Goal: Task Accomplishment & Management: Use online tool/utility

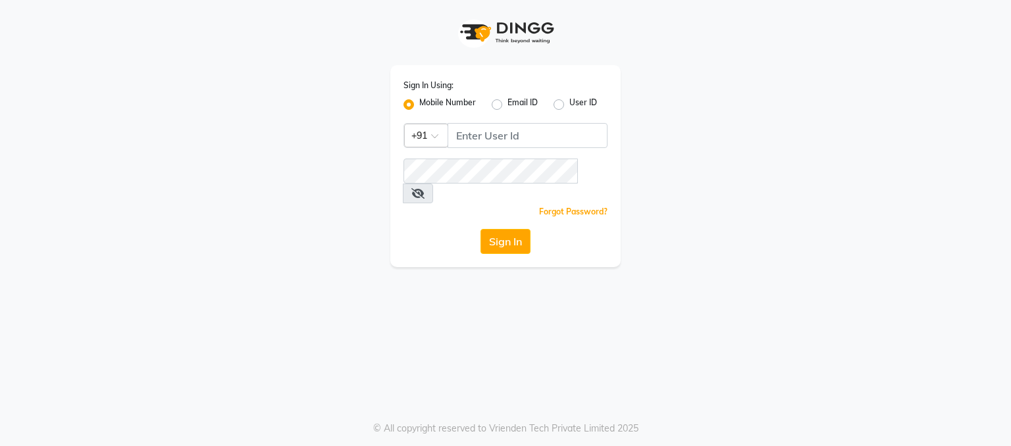
click at [1010, 115] on app-login "Sign In Using: Mobile Number Email ID User ID Country Code × +91 Remember me Fo…" at bounding box center [505, 133] width 1011 height 267
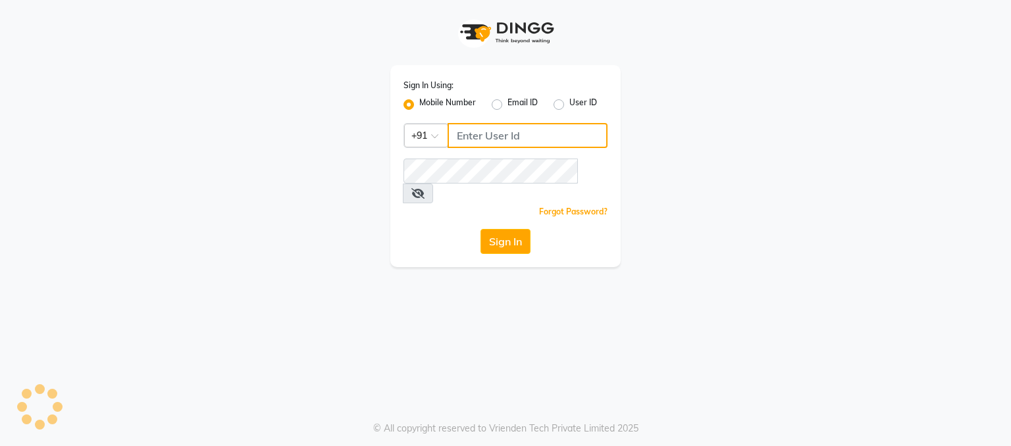
click at [477, 130] on input "Username" at bounding box center [528, 135] width 160 height 25
type input "8907660660"
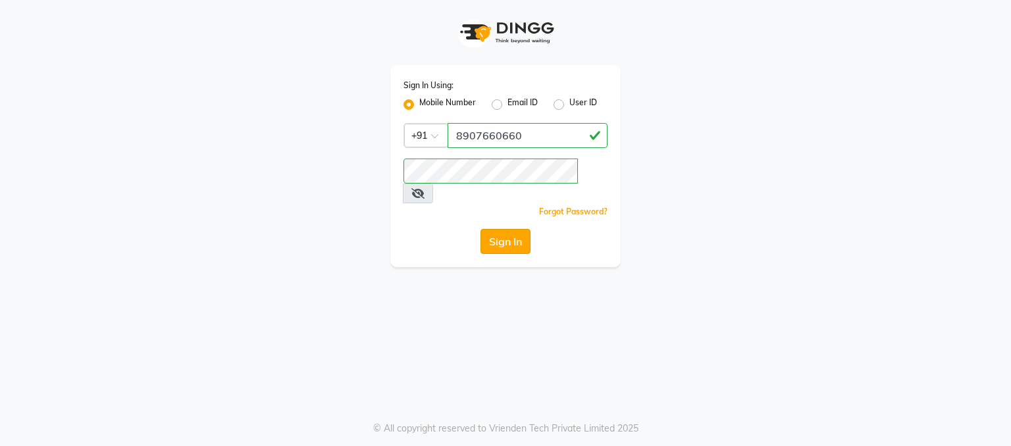
click at [519, 229] on button "Sign In" at bounding box center [505, 241] width 50 height 25
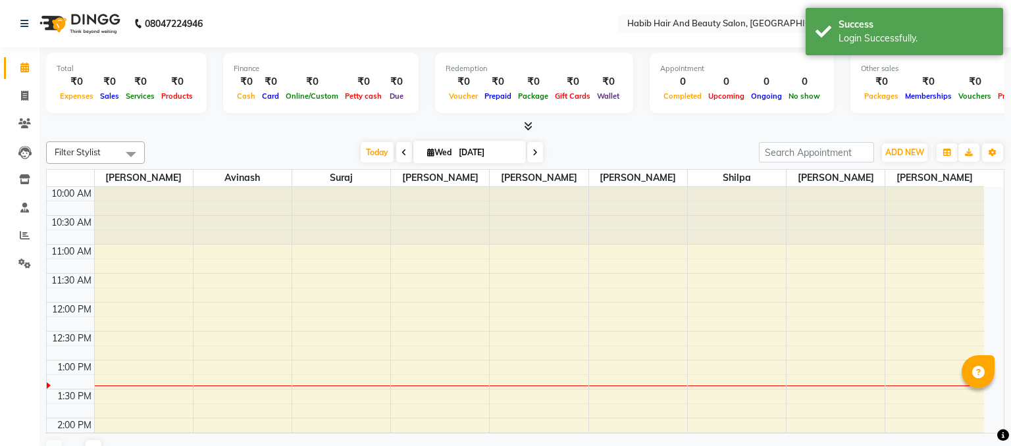
select select "en"
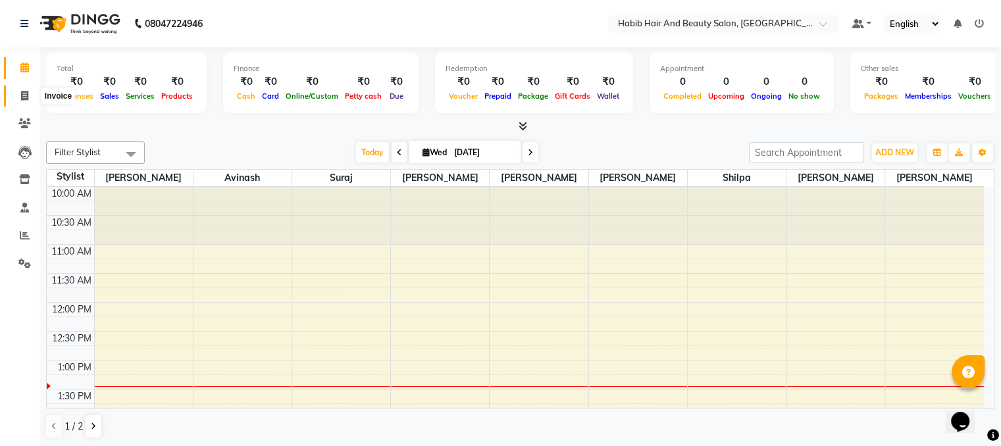
click at [18, 93] on span at bounding box center [24, 96] width 23 height 15
select select "service"
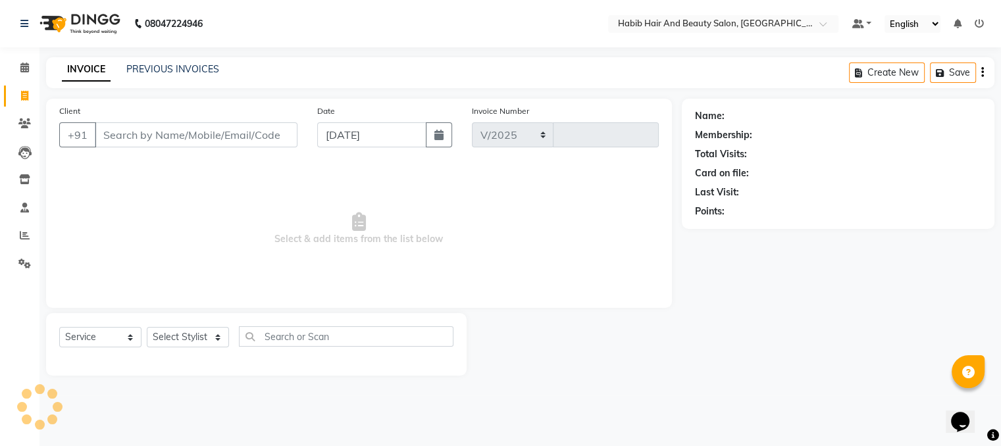
select select "8362"
type input "3959"
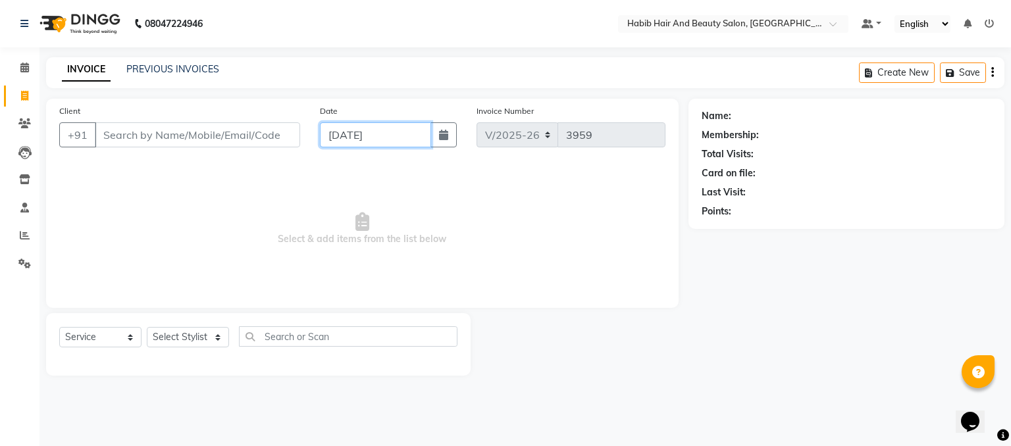
click at [349, 140] on input "[DATE]" at bounding box center [375, 134] width 111 height 25
select select "9"
select select "2025"
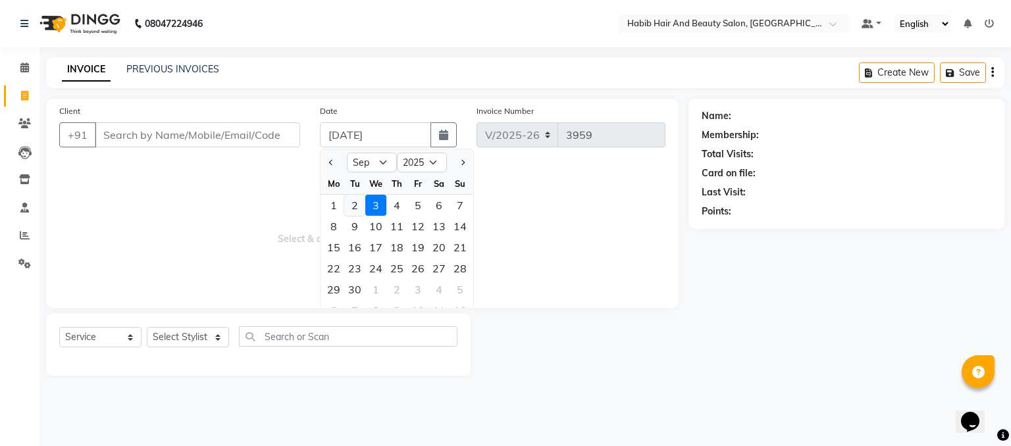
click at [353, 203] on div "2" at bounding box center [354, 205] width 21 height 21
type input "02-09-2025"
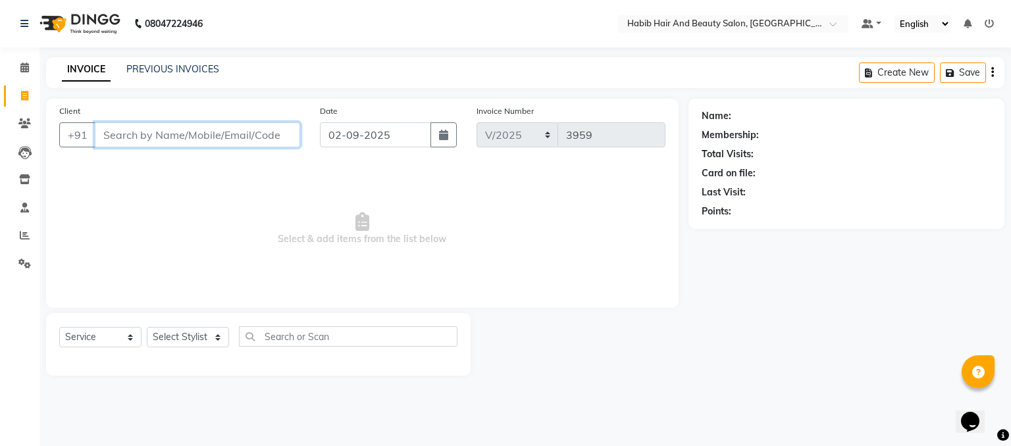
click at [198, 135] on input "Client" at bounding box center [197, 134] width 205 height 25
click at [205, 141] on input "Client" at bounding box center [197, 134] width 205 height 25
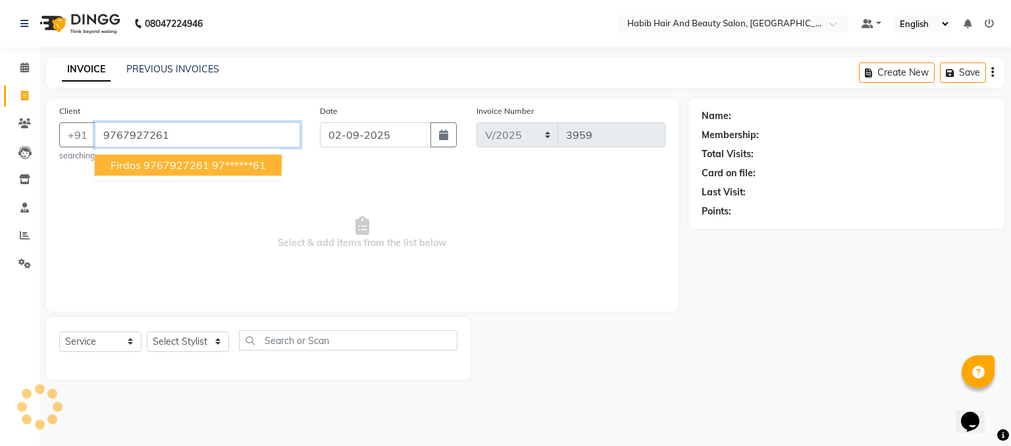
click at [241, 162] on ngb-highlight "97******61" at bounding box center [239, 165] width 54 height 13
type input "97******61"
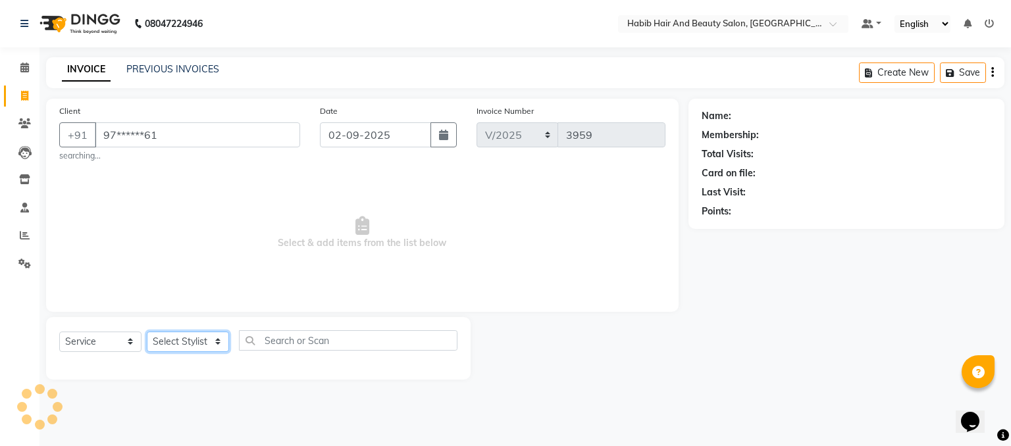
click at [216, 339] on select "Select Stylist akshay [PERSON_NAME] [PERSON_NAME] Manager [PERSON_NAME] [PERSON…" at bounding box center [188, 342] width 82 height 20
select select "81155"
click at [147, 332] on select "Select Stylist akshay [PERSON_NAME] [PERSON_NAME] Manager [PERSON_NAME] [PERSON…" at bounding box center [188, 342] width 82 height 20
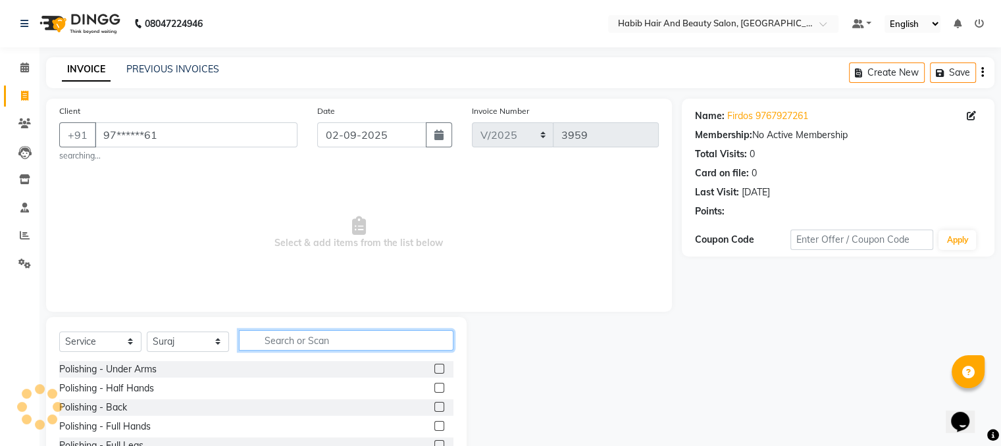
click at [282, 343] on input "text" at bounding box center [346, 340] width 215 height 20
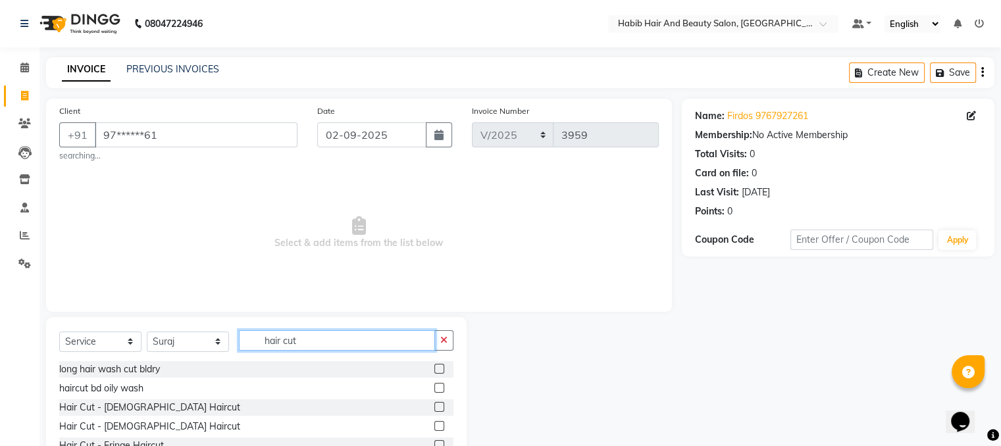
type input "hair cut"
click at [434, 427] on label at bounding box center [439, 426] width 10 height 10
click at [434, 427] on input "checkbox" at bounding box center [438, 427] width 9 height 9
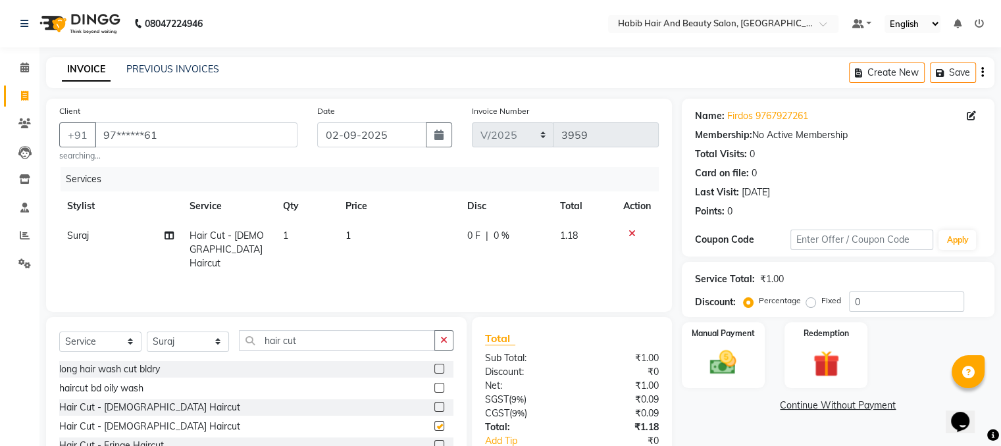
checkbox input "false"
click at [390, 241] on td "1" at bounding box center [399, 249] width 122 height 57
select select "81155"
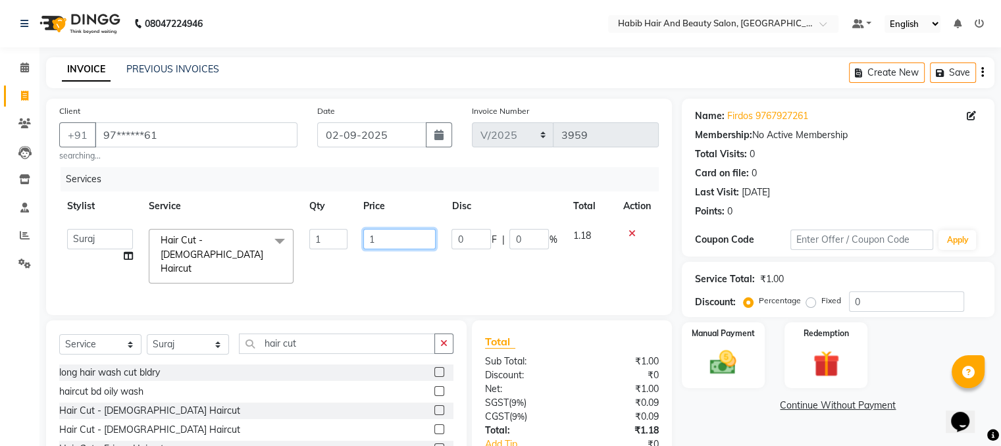
click at [390, 241] on input "1" at bounding box center [399, 239] width 72 height 20
type input "200"
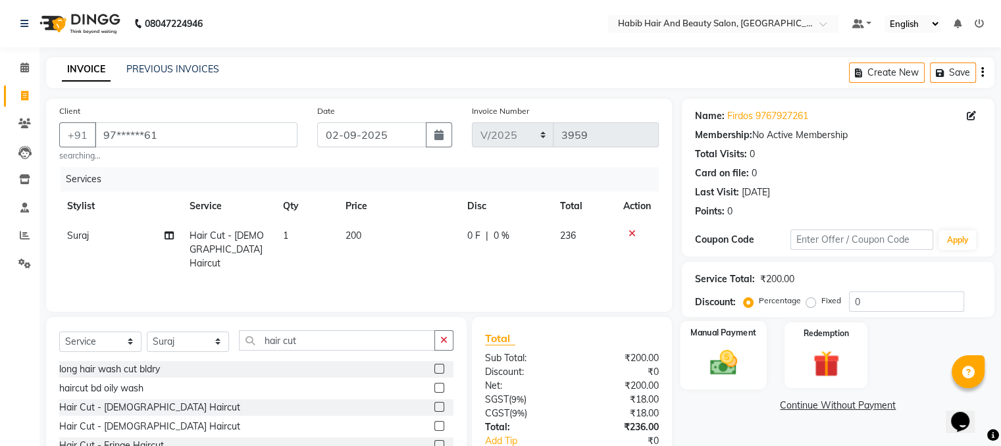
click at [715, 377] on img at bounding box center [723, 364] width 44 height 32
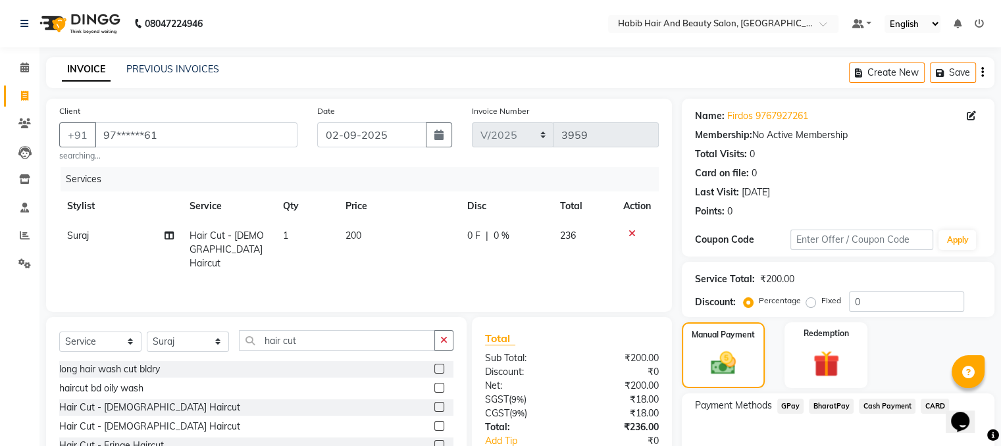
click at [829, 406] on span "BharatPay" at bounding box center [831, 406] width 45 height 15
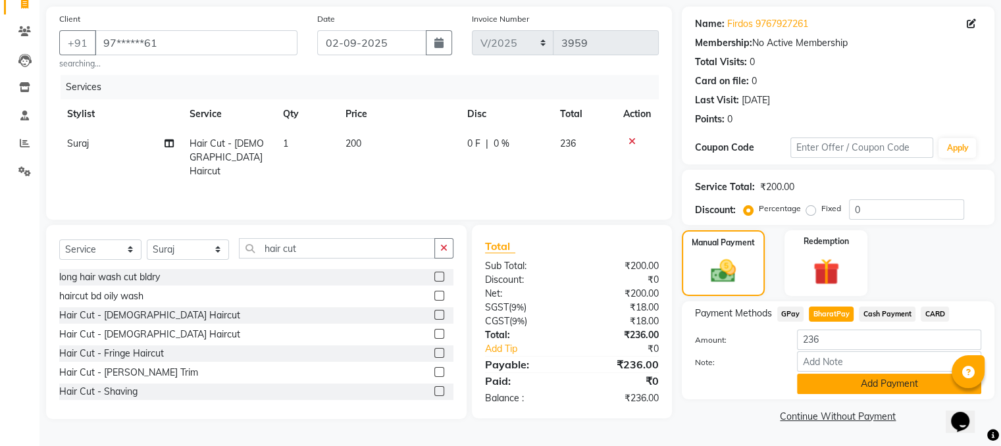
click at [916, 386] on button "Add Payment" at bounding box center [889, 384] width 184 height 20
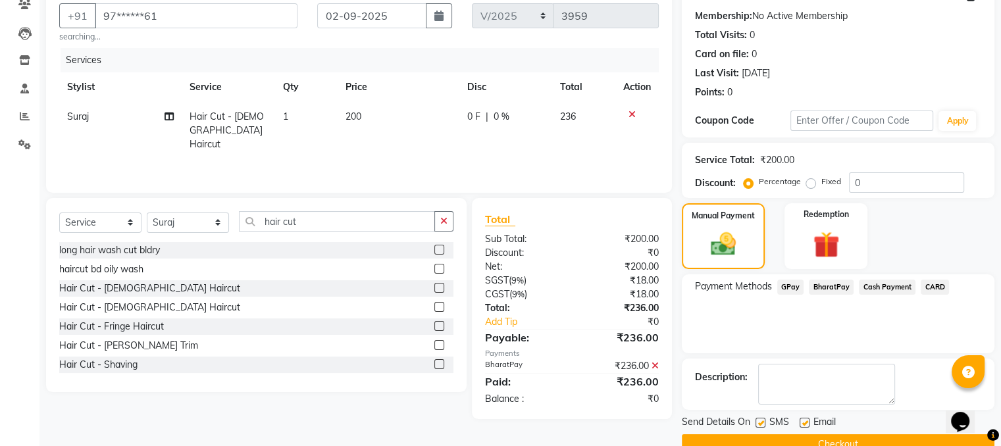
scroll to position [147, 0]
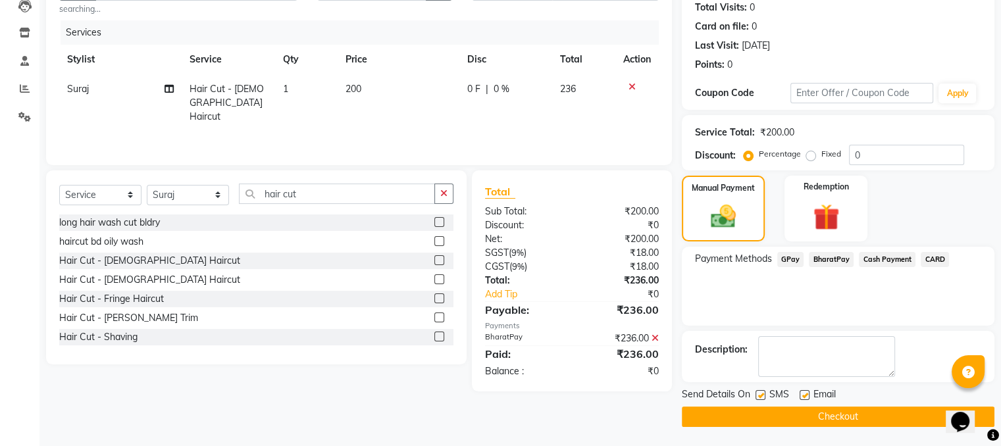
click at [887, 417] on button "Checkout" at bounding box center [838, 417] width 313 height 20
click at [992, 126] on div "Service Total: ₹200.00 Discount: Percentage Fixed 0" at bounding box center [838, 142] width 313 height 55
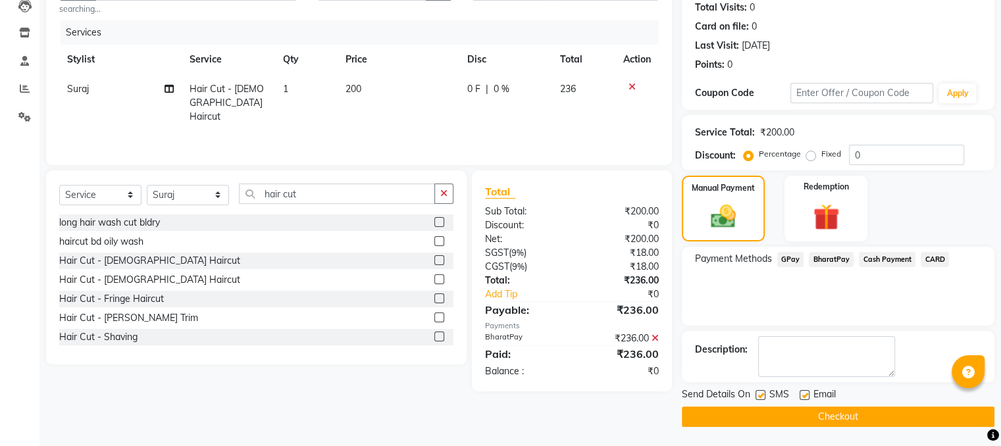
click at [810, 413] on button "Checkout" at bounding box center [838, 417] width 313 height 20
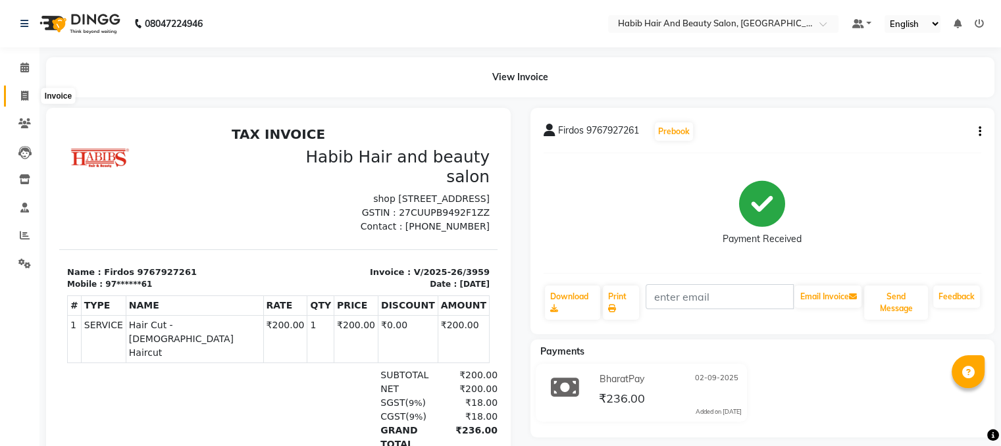
click at [23, 99] on icon at bounding box center [24, 96] width 7 height 10
select select "service"
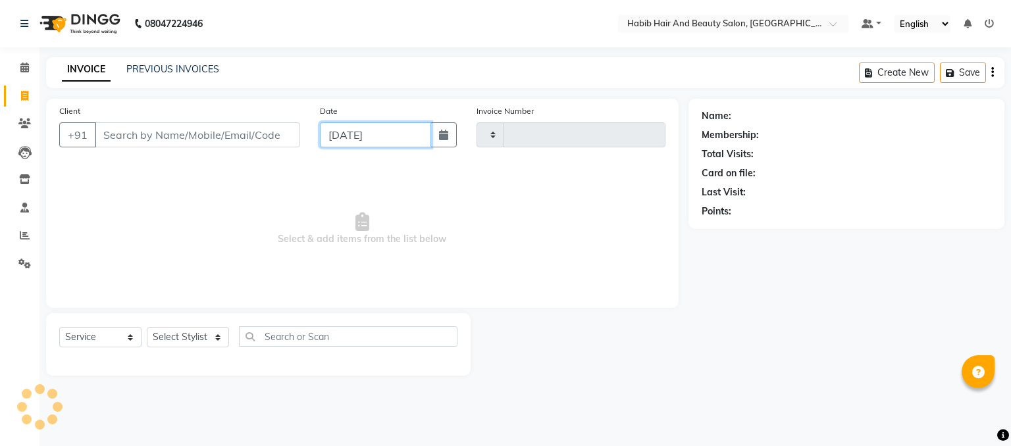
click at [344, 141] on input "[DATE]" at bounding box center [375, 134] width 111 height 25
select select "9"
select select "2025"
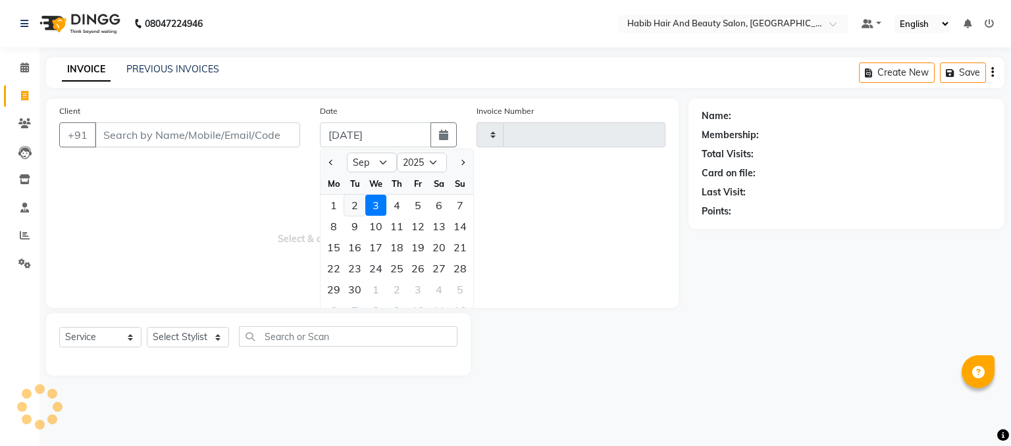
click at [354, 205] on div "2" at bounding box center [354, 205] width 21 height 21
type input "02-09-2025"
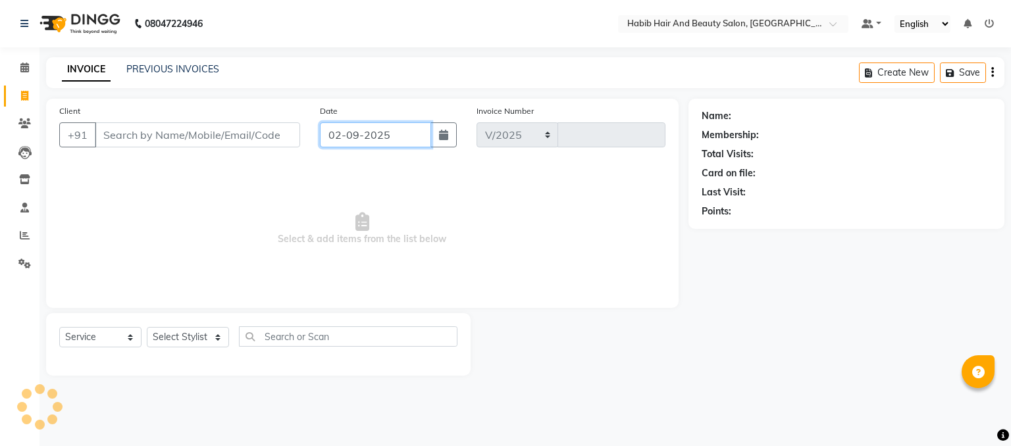
select select "8362"
type input "3960"
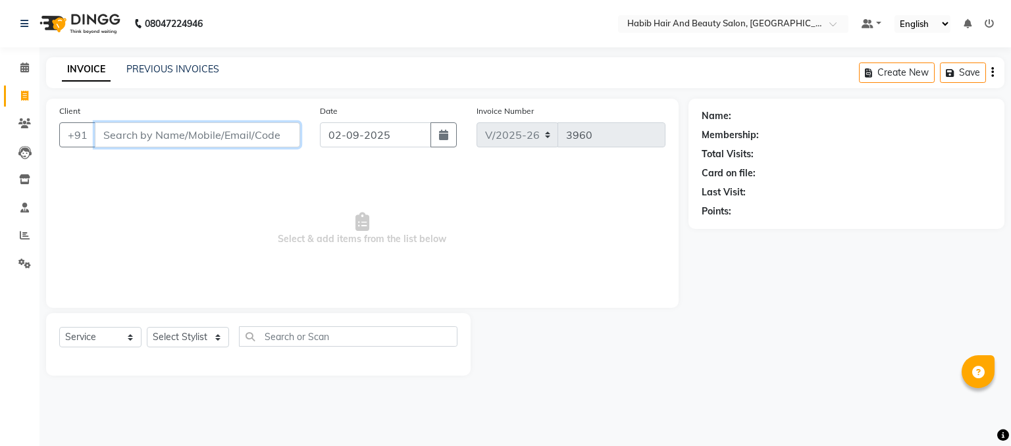
click at [179, 136] on input "Client" at bounding box center [197, 134] width 205 height 25
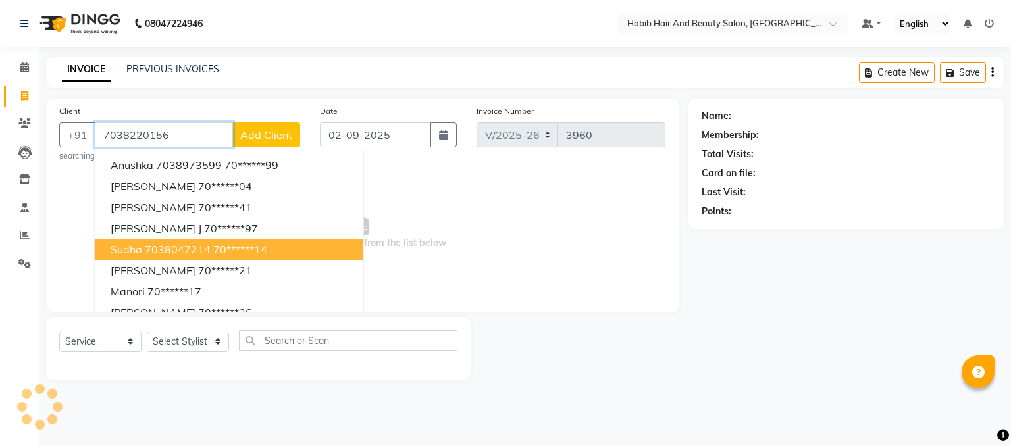
type input "7038220156"
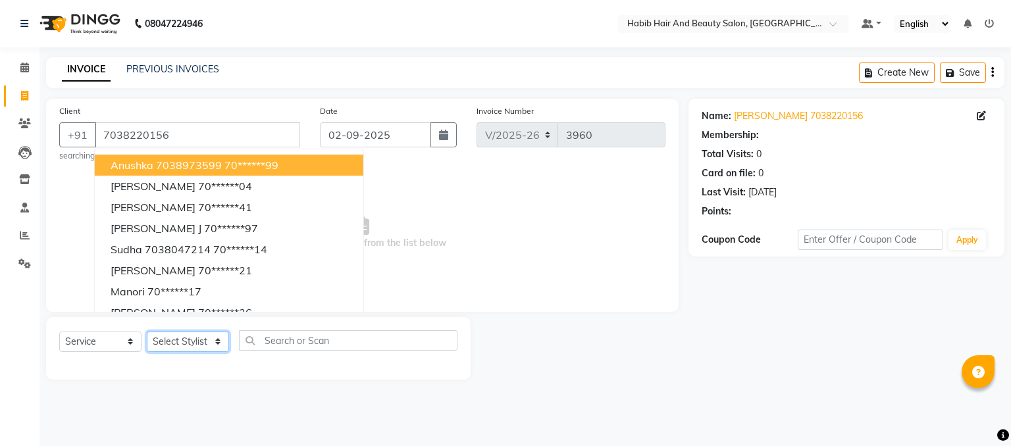
click at [214, 338] on select "Select Stylist akshay [PERSON_NAME] [PERSON_NAME] Manager [PERSON_NAME] [PERSON…" at bounding box center [188, 342] width 82 height 20
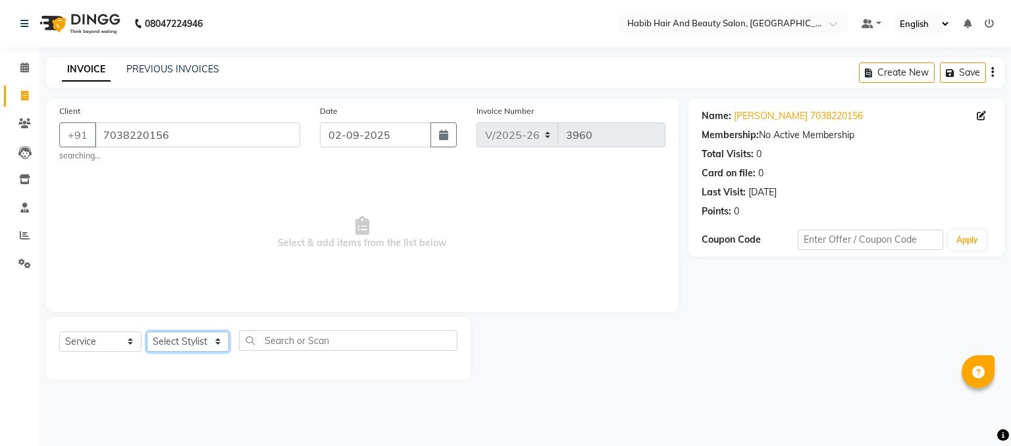
select select "81158"
click at [147, 332] on select "Select Stylist akshay [PERSON_NAME] [PERSON_NAME] Manager [PERSON_NAME] [PERSON…" at bounding box center [188, 342] width 82 height 20
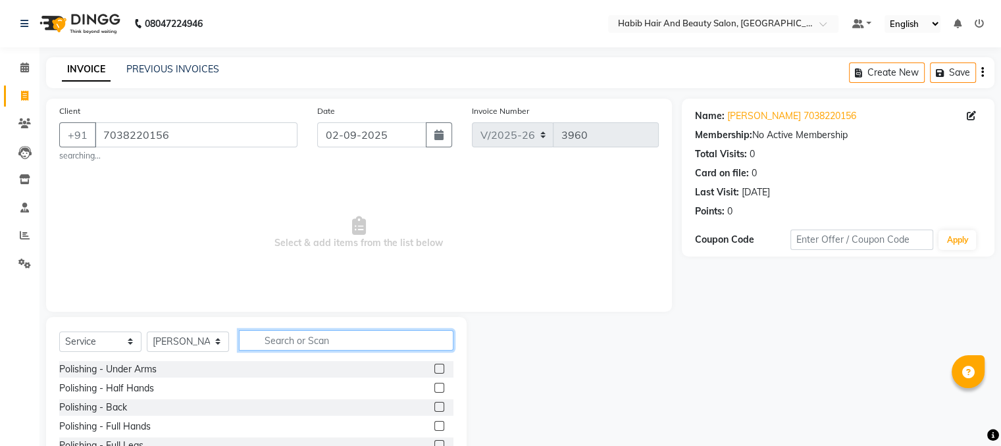
click at [294, 343] on input "text" at bounding box center [346, 340] width 215 height 20
type input "hair cut"
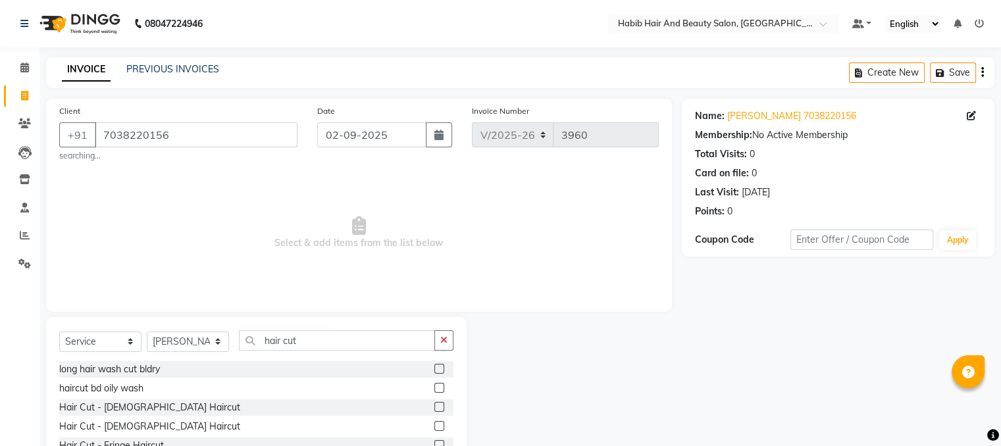
click at [434, 425] on label at bounding box center [439, 426] width 10 height 10
click at [434, 425] on input "checkbox" at bounding box center [438, 427] width 9 height 9
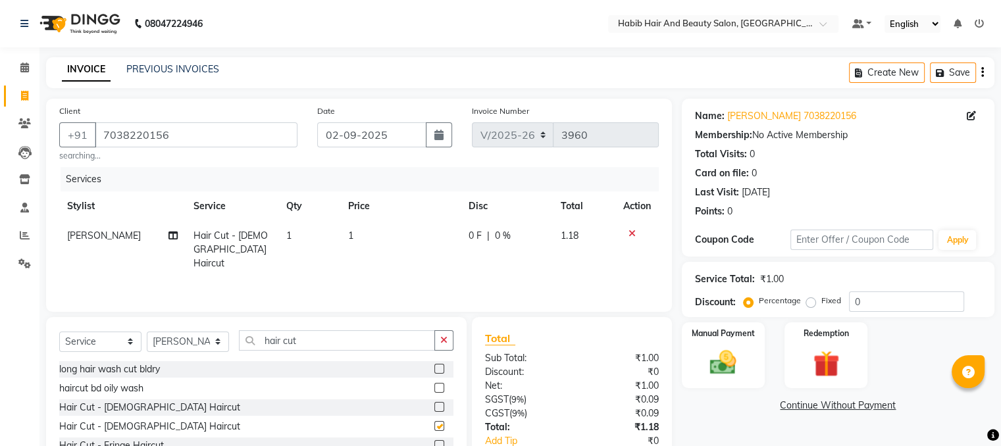
checkbox input "false"
click at [399, 242] on td "1" at bounding box center [400, 249] width 120 height 57
select select "81158"
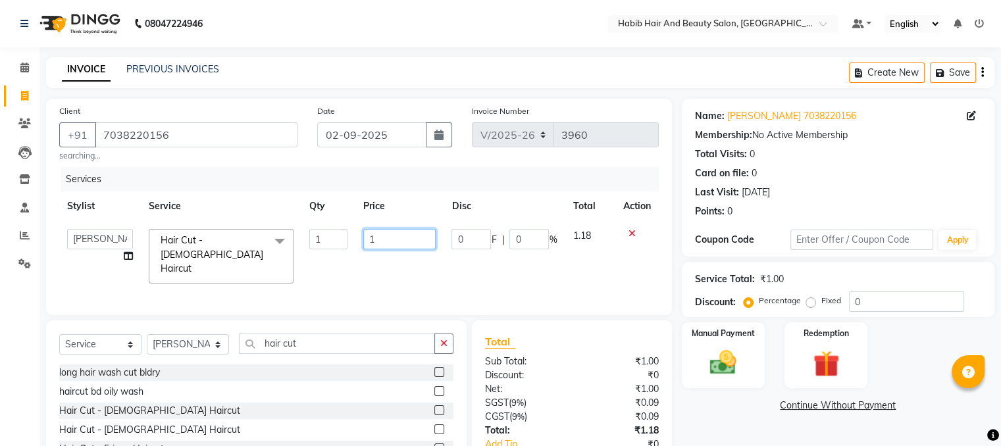
click at [399, 242] on input "1" at bounding box center [399, 239] width 72 height 20
type input "200"
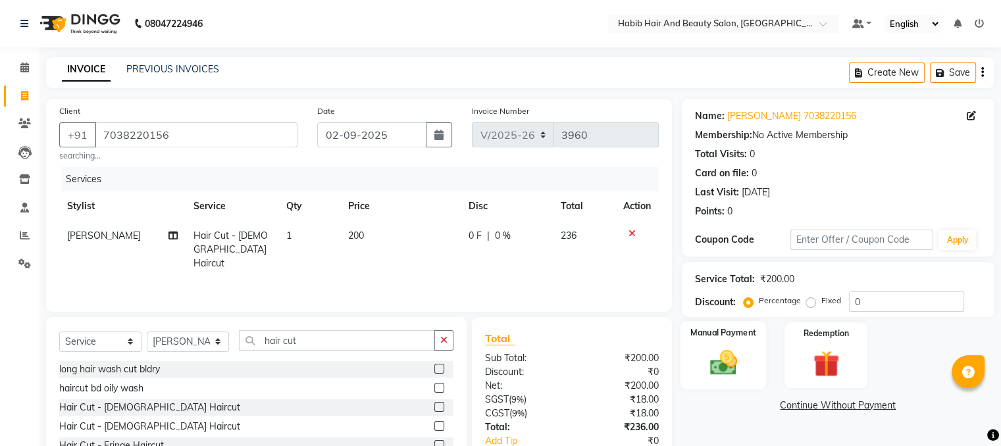
click at [754, 353] on div "Manual Payment" at bounding box center [723, 355] width 86 height 68
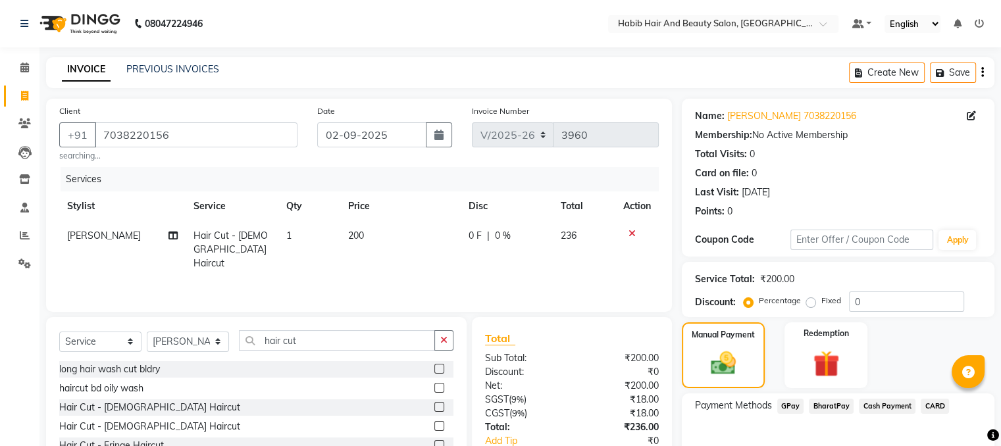
click at [820, 403] on span "BharatPay" at bounding box center [831, 406] width 45 height 15
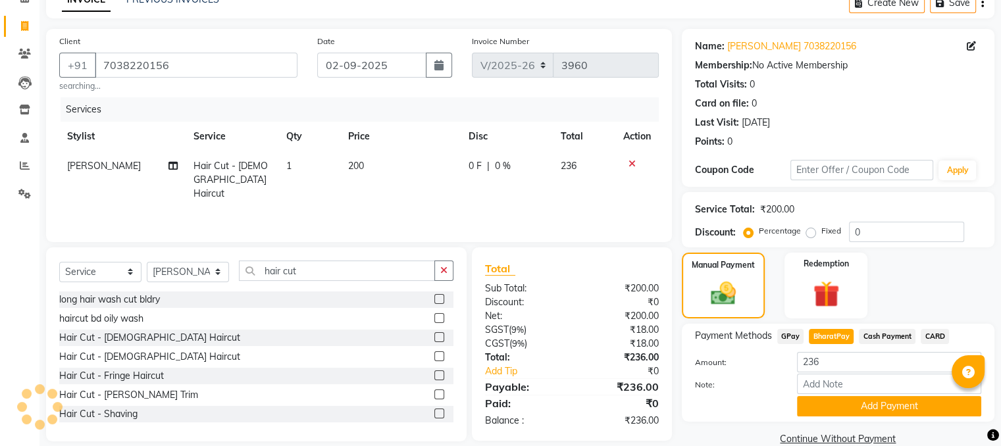
scroll to position [93, 0]
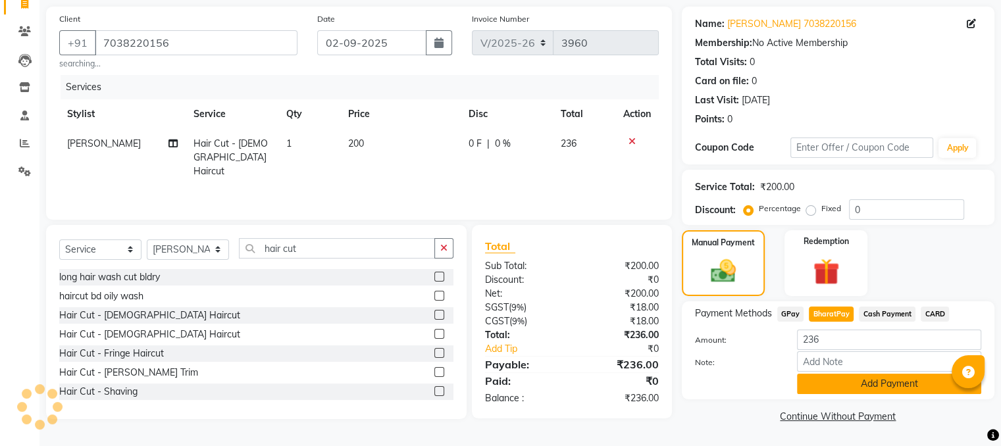
click at [874, 387] on button "Add Payment" at bounding box center [889, 384] width 184 height 20
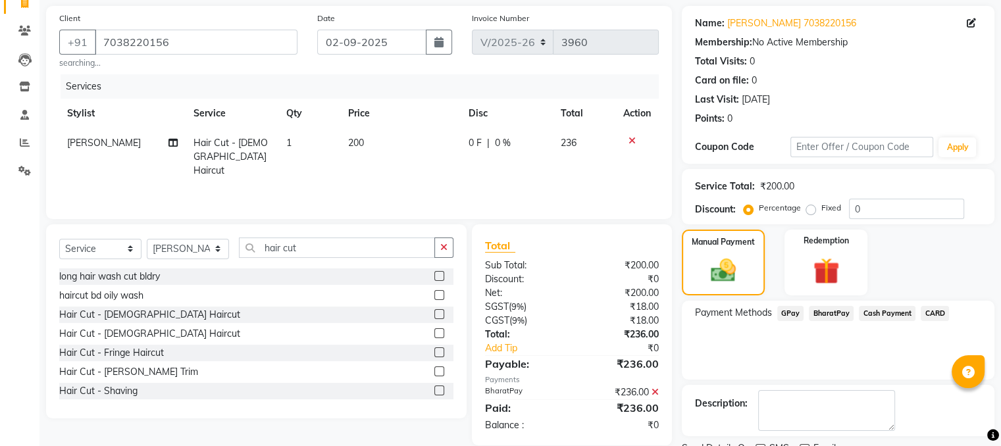
scroll to position [147, 0]
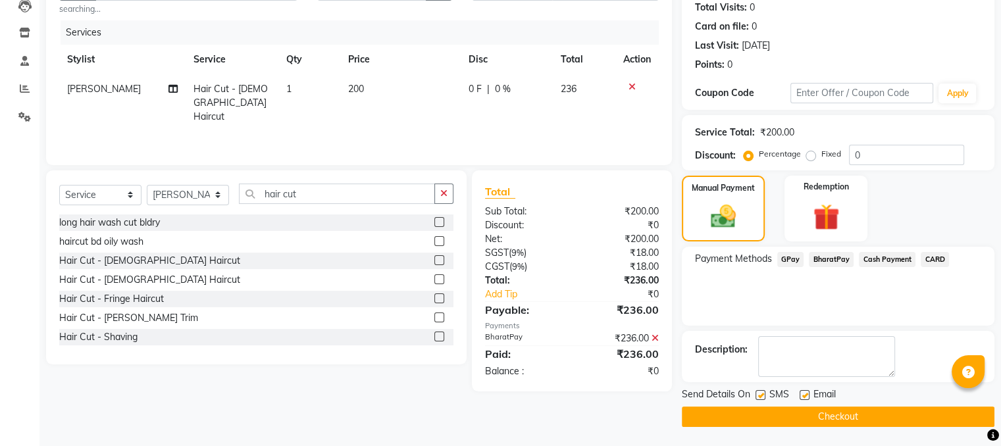
click at [832, 414] on button "Checkout" at bounding box center [838, 417] width 313 height 20
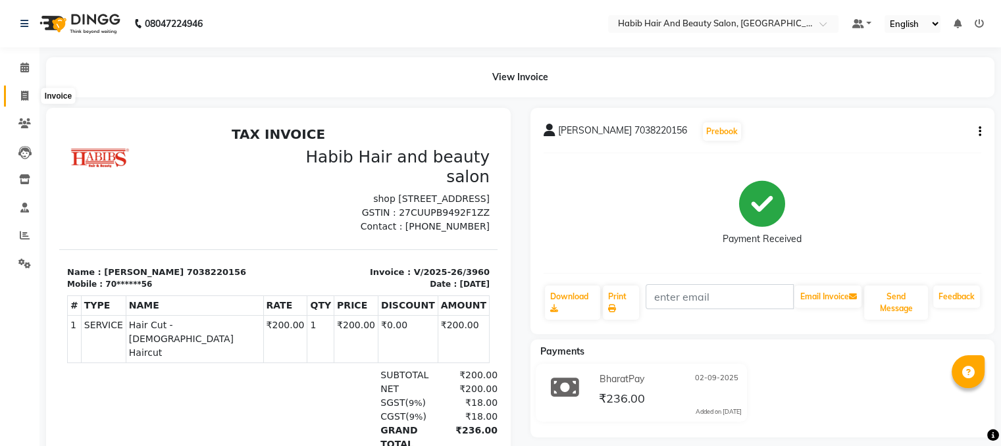
click at [24, 101] on span at bounding box center [24, 96] width 23 height 15
select select "service"
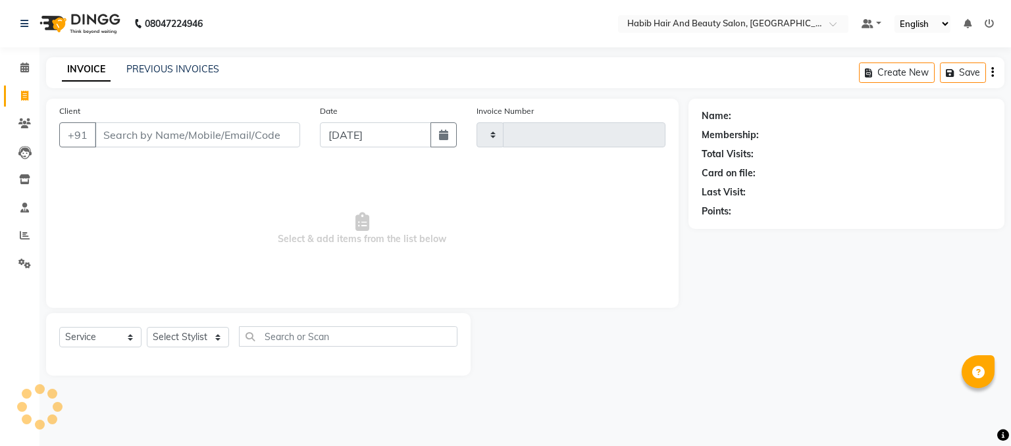
click at [131, 126] on input "Client" at bounding box center [197, 134] width 205 height 25
type input "98"
type input "3961"
select select "8362"
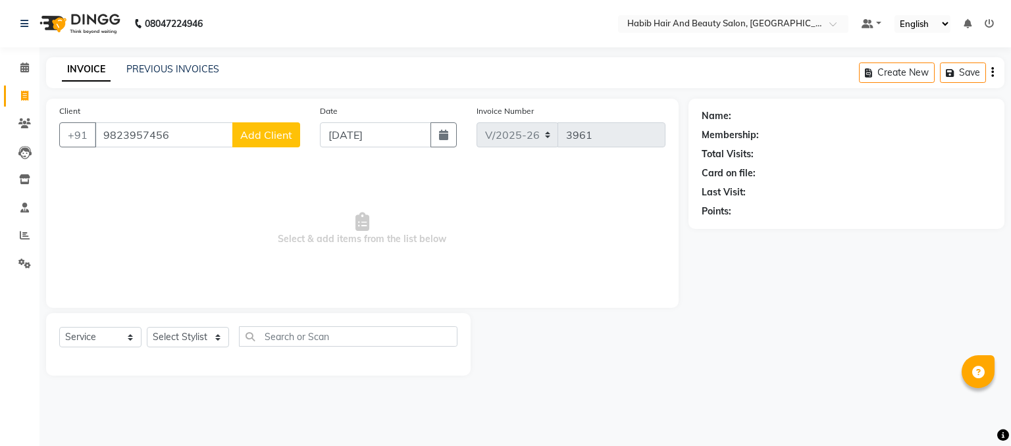
type input "9823957456"
click at [278, 136] on span "Add Client" at bounding box center [266, 134] width 52 height 13
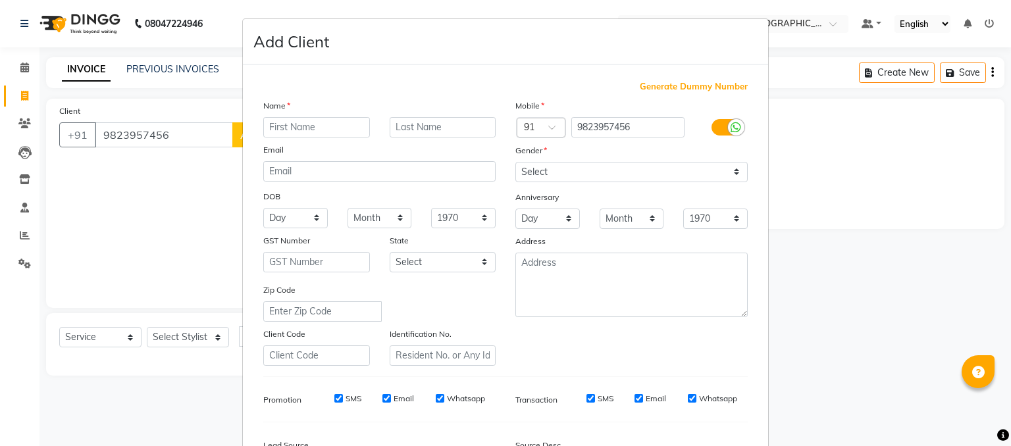
click at [290, 126] on input "text" at bounding box center [316, 127] width 107 height 20
type input "veena"
click at [587, 172] on select "Select [DEMOGRAPHIC_DATA] [DEMOGRAPHIC_DATA] Other Prefer Not To Say" at bounding box center [631, 172] width 232 height 20
select select "[DEMOGRAPHIC_DATA]"
click at [515, 163] on select "Select [DEMOGRAPHIC_DATA] [DEMOGRAPHIC_DATA] Other Prefer Not To Say" at bounding box center [631, 172] width 232 height 20
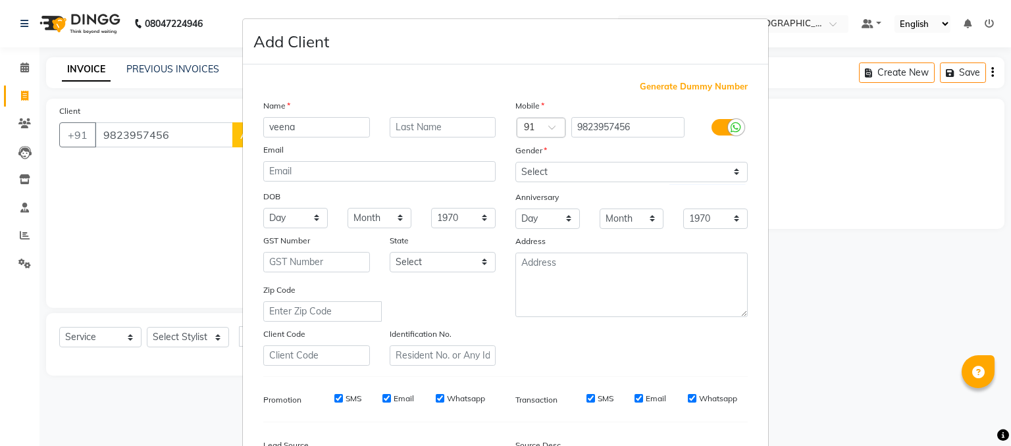
click at [488, 296] on div "Zip Code" at bounding box center [379, 302] width 252 height 39
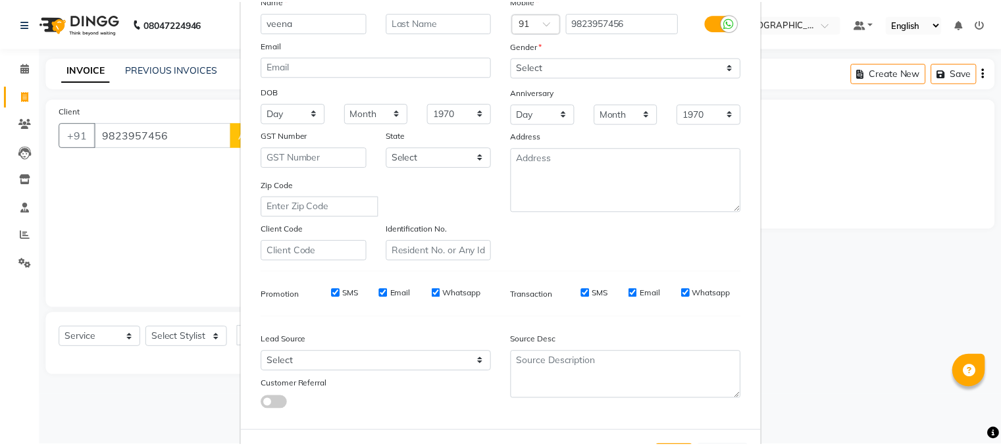
scroll to position [168, 0]
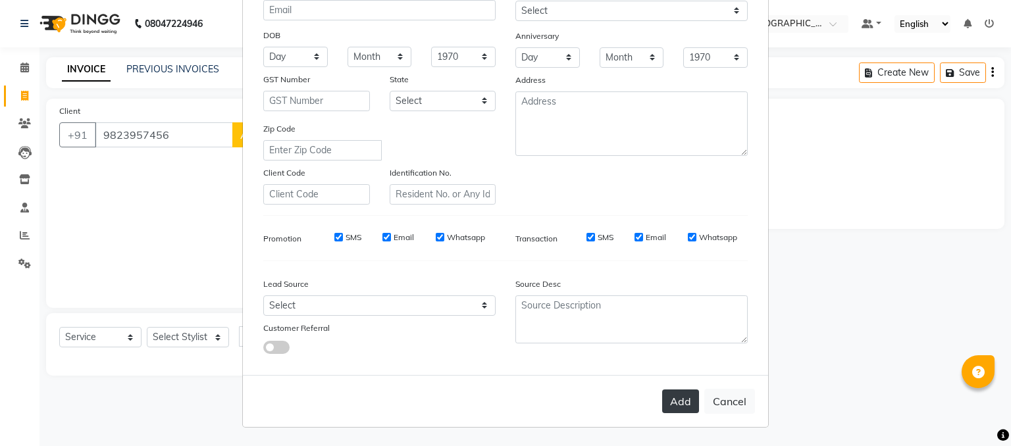
click at [679, 403] on button "Add" at bounding box center [680, 402] width 37 height 24
type input "98******56"
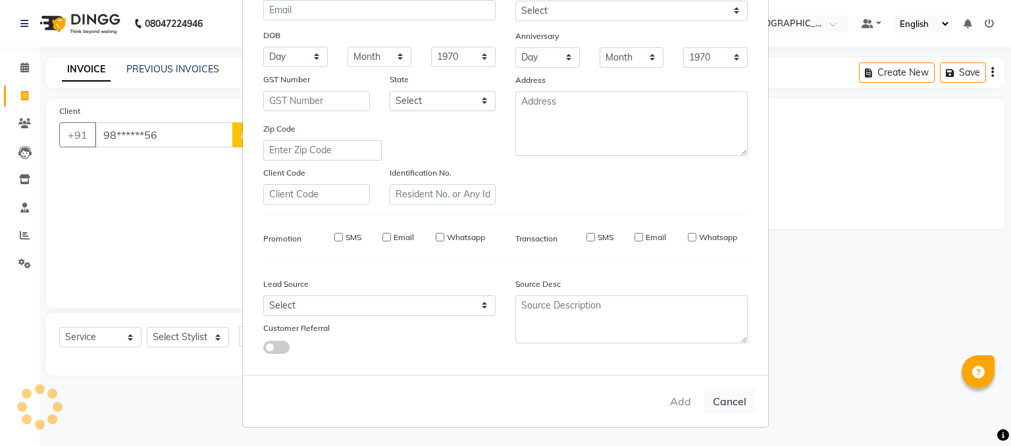
select select
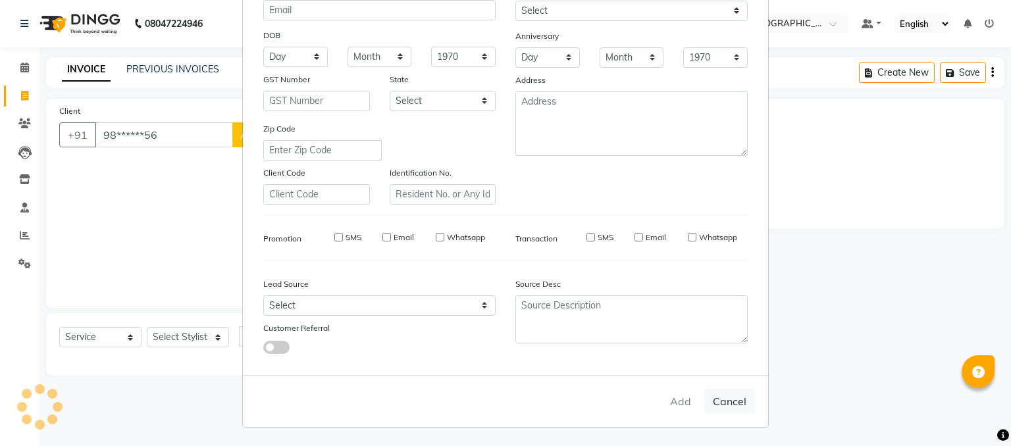
select select
checkbox input "false"
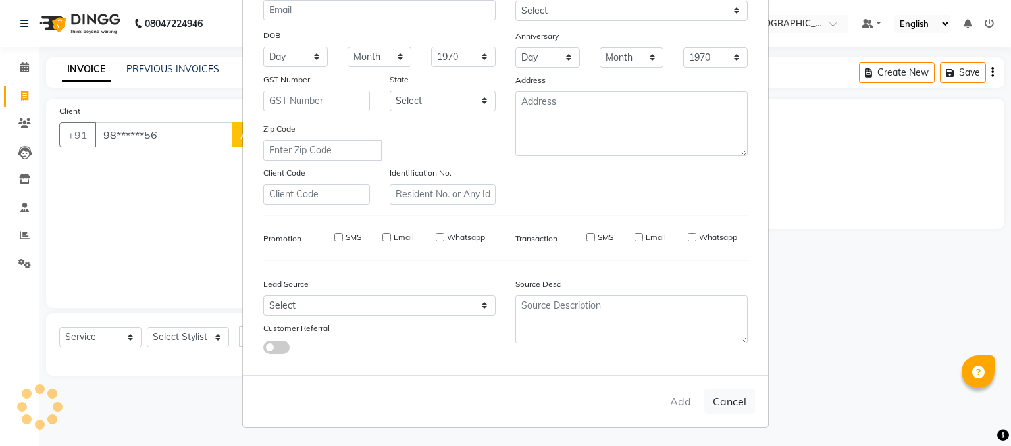
checkbox input "false"
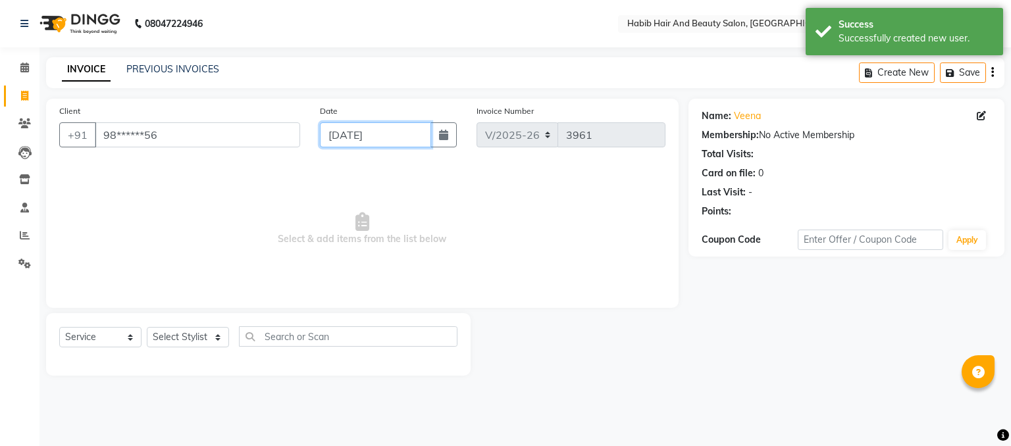
click at [334, 140] on input "[DATE]" at bounding box center [375, 134] width 111 height 25
select select "9"
select select "2025"
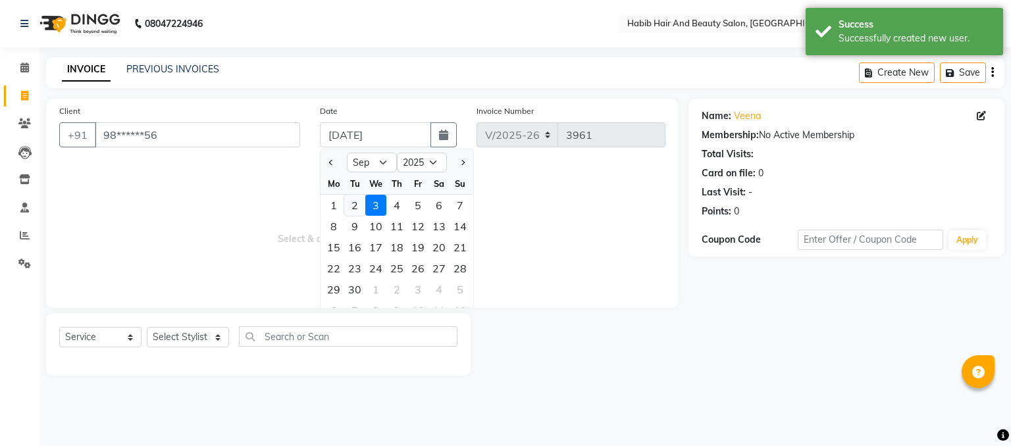
click at [353, 205] on div "2" at bounding box center [354, 205] width 21 height 21
type input "02-09-2025"
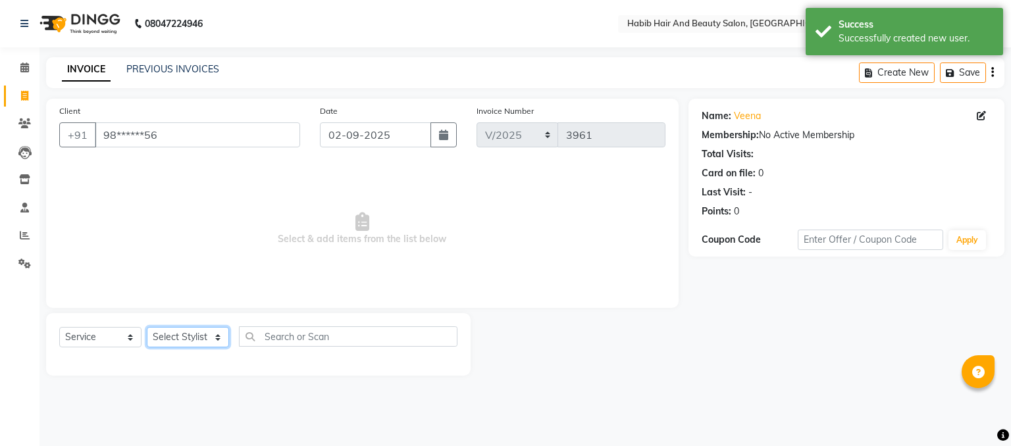
click at [213, 343] on select "Select Stylist akshay [PERSON_NAME] [PERSON_NAME] Manager [PERSON_NAME] [PERSON…" at bounding box center [188, 337] width 82 height 20
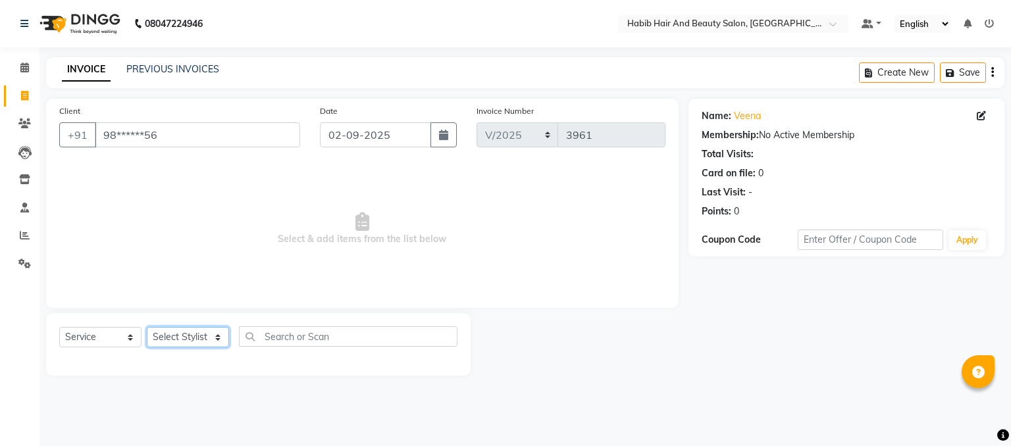
select select "81153"
click at [147, 328] on select "Select Stylist akshay [PERSON_NAME] [PERSON_NAME] Manager [PERSON_NAME] [PERSON…" at bounding box center [188, 337] width 82 height 20
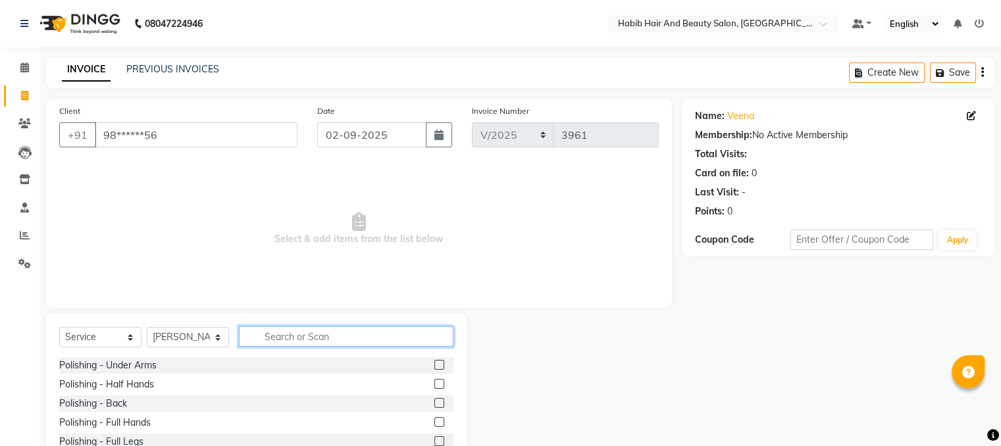
click at [277, 336] on input "text" at bounding box center [346, 336] width 215 height 20
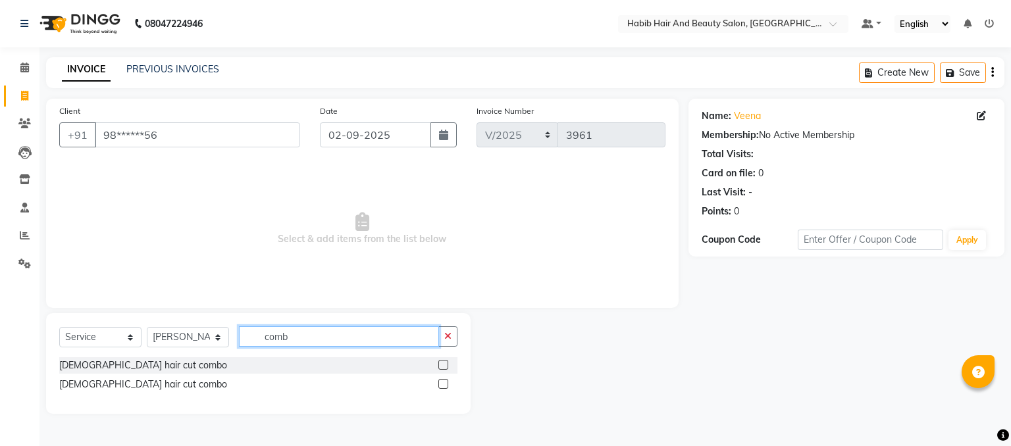
type input "comb"
click at [441, 380] on label at bounding box center [443, 384] width 10 height 10
click at [441, 380] on input "checkbox" at bounding box center [442, 384] width 9 height 9
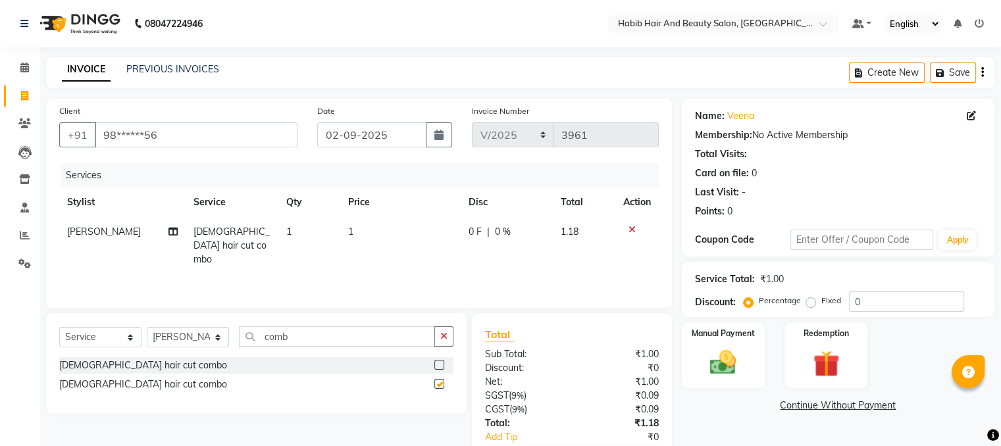
checkbox input "false"
click at [216, 338] on select "Select Stylist akshay [PERSON_NAME] [PERSON_NAME] Manager [PERSON_NAME] [PERSON…" at bounding box center [188, 337] width 82 height 20
select select "81160"
click at [147, 328] on select "Select Stylist akshay [PERSON_NAME] [PERSON_NAME] Manager [PERSON_NAME] [PERSON…" at bounding box center [188, 337] width 82 height 20
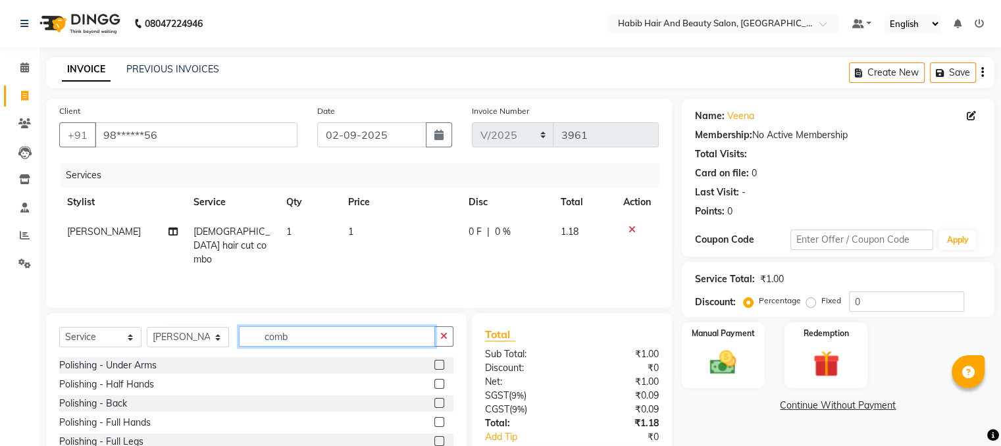
click at [324, 339] on input "comb" at bounding box center [337, 336] width 196 height 20
type input "c"
type input "threa"
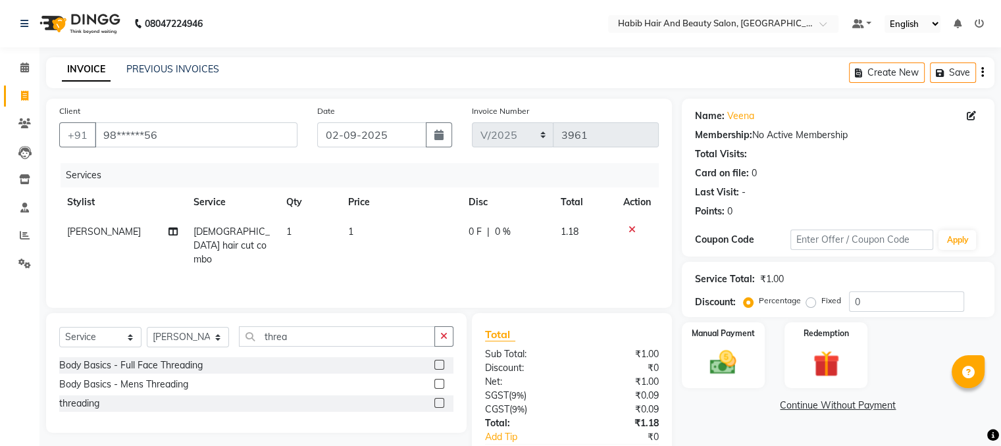
click at [439, 401] on label at bounding box center [439, 403] width 10 height 10
click at [439, 401] on input "checkbox" at bounding box center [438, 404] width 9 height 9
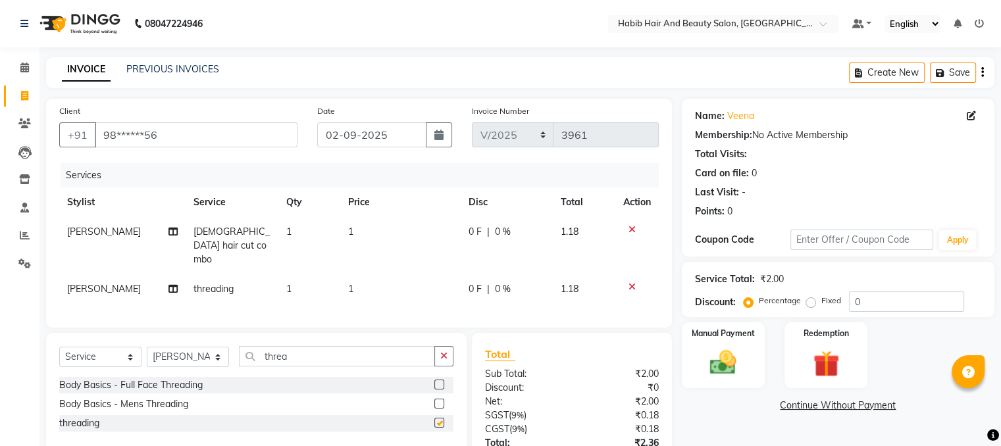
checkbox input "false"
click at [401, 227] on td "1" at bounding box center [400, 245] width 120 height 57
select select "81153"
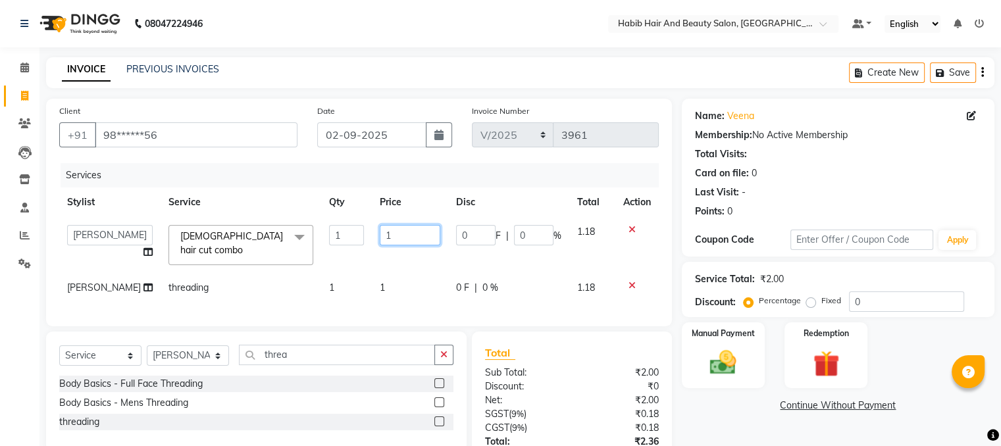
click at [401, 227] on input "1" at bounding box center [410, 235] width 61 height 20
type input "500"
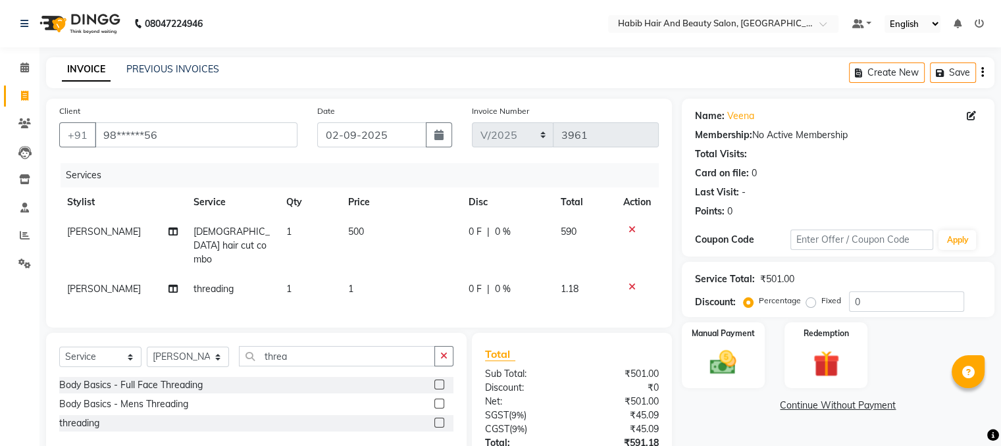
click at [413, 277] on td "1" at bounding box center [400, 289] width 120 height 30
select select "81160"
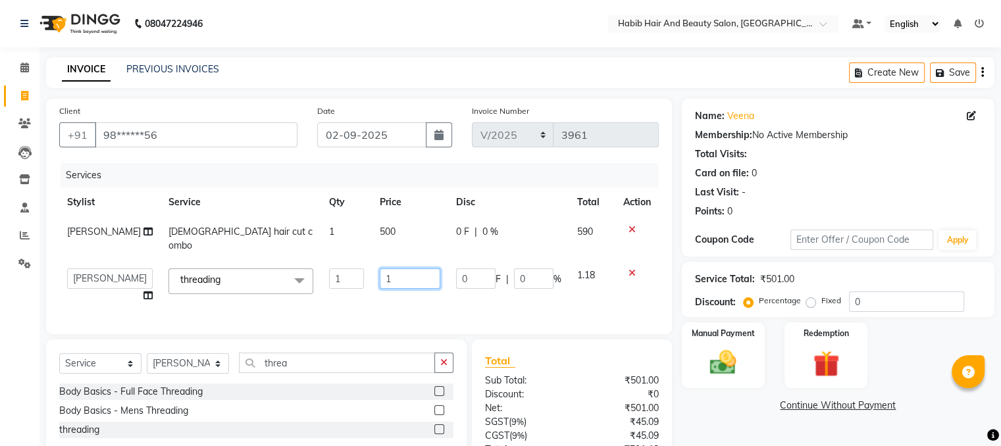
click at [409, 269] on input "1" at bounding box center [410, 279] width 61 height 20
type input "100"
click at [706, 344] on div "Manual Payment" at bounding box center [723, 355] width 86 height 68
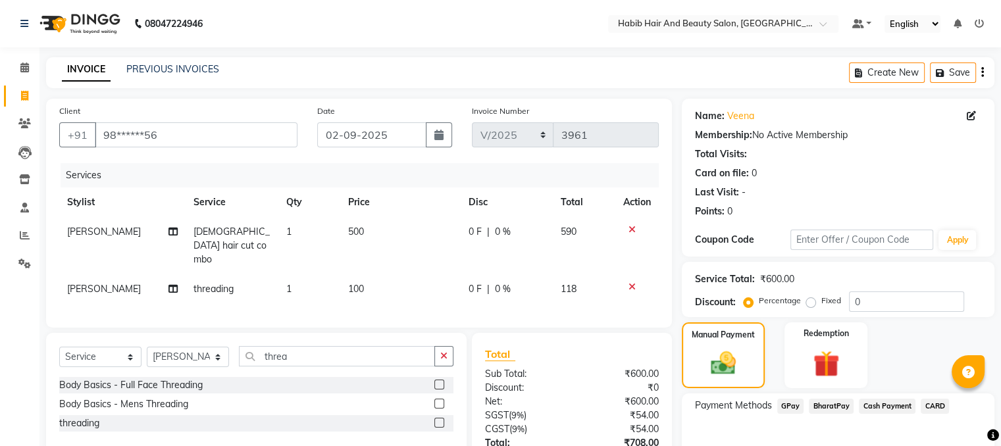
click at [827, 401] on span "BharatPay" at bounding box center [831, 406] width 45 height 15
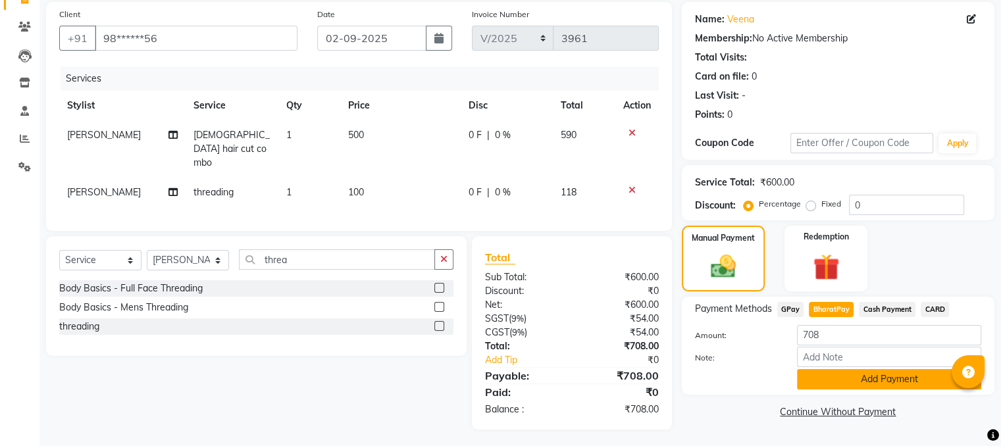
click at [898, 379] on button "Add Payment" at bounding box center [889, 379] width 184 height 20
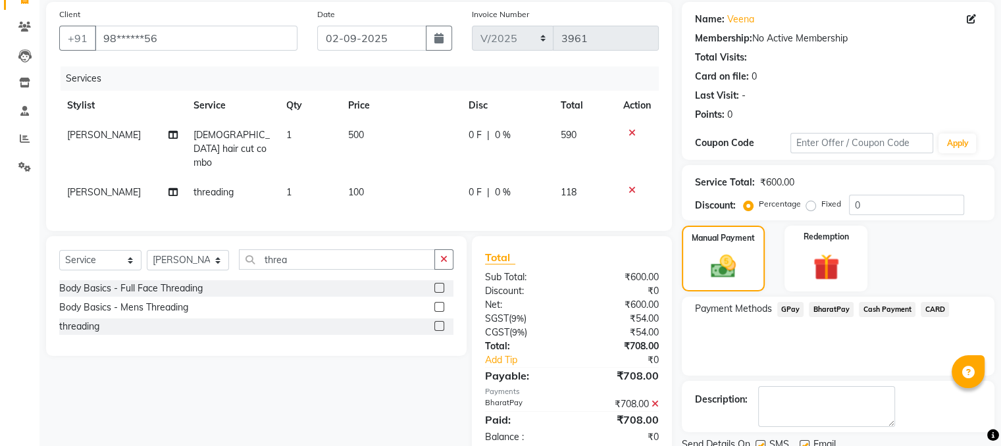
scroll to position [147, 0]
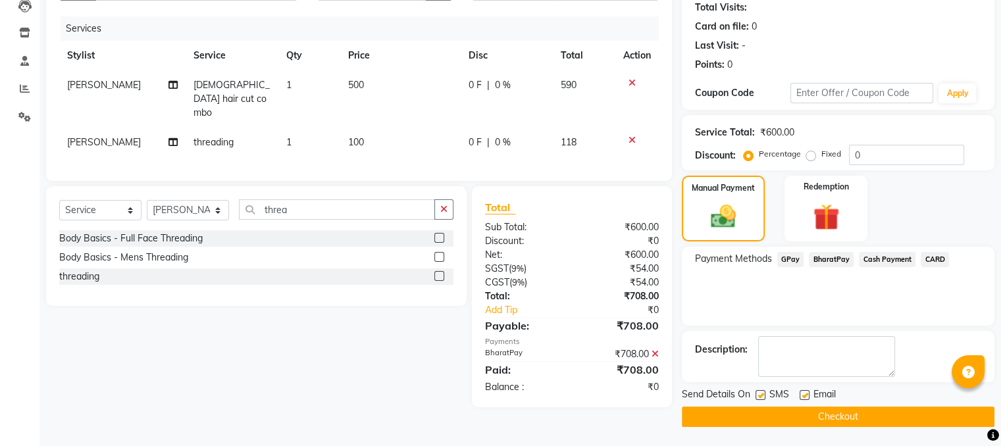
click at [861, 417] on button "Checkout" at bounding box center [838, 417] width 313 height 20
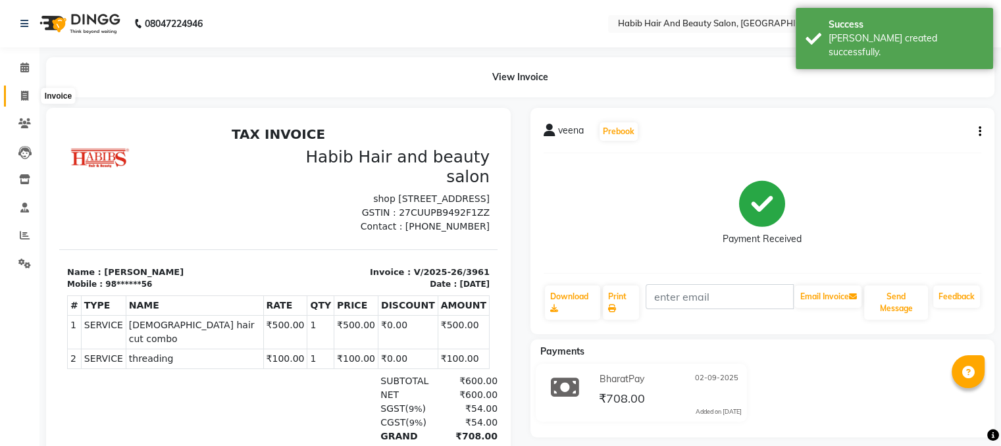
click at [26, 98] on icon at bounding box center [24, 96] width 7 height 10
select select "service"
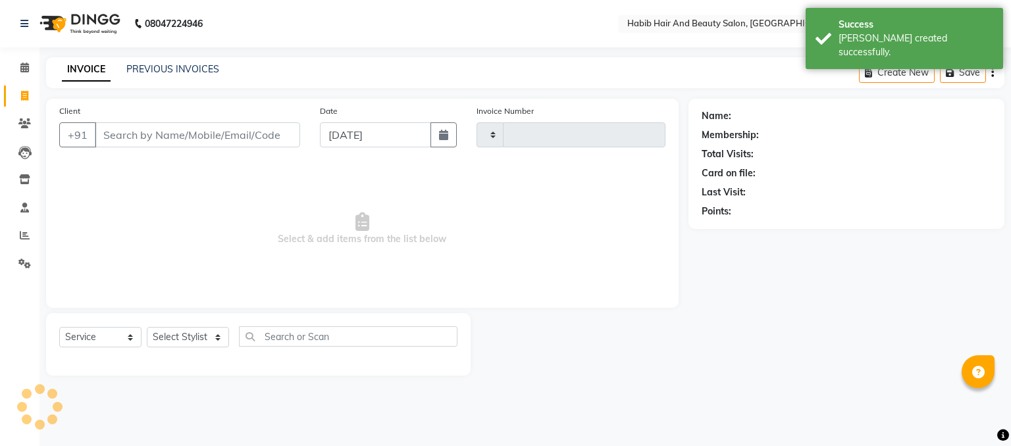
type input "3962"
select select "8362"
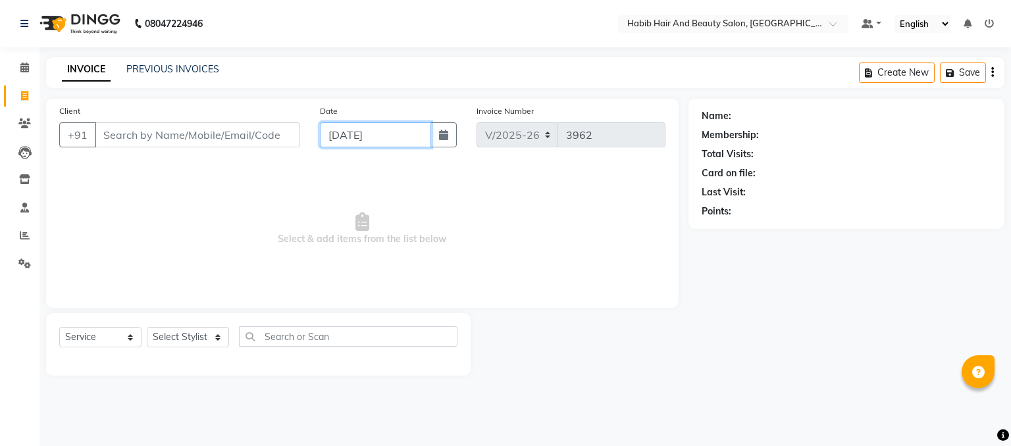
click at [347, 129] on input "[DATE]" at bounding box center [375, 134] width 111 height 25
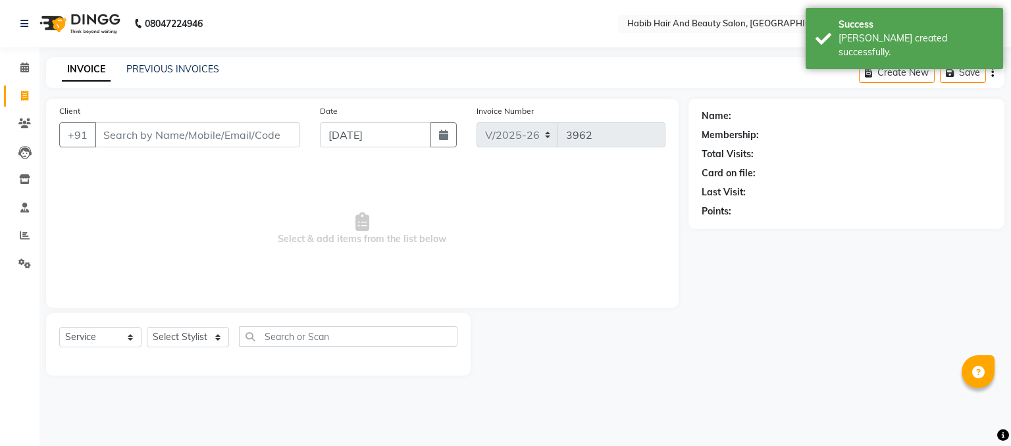
select select "9"
select select "2025"
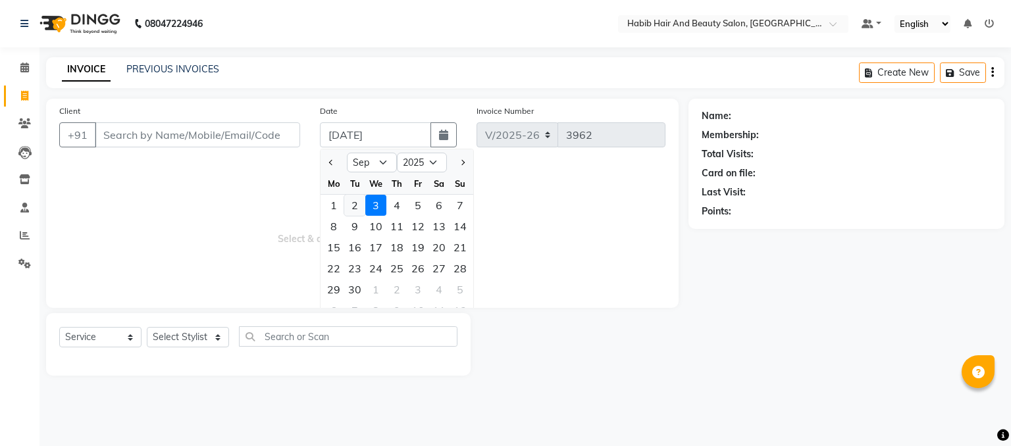
click at [349, 203] on div "2" at bounding box center [354, 205] width 21 height 21
type input "02-09-2025"
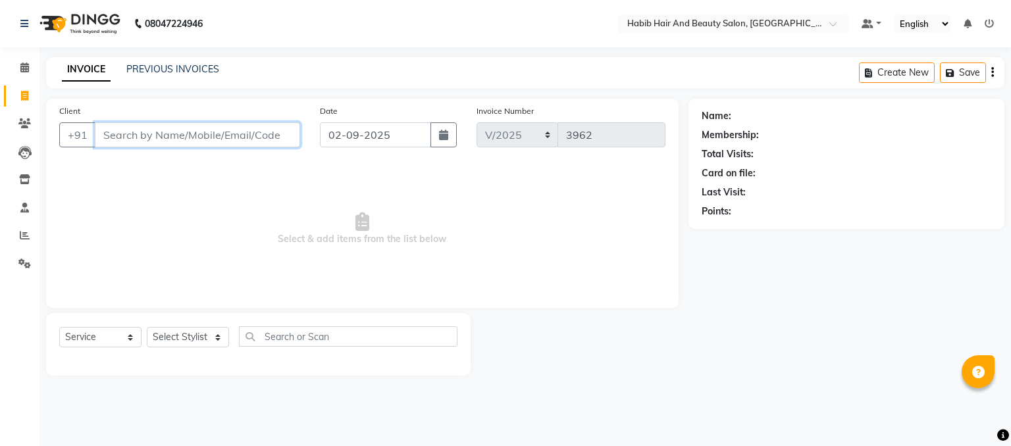
click at [156, 128] on input "Client" at bounding box center [197, 134] width 205 height 25
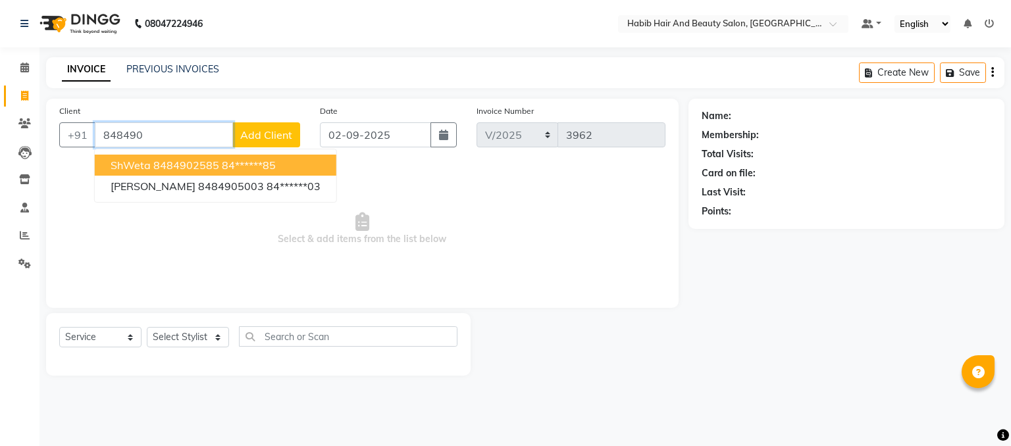
click at [156, 128] on input "848490" at bounding box center [164, 134] width 138 height 25
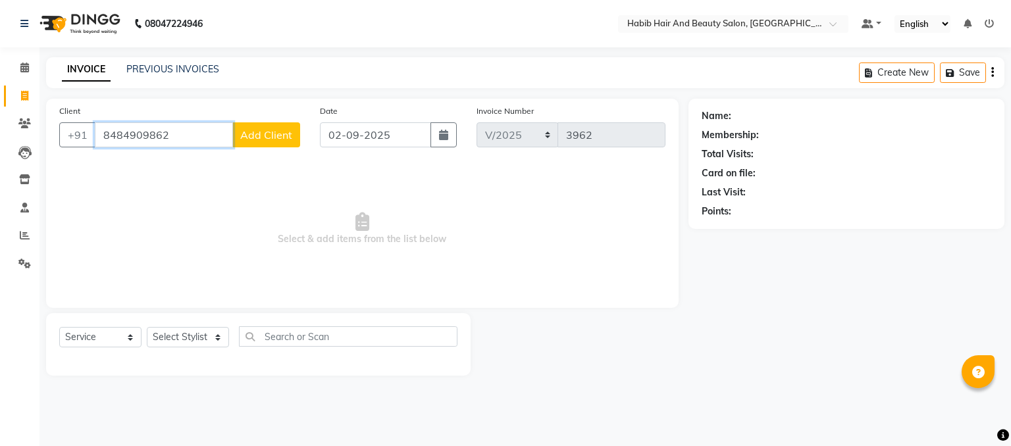
type input "8484909862"
click at [279, 130] on span "Add Client" at bounding box center [266, 134] width 52 height 13
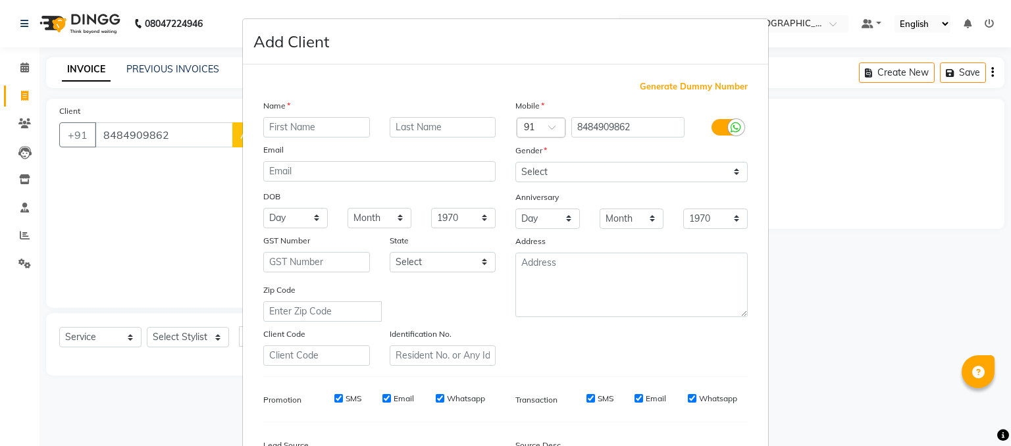
click at [301, 122] on input "text" at bounding box center [316, 127] width 107 height 20
type input "[PERSON_NAME]"
click at [565, 173] on select "Select [DEMOGRAPHIC_DATA] [DEMOGRAPHIC_DATA] Other Prefer Not To Say" at bounding box center [631, 172] width 232 height 20
select select "[DEMOGRAPHIC_DATA]"
click at [515, 163] on select "Select [DEMOGRAPHIC_DATA] [DEMOGRAPHIC_DATA] Other Prefer Not To Say" at bounding box center [631, 172] width 232 height 20
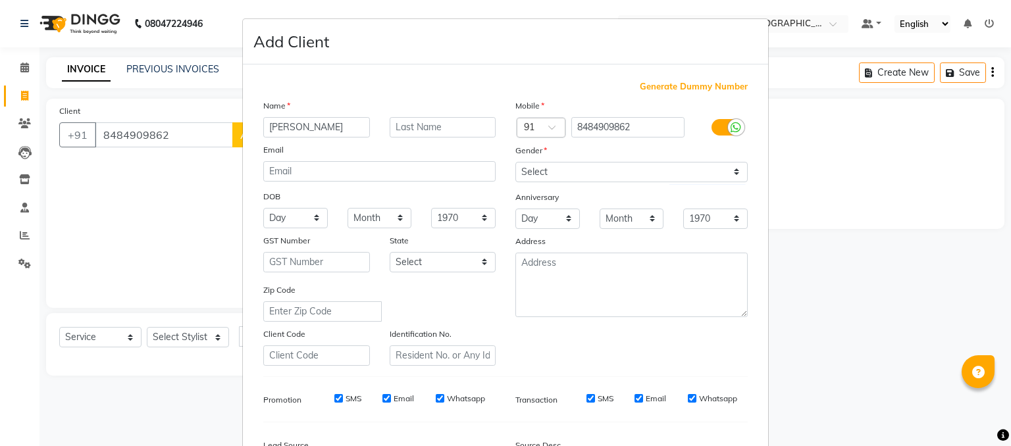
click at [477, 306] on div "Zip Code" at bounding box center [379, 302] width 252 height 39
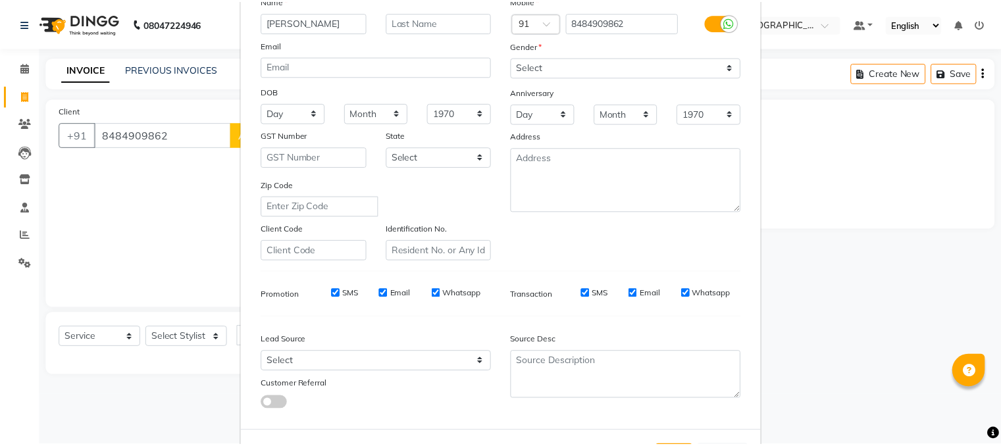
scroll to position [168, 0]
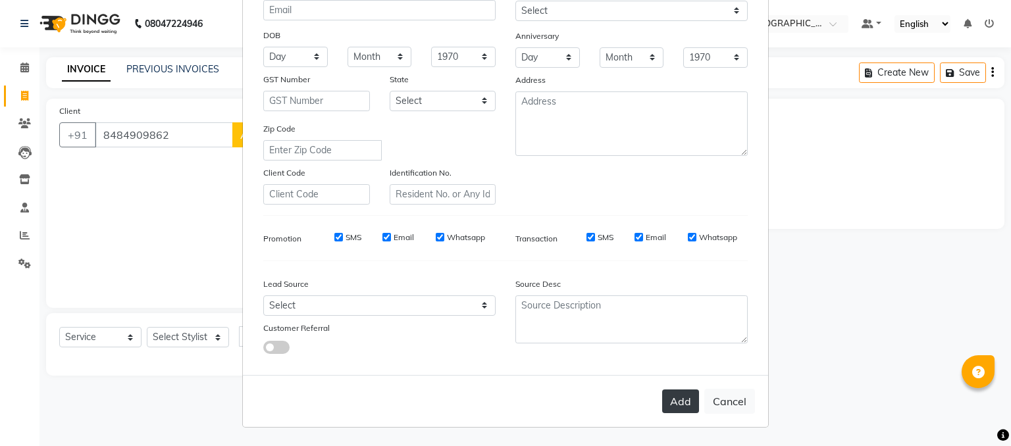
click at [683, 400] on button "Add" at bounding box center [680, 402] width 37 height 24
type input "84******62"
select select
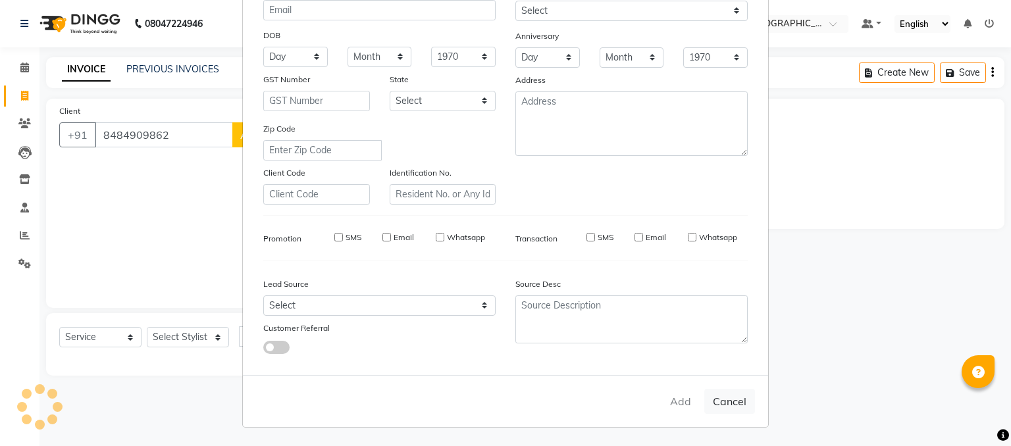
select select
checkbox input "false"
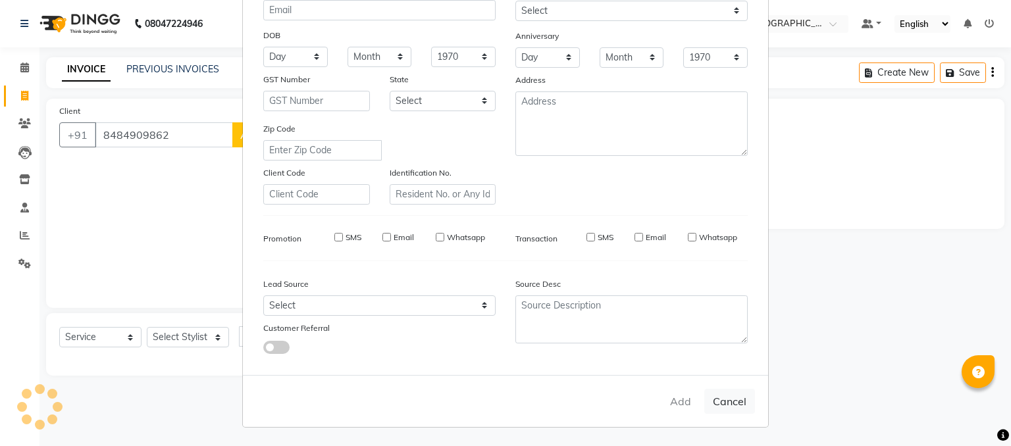
checkbox input "false"
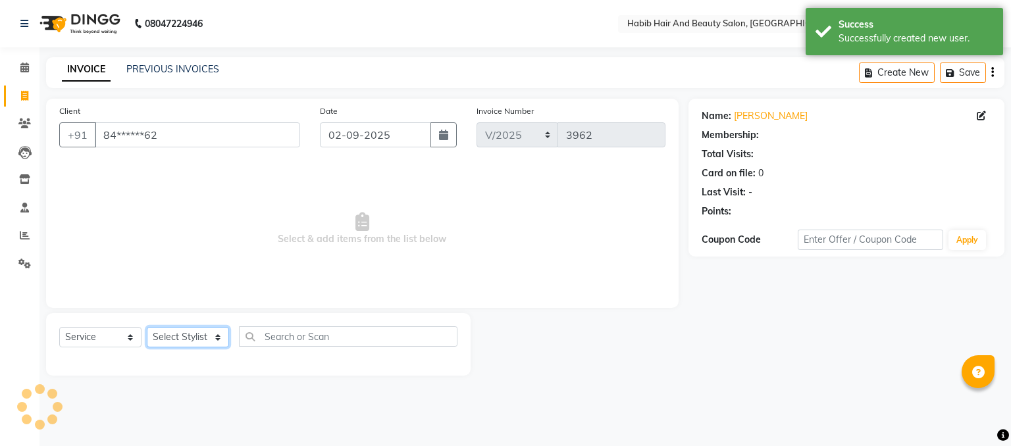
click at [220, 336] on select "Select Stylist akshay [PERSON_NAME] [PERSON_NAME] Manager [PERSON_NAME] [PERSON…" at bounding box center [188, 337] width 82 height 20
select select "81159"
click at [147, 328] on select "Select Stylist akshay [PERSON_NAME] [PERSON_NAME] Manager [PERSON_NAME] [PERSON…" at bounding box center [188, 337] width 82 height 20
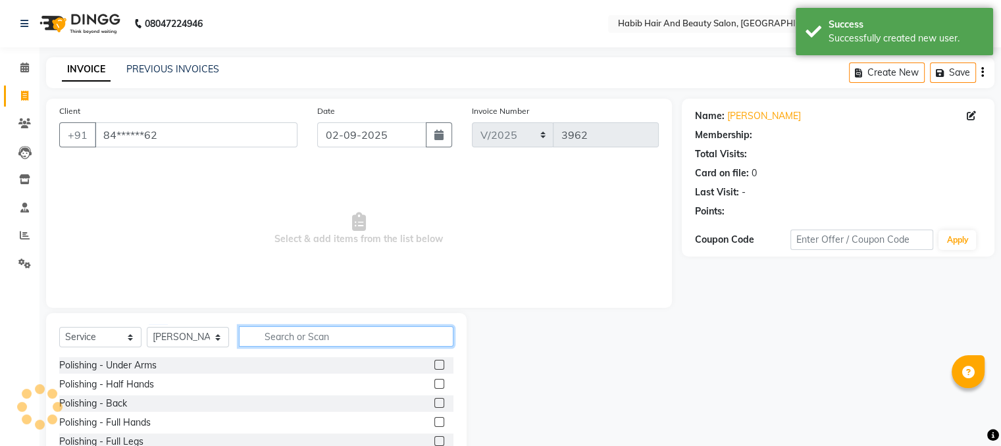
click at [288, 333] on input "text" at bounding box center [346, 336] width 215 height 20
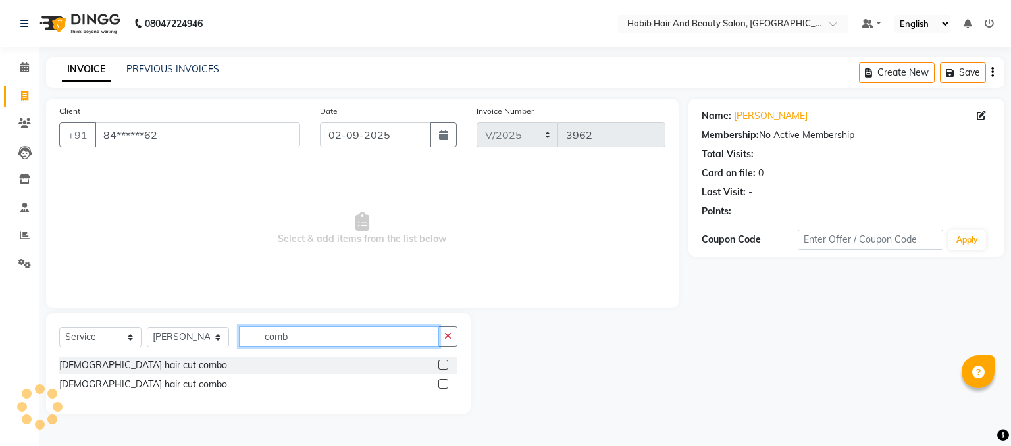
type input "comb"
click at [442, 384] on label at bounding box center [443, 384] width 10 height 10
click at [442, 384] on input "checkbox" at bounding box center [442, 384] width 9 height 9
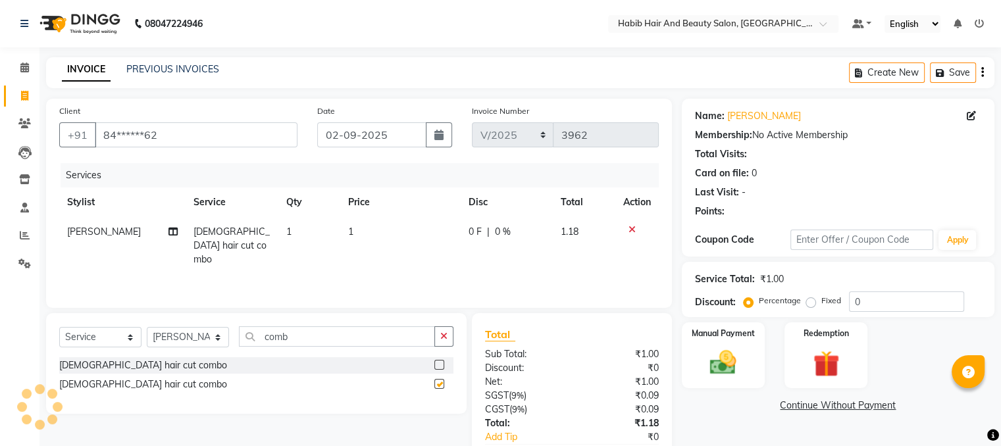
checkbox input "false"
click at [389, 227] on td "1" at bounding box center [400, 245] width 120 height 57
select select "81159"
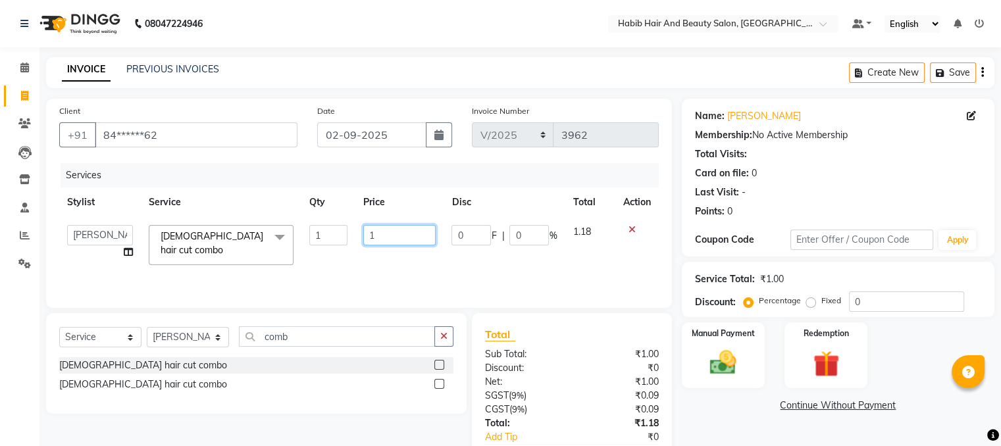
click at [389, 227] on input "1" at bounding box center [399, 235] width 72 height 20
type input "500"
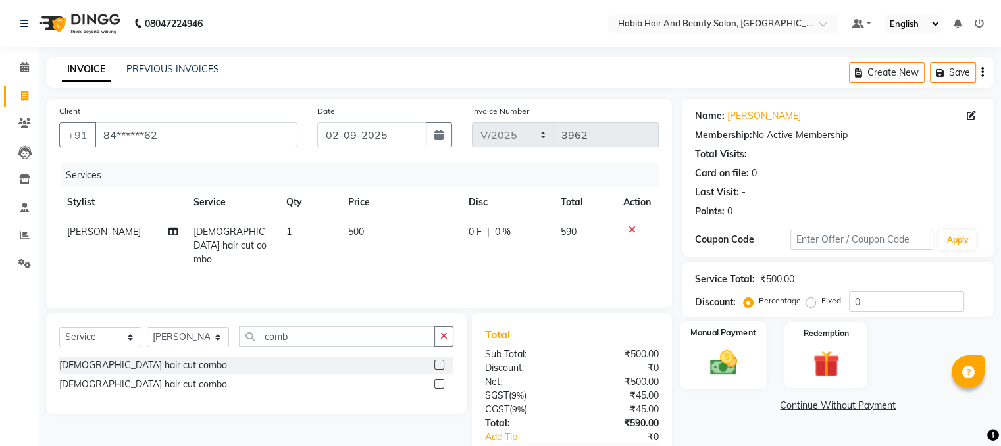
click at [733, 353] on img at bounding box center [723, 364] width 44 height 32
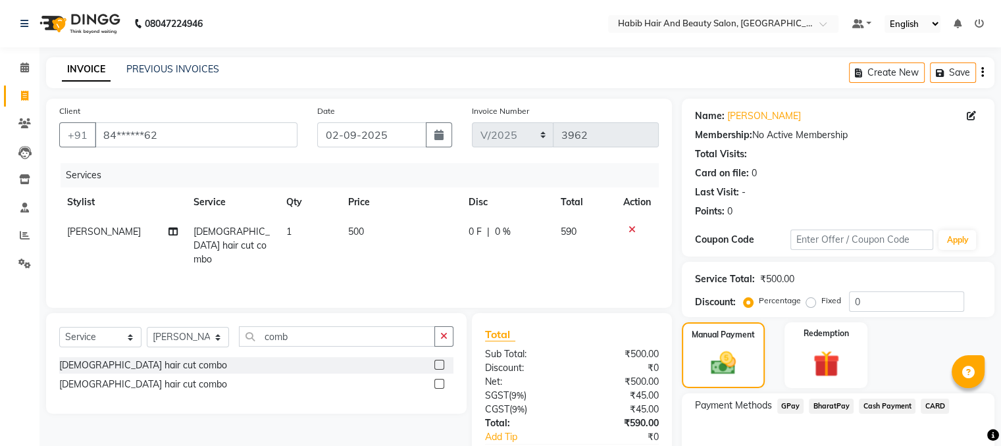
click at [882, 404] on span "Cash Payment" at bounding box center [887, 406] width 57 height 15
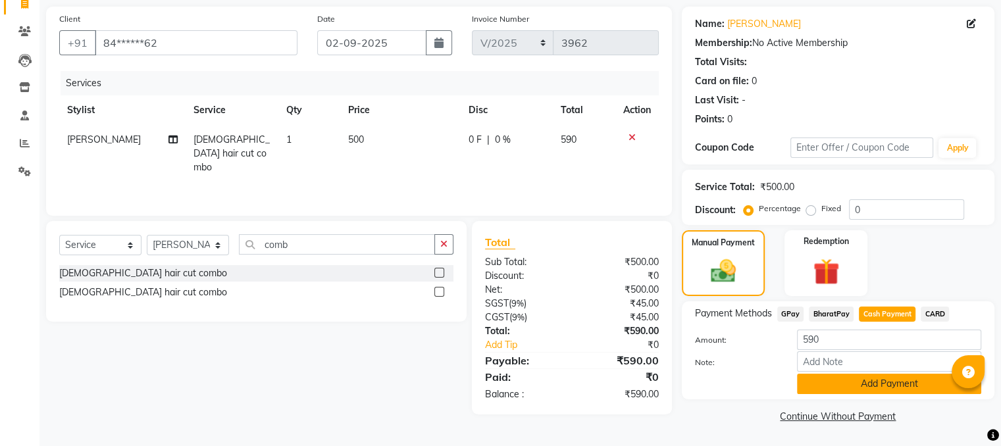
click at [875, 383] on button "Add Payment" at bounding box center [889, 384] width 184 height 20
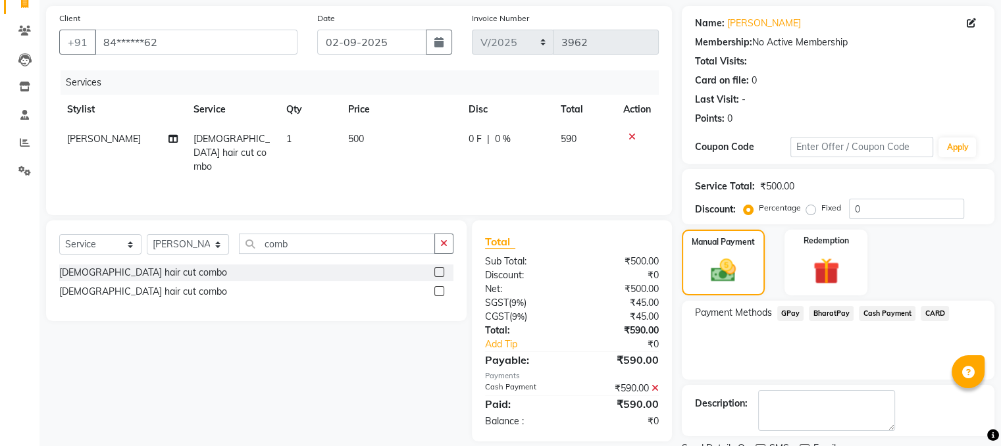
scroll to position [147, 0]
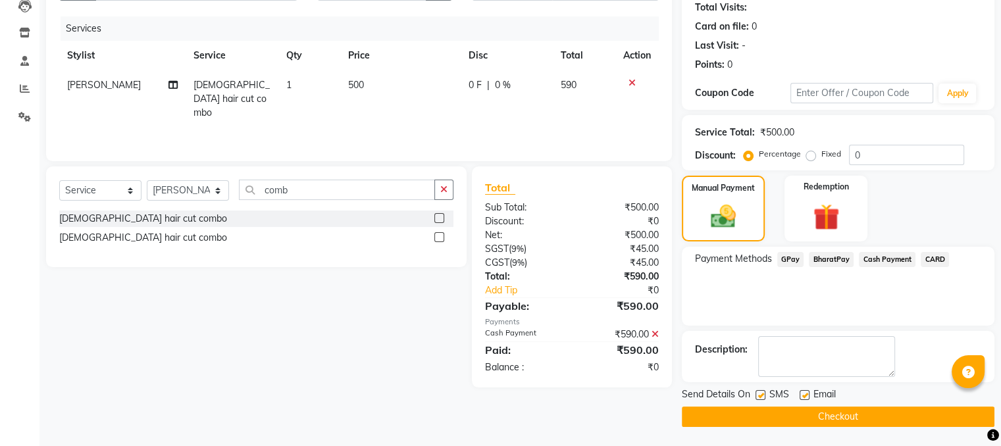
click at [873, 413] on button "Checkout" at bounding box center [838, 417] width 313 height 20
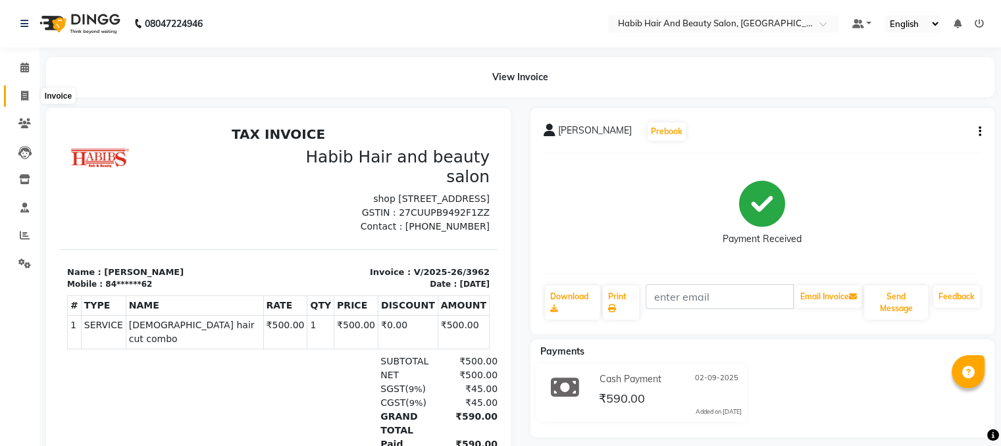
click at [25, 92] on icon at bounding box center [24, 96] width 7 height 10
select select "service"
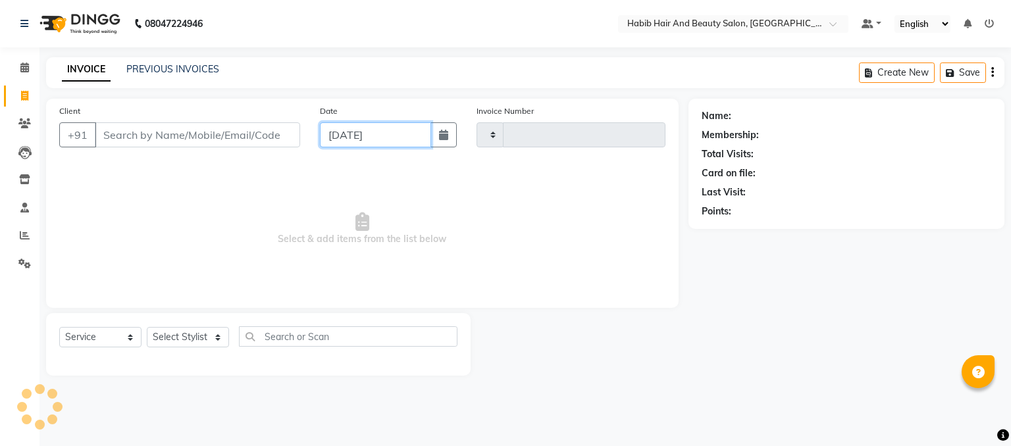
click at [387, 138] on input "[DATE]" at bounding box center [375, 134] width 111 height 25
select select "9"
select select "2025"
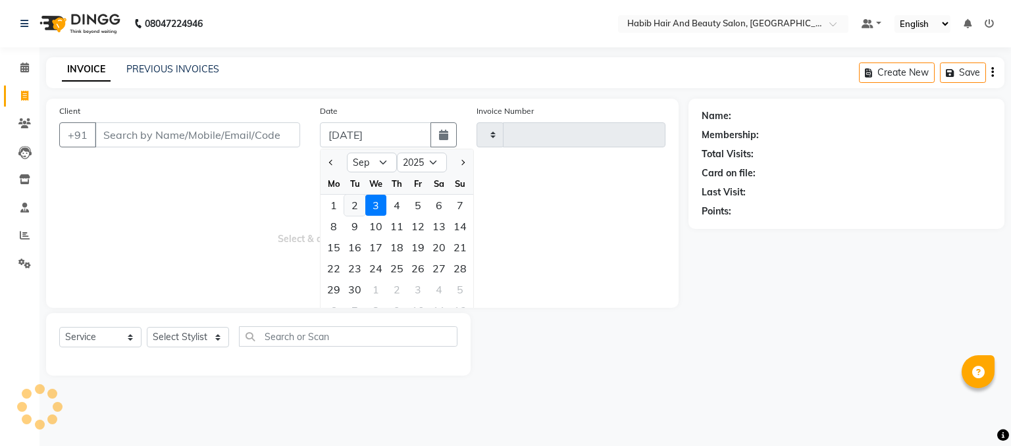
click at [352, 205] on div "2" at bounding box center [354, 205] width 21 height 21
type input "02-09-2025"
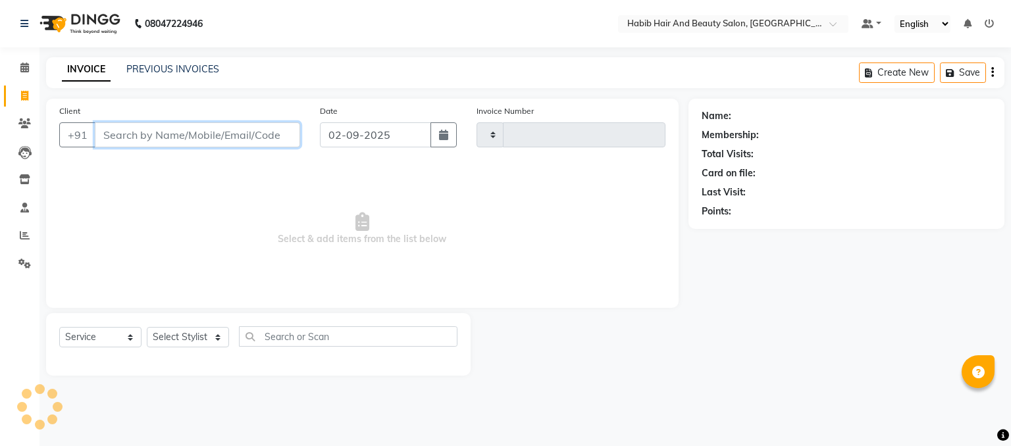
click at [158, 130] on input "Client" at bounding box center [197, 134] width 205 height 25
type input "84082"
type input "3963"
select select "8363"
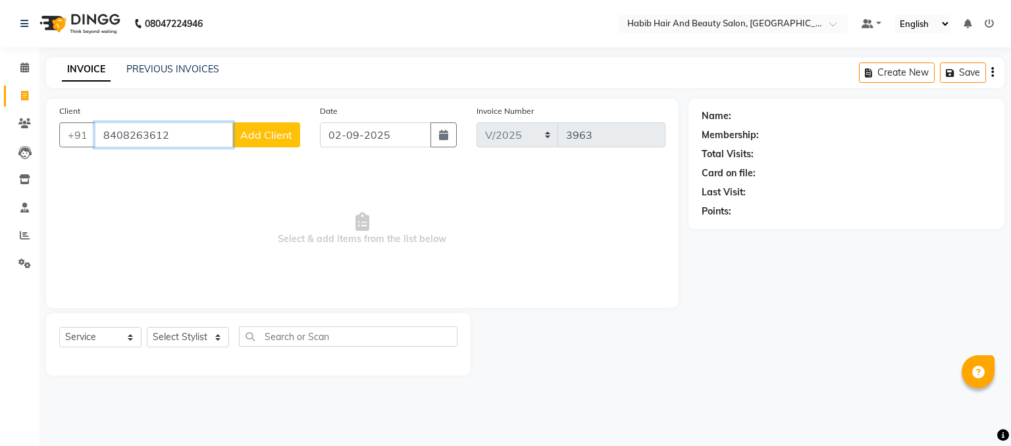
type input "8408263612"
click at [242, 162] on div "Client [PHONE_NUMBER] Add Client Date [DATE] Invoice Number V/2025 V/[PHONE_NUM…" at bounding box center [362, 203] width 633 height 209
click at [217, 338] on select "Select Stylist akshay [PERSON_NAME] [PERSON_NAME] Manager [PERSON_NAME] [PERSON…" at bounding box center [188, 337] width 82 height 20
select select "81153"
click at [147, 328] on select "Select Stylist akshay [PERSON_NAME] [PERSON_NAME] Manager [PERSON_NAME] [PERSON…" at bounding box center [188, 337] width 82 height 20
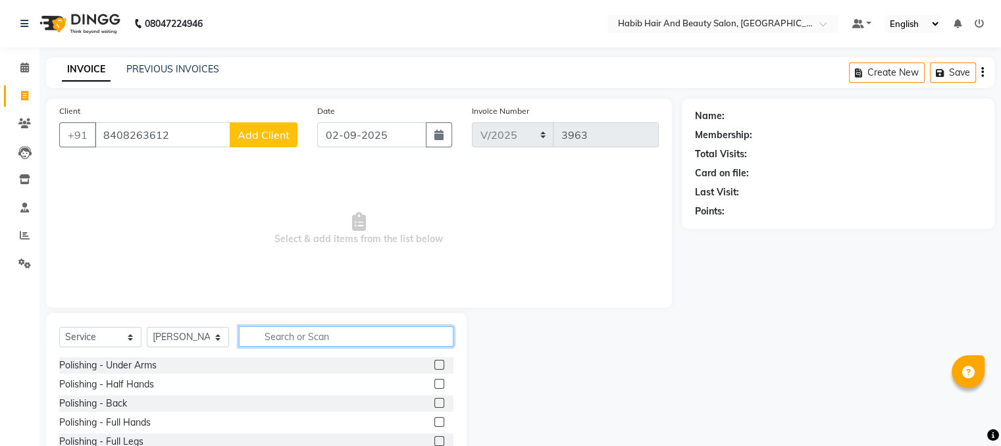
click at [286, 340] on input "text" at bounding box center [346, 336] width 215 height 20
type input "hair cut"
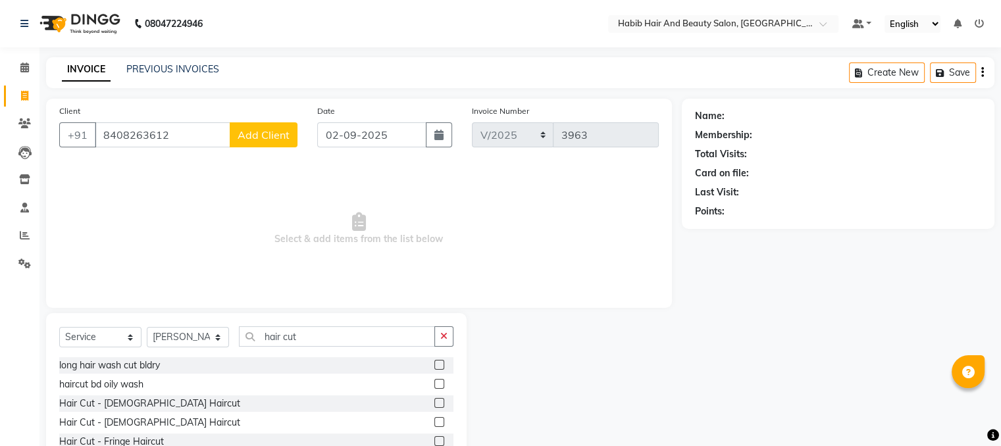
click at [434, 401] on label at bounding box center [439, 403] width 10 height 10
click at [434, 401] on input "checkbox" at bounding box center [438, 404] width 9 height 9
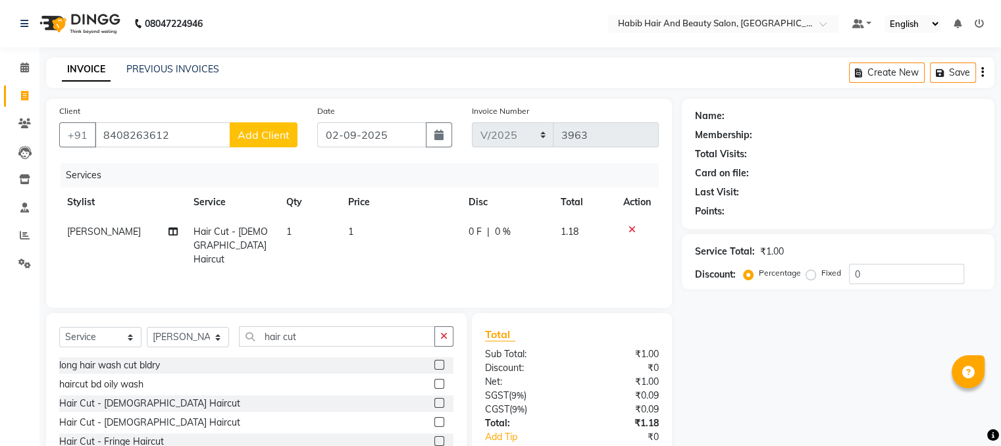
click at [434, 401] on label at bounding box center [439, 403] width 10 height 10
click at [434, 401] on input "checkbox" at bounding box center [438, 404] width 9 height 9
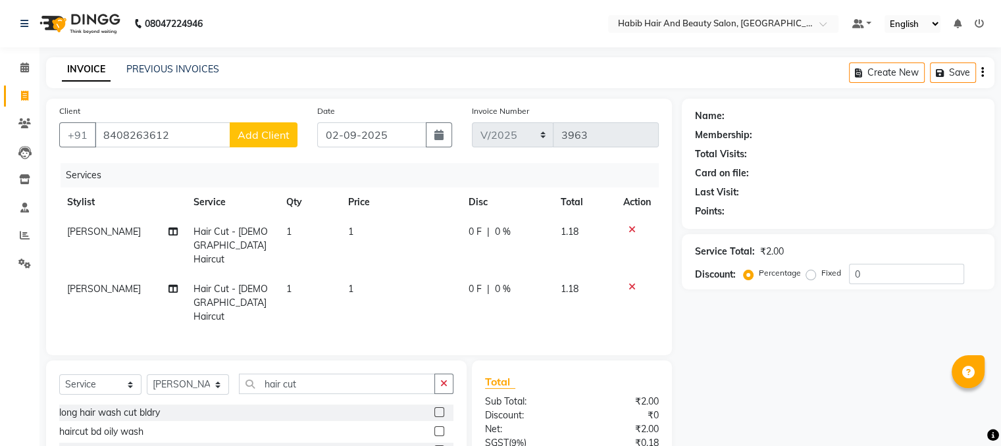
checkbox input "false"
click at [629, 282] on icon at bounding box center [632, 286] width 7 height 9
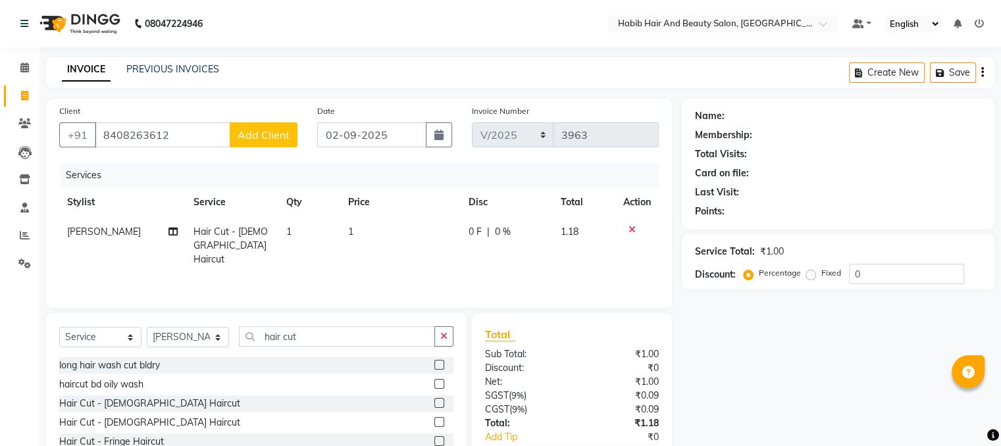
click at [276, 133] on span "Add Client" at bounding box center [264, 134] width 52 height 13
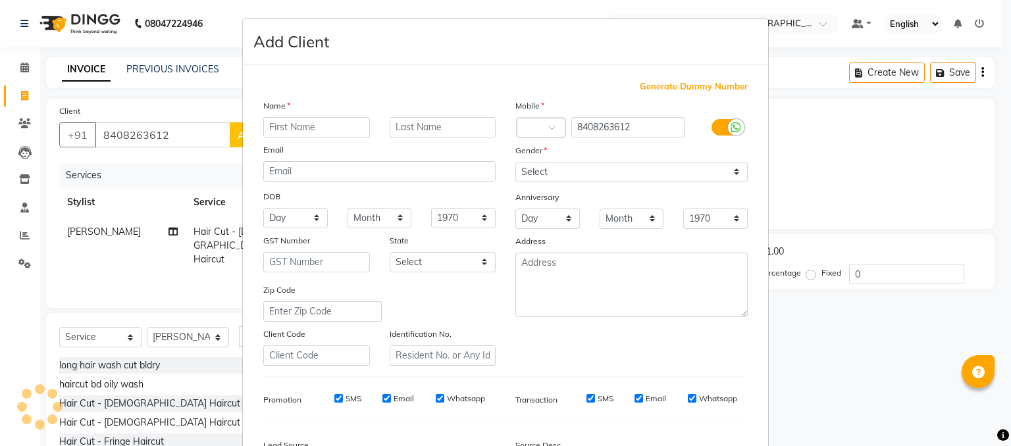
click at [310, 122] on input "text" at bounding box center [316, 127] width 107 height 20
type input "dear [PERSON_NAME]"
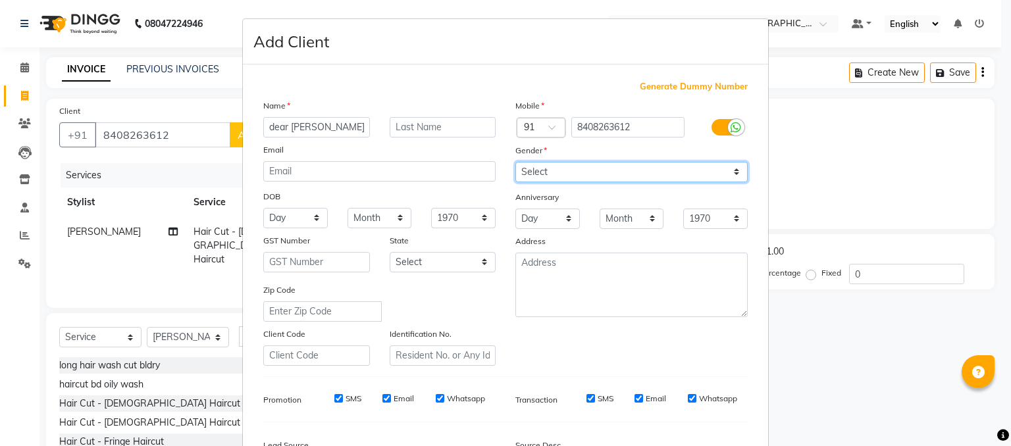
click at [548, 165] on select "Select [DEMOGRAPHIC_DATA] [DEMOGRAPHIC_DATA] Other Prefer Not To Say" at bounding box center [631, 172] width 232 height 20
select select "[DEMOGRAPHIC_DATA]"
click at [515, 163] on select "Select [DEMOGRAPHIC_DATA] [DEMOGRAPHIC_DATA] Other Prefer Not To Say" at bounding box center [631, 172] width 232 height 20
click at [505, 299] on div at bounding box center [631, 285] width 252 height 65
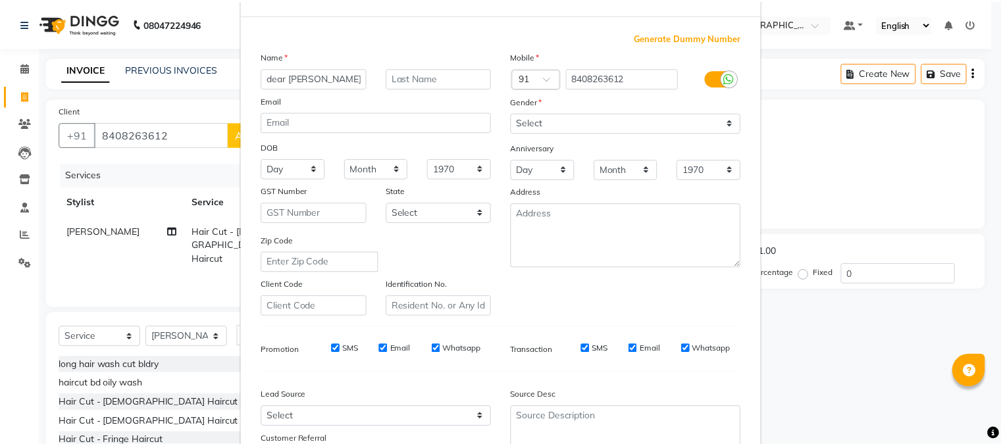
scroll to position [168, 0]
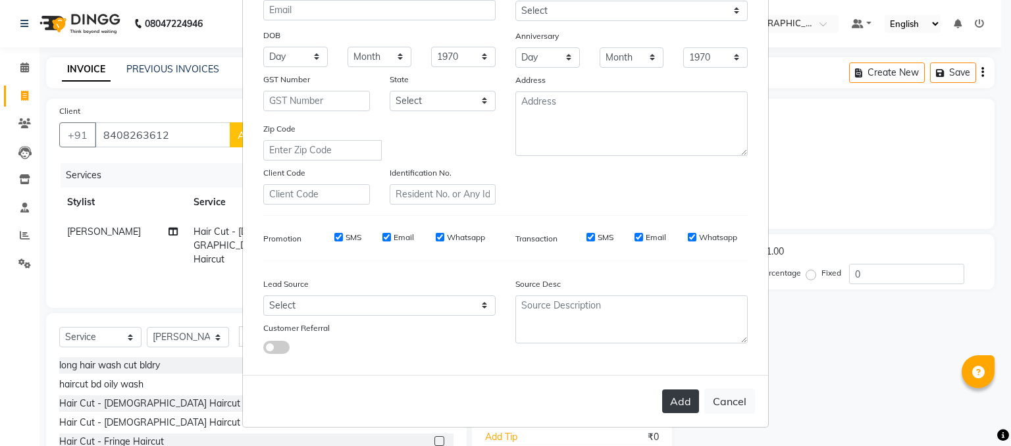
click at [674, 400] on button "Add" at bounding box center [680, 402] width 37 height 24
type input "84******12"
select select
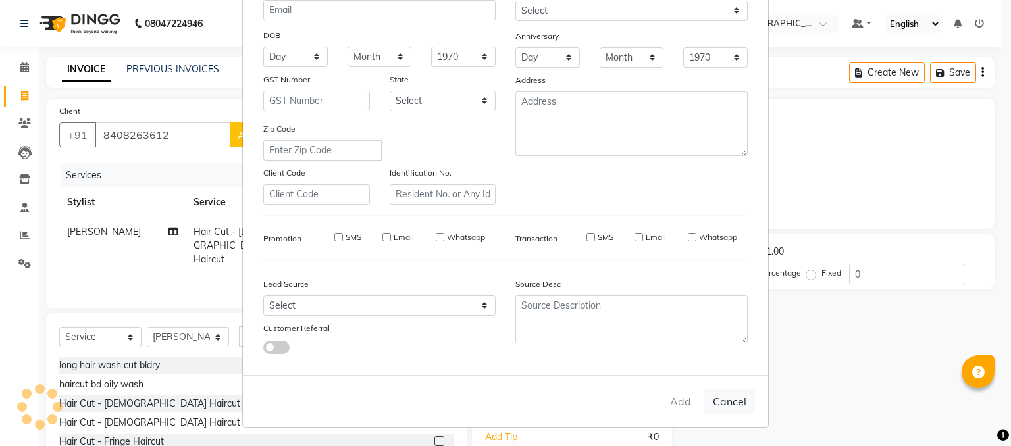
select select
checkbox input "false"
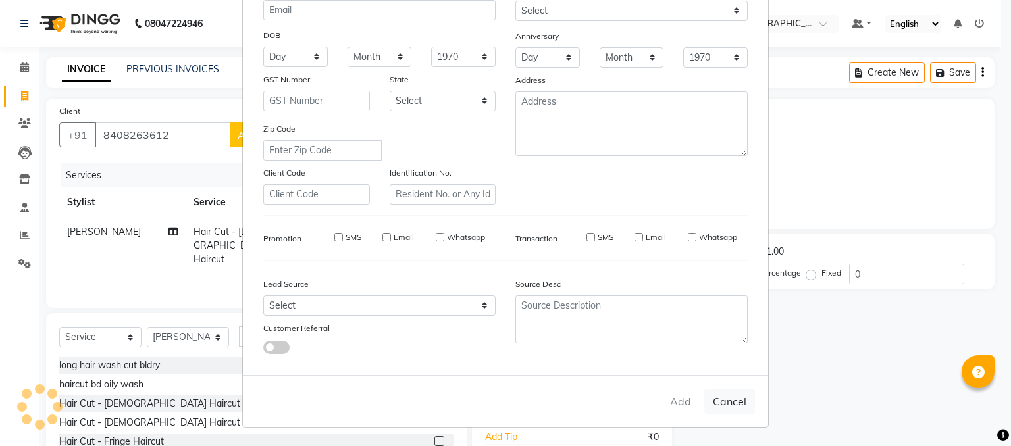
checkbox input "false"
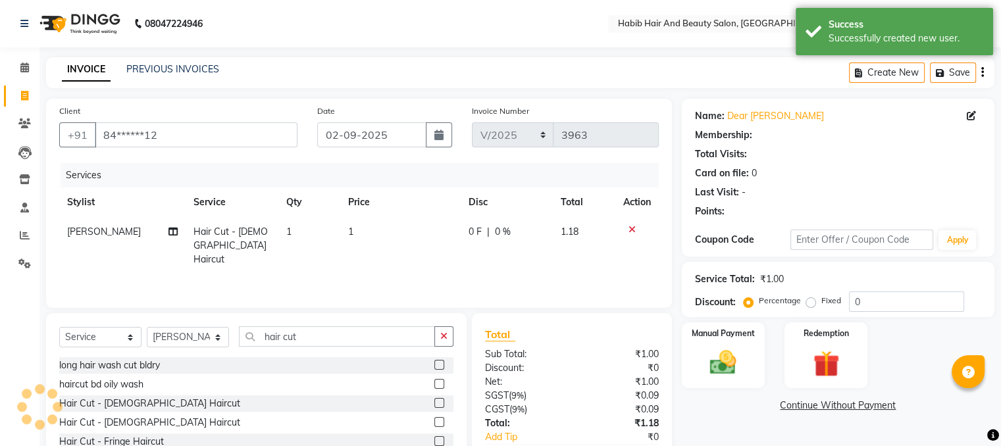
click at [390, 232] on td "1" at bounding box center [400, 245] width 120 height 57
select select "81153"
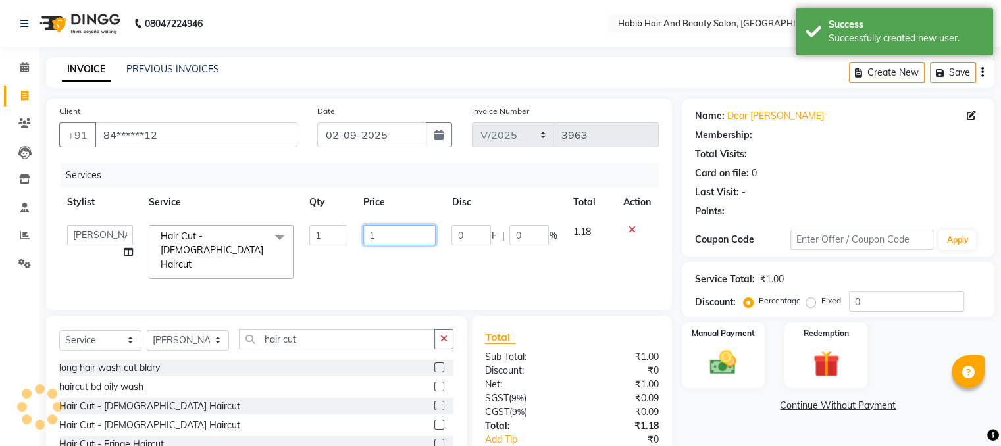
click at [390, 232] on input "1" at bounding box center [399, 235] width 72 height 20
type input "200"
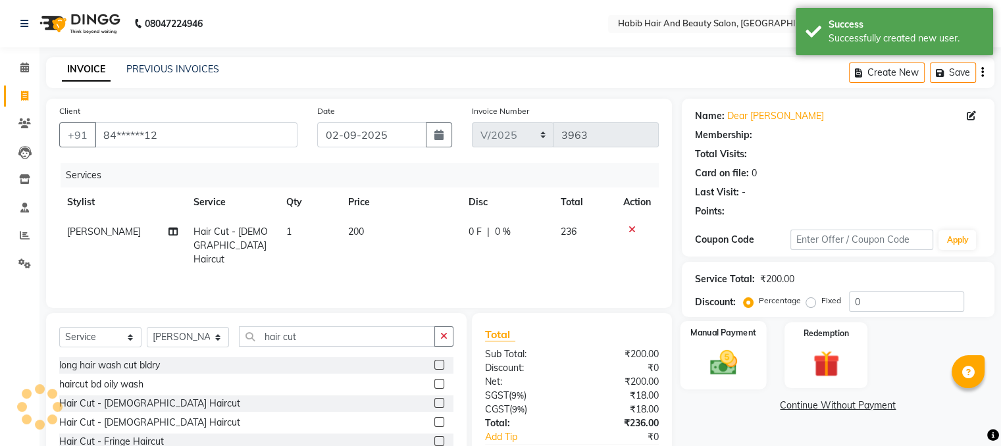
click at [733, 338] on label "Manual Payment" at bounding box center [723, 332] width 66 height 13
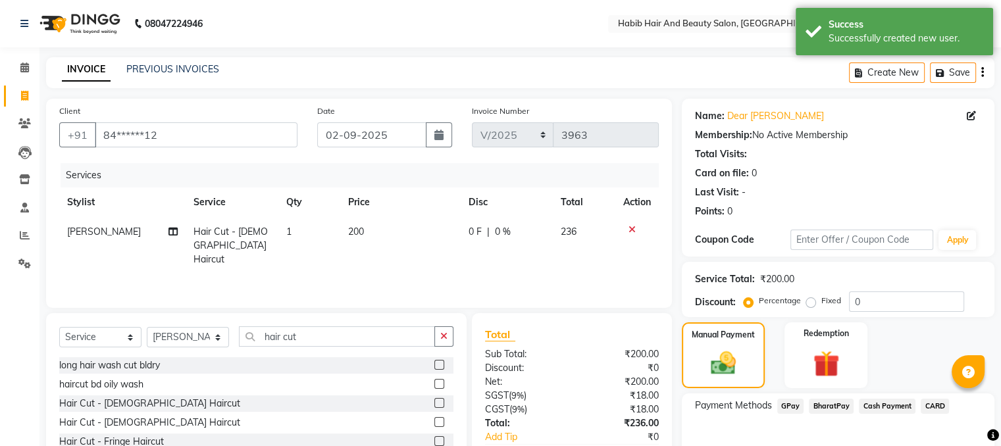
click at [835, 403] on span "BharatPay" at bounding box center [831, 406] width 45 height 15
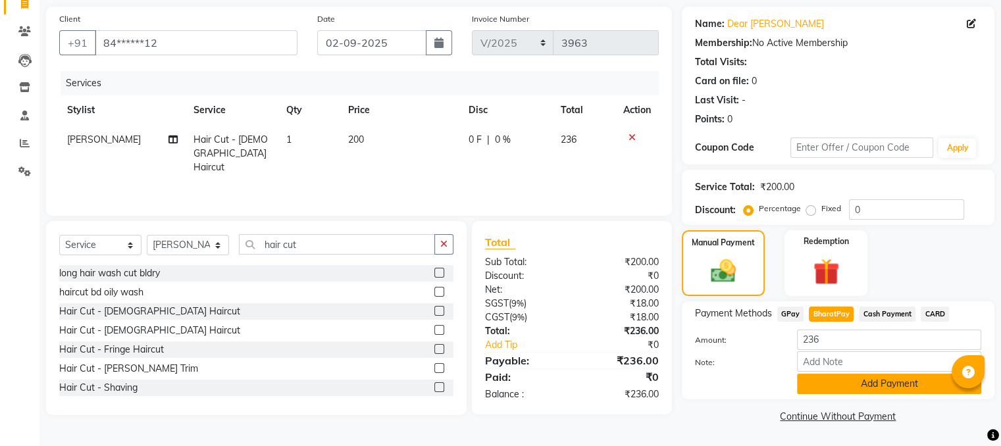
click at [895, 382] on button "Add Payment" at bounding box center [889, 384] width 184 height 20
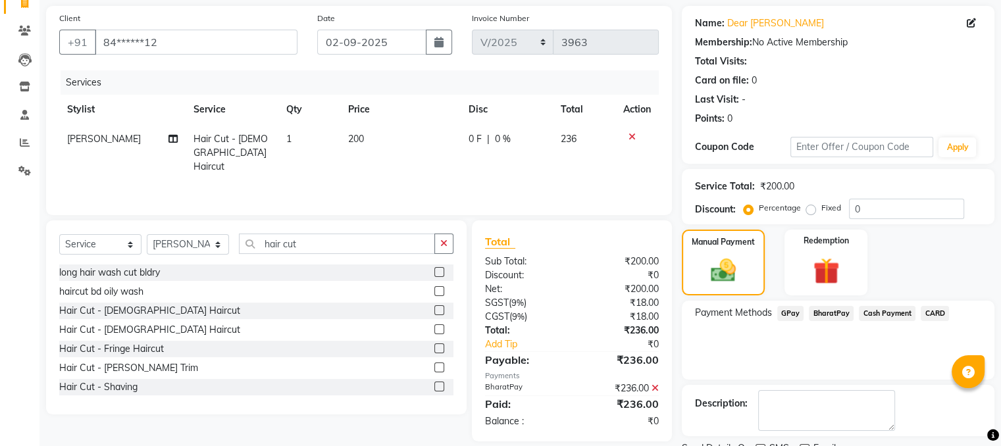
scroll to position [147, 0]
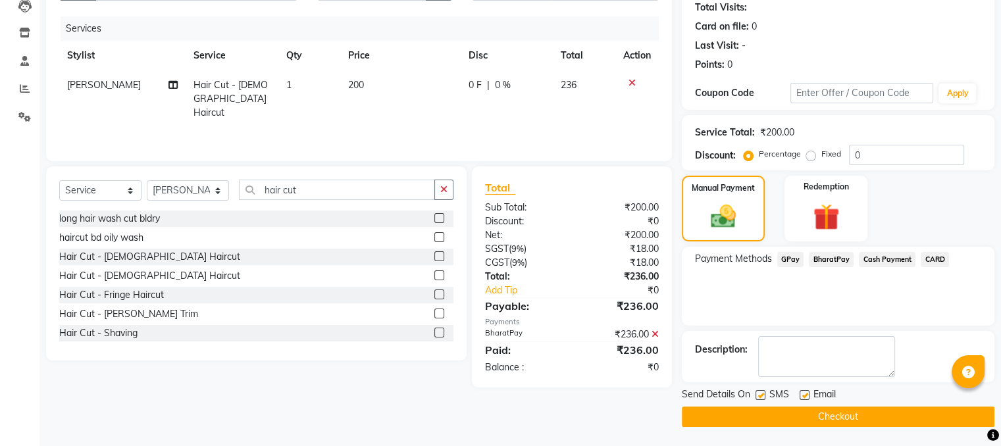
click at [825, 419] on button "Checkout" at bounding box center [838, 417] width 313 height 20
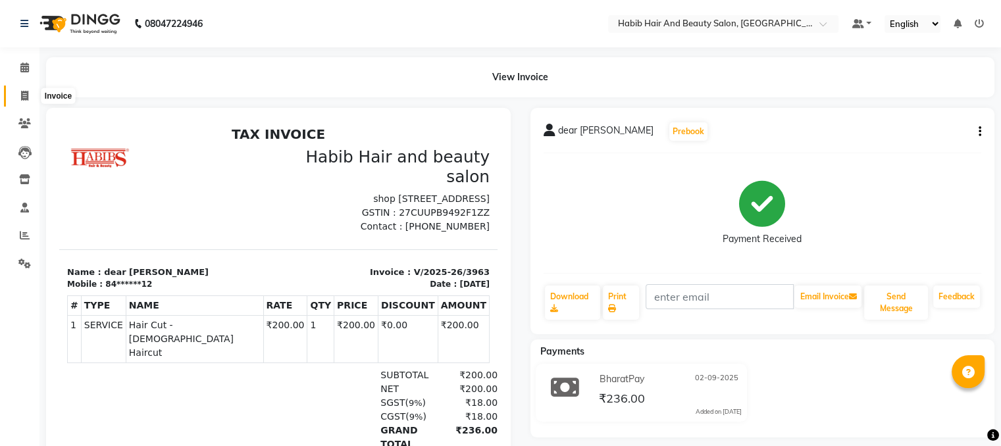
click at [21, 95] on icon at bounding box center [24, 96] width 7 height 10
select select "service"
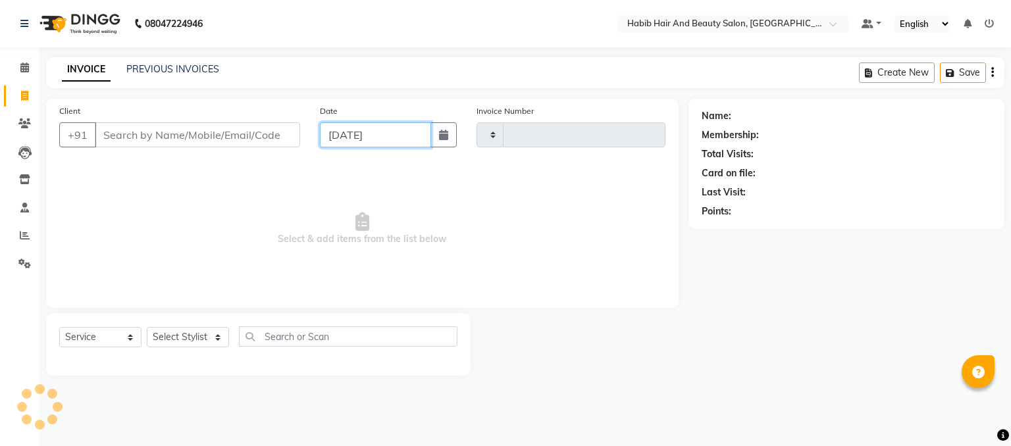
click at [347, 129] on input "[DATE]" at bounding box center [375, 134] width 111 height 25
select select "9"
select select "2025"
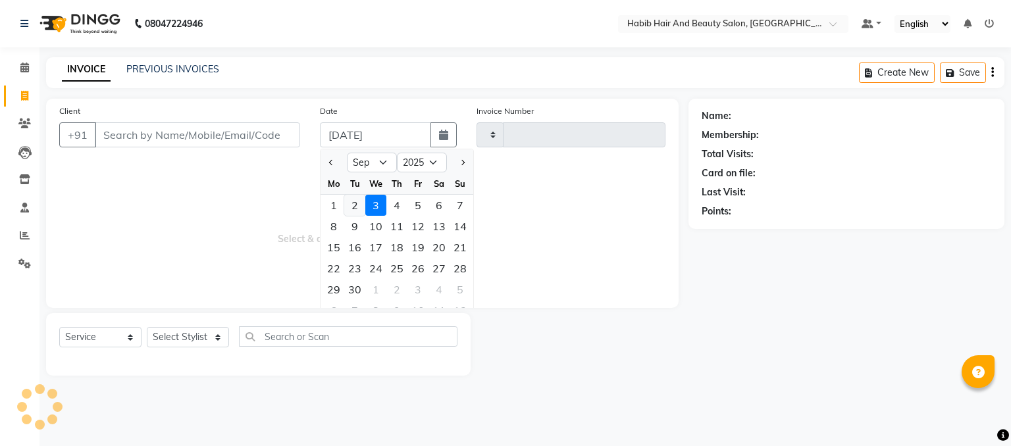
click at [353, 206] on div "2" at bounding box center [354, 205] width 21 height 21
type input "02-09-2025"
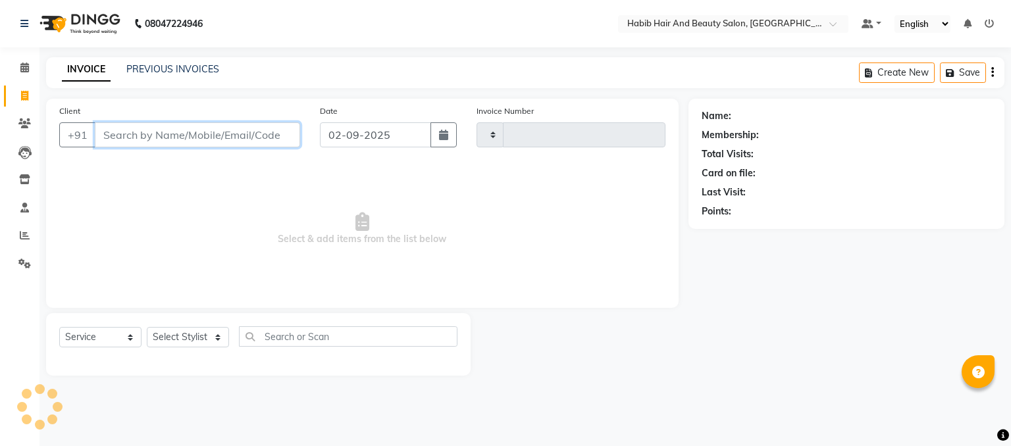
type input "3964"
select select "8362"
click at [177, 133] on input "Client" at bounding box center [197, 134] width 205 height 25
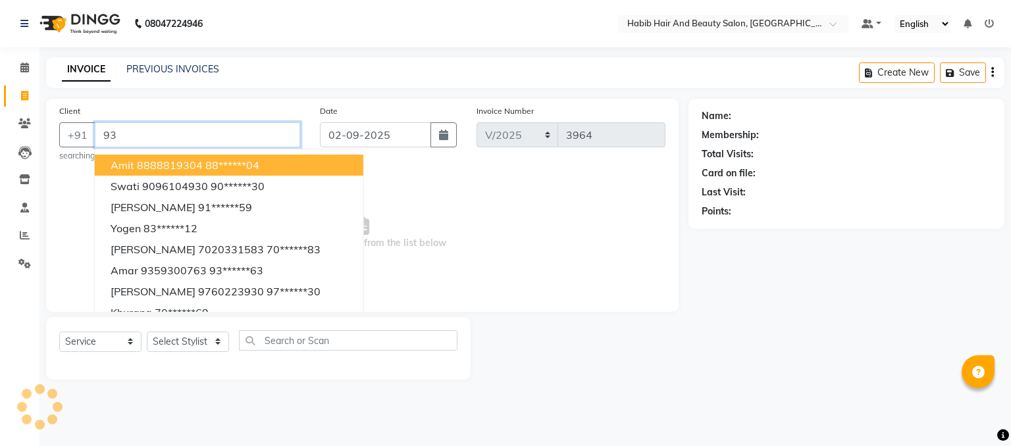
type input "9"
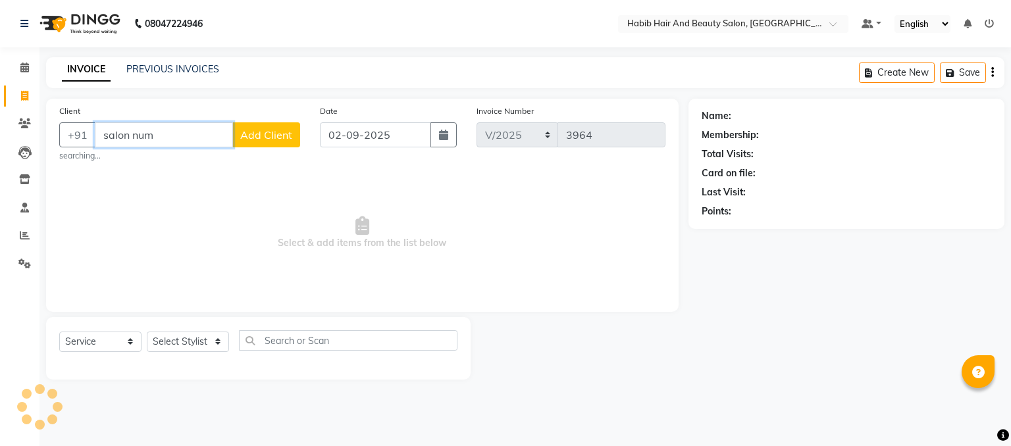
click at [168, 136] on input "salon num" at bounding box center [164, 134] width 138 height 25
type input "s"
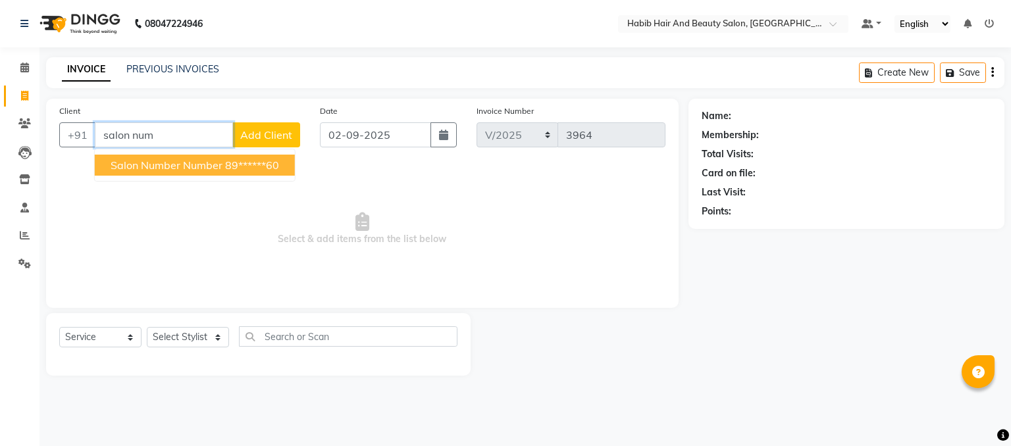
click at [187, 162] on span "salon number number" at bounding box center [167, 165] width 112 height 13
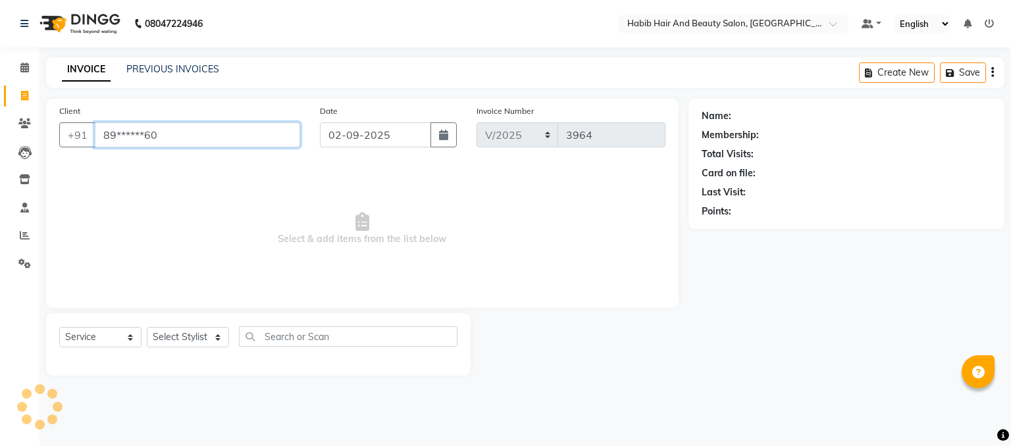
type input "89******60"
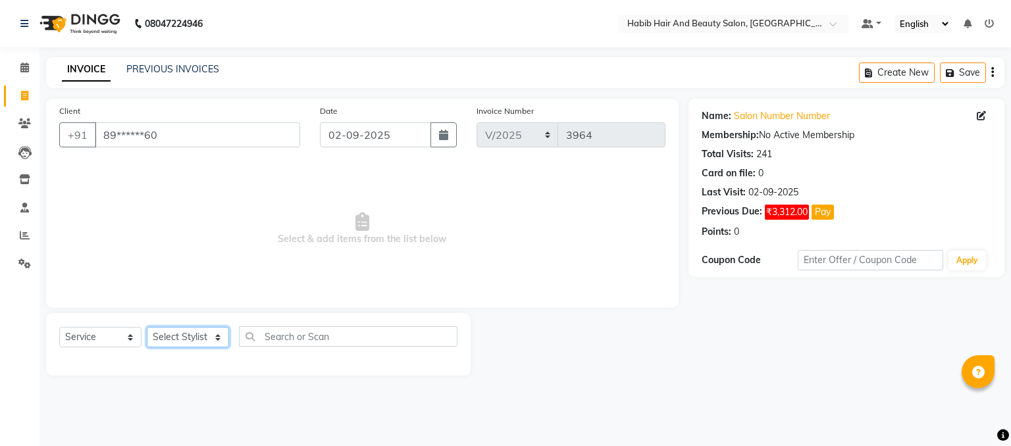
click at [210, 339] on select "Select Stylist akshay [PERSON_NAME] [PERSON_NAME] Manager [PERSON_NAME] [PERSON…" at bounding box center [188, 337] width 82 height 20
select select "81153"
click at [147, 328] on select "Select Stylist akshay [PERSON_NAME] [PERSON_NAME] Manager [PERSON_NAME] [PERSON…" at bounding box center [188, 337] width 82 height 20
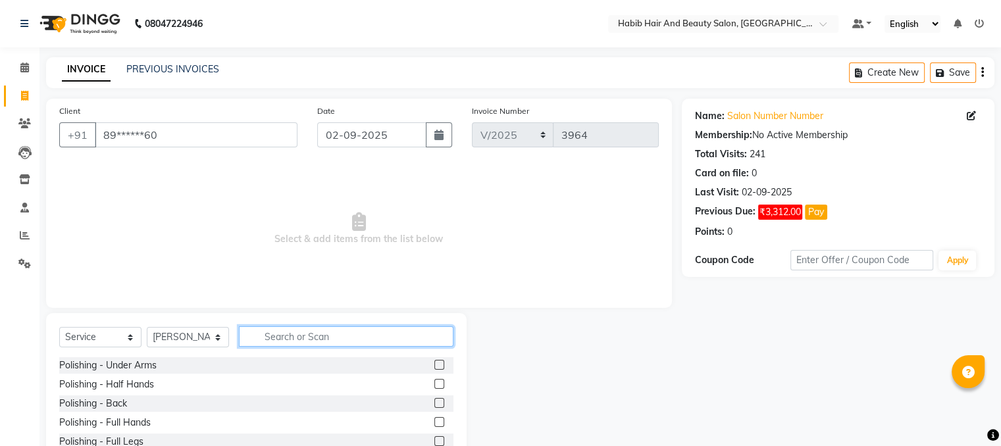
click at [267, 332] on input "text" at bounding box center [346, 336] width 215 height 20
type input "hair cut"
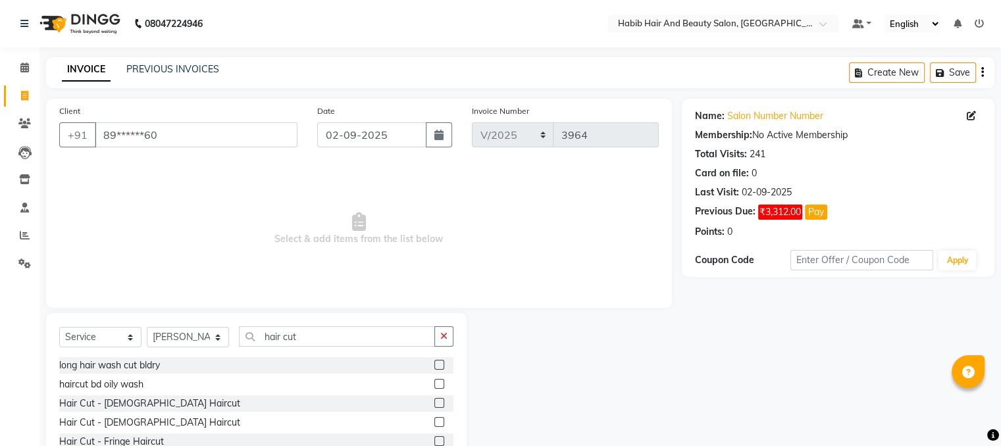
click at [434, 403] on label at bounding box center [439, 403] width 10 height 10
click at [434, 403] on input "checkbox" at bounding box center [438, 404] width 9 height 9
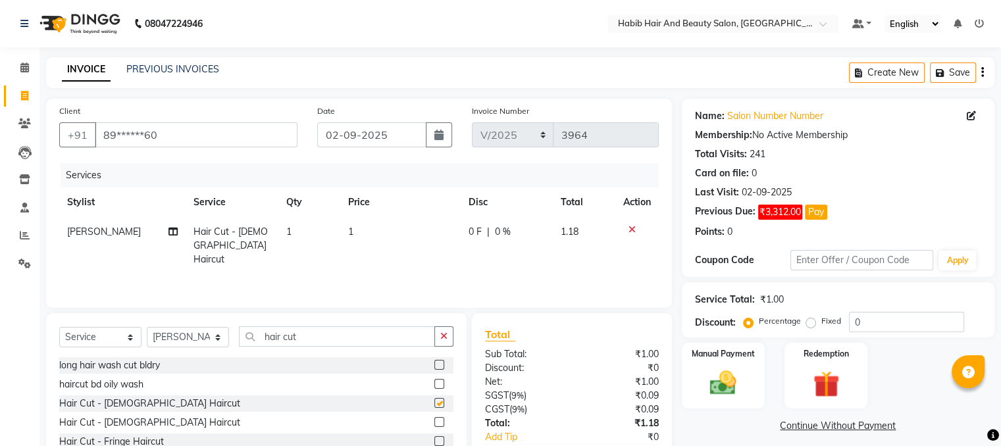
checkbox input "false"
click at [378, 231] on td "1" at bounding box center [400, 245] width 120 height 57
select select "81153"
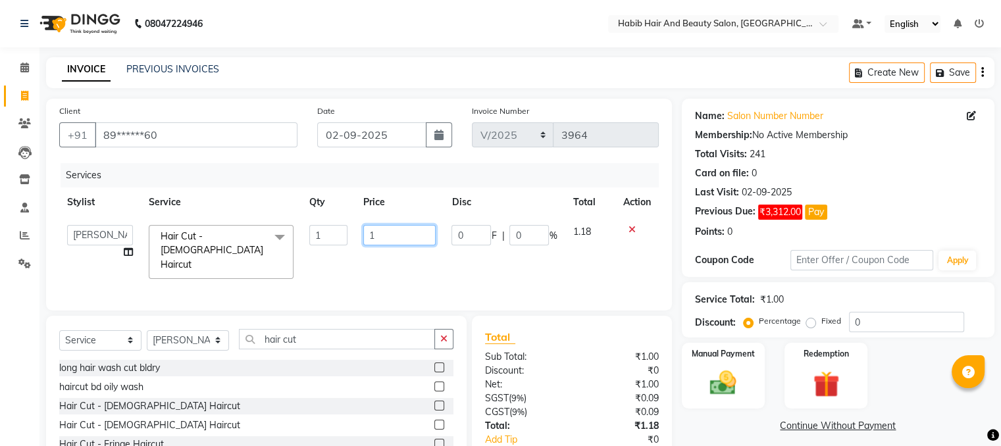
click at [378, 231] on input "1" at bounding box center [399, 235] width 72 height 20
type input "200"
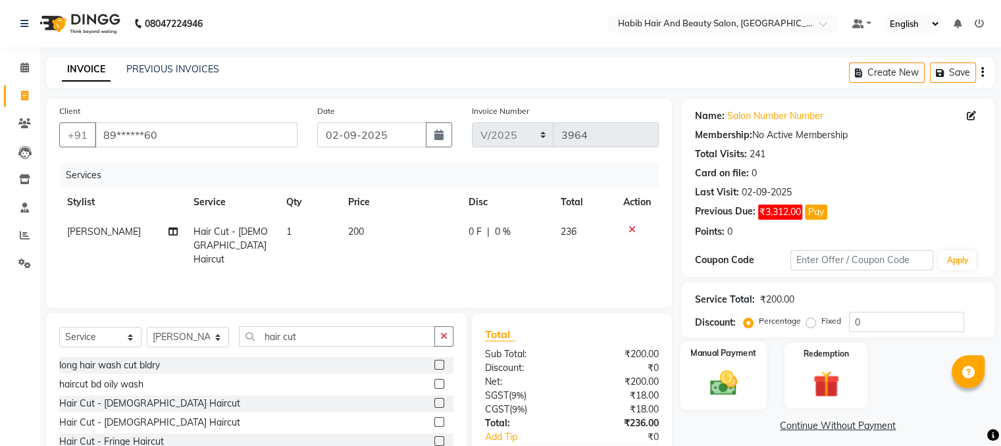
click at [727, 366] on div "Manual Payment" at bounding box center [723, 376] width 86 height 68
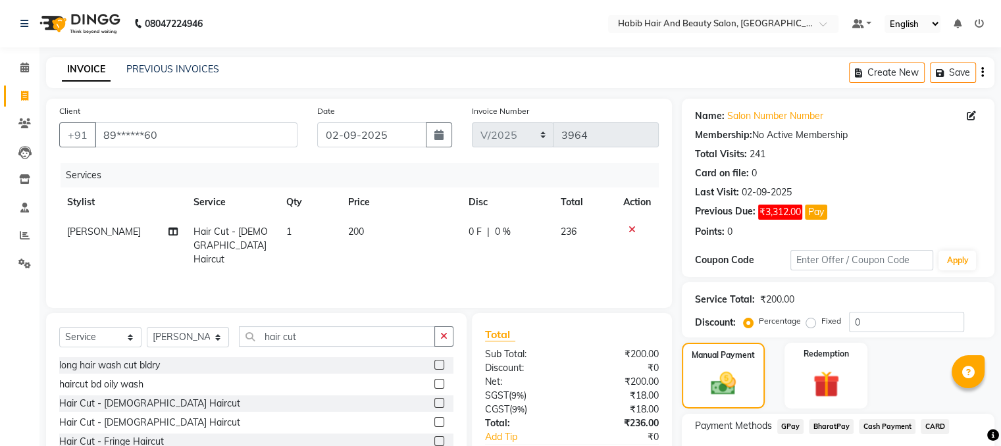
click at [829, 423] on span "BharatPay" at bounding box center [831, 426] width 45 height 15
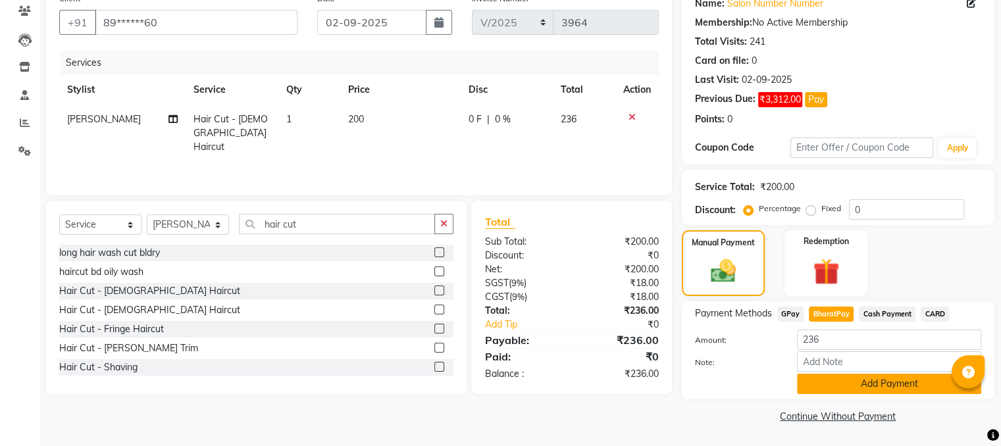
click at [892, 378] on button "Add Payment" at bounding box center [889, 384] width 184 height 20
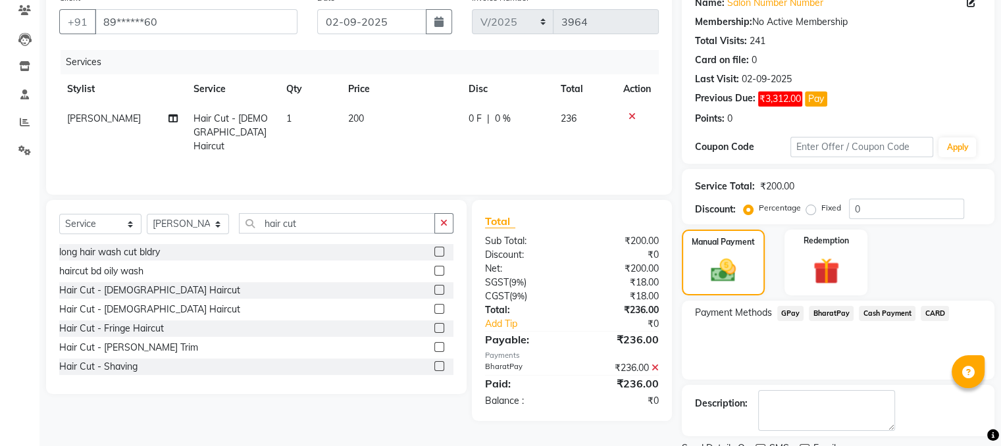
scroll to position [167, 0]
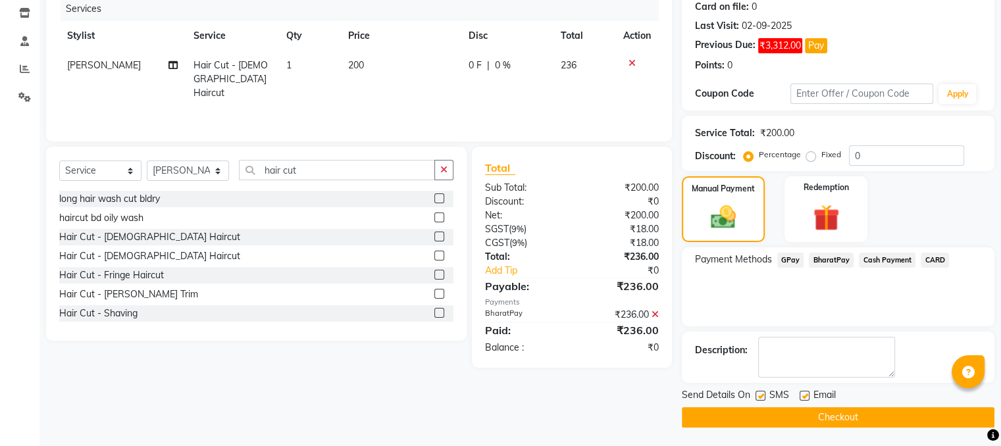
click at [852, 416] on button "Checkout" at bounding box center [838, 417] width 313 height 20
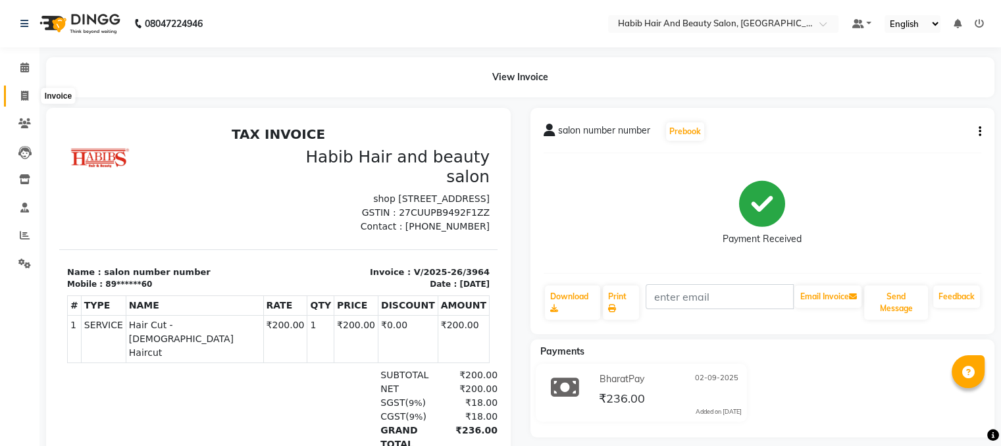
click at [26, 91] on icon at bounding box center [24, 96] width 7 height 10
select select "service"
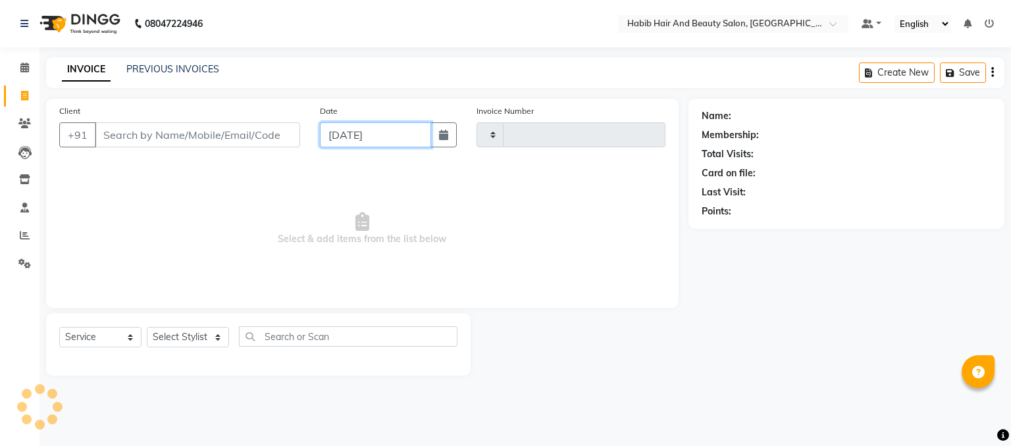
click at [332, 134] on input "[DATE]" at bounding box center [375, 134] width 111 height 25
select select "9"
select select "2025"
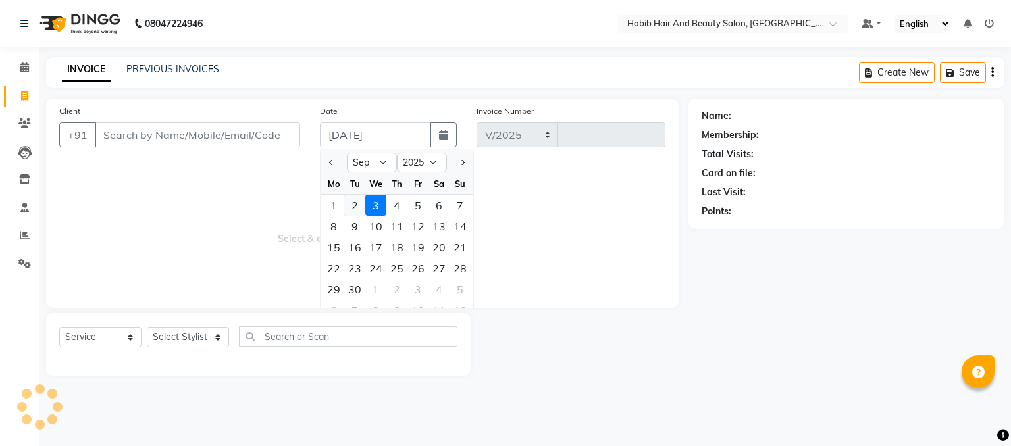
select select "8362"
type input "3965"
click at [350, 204] on div "2" at bounding box center [354, 205] width 21 height 21
type input "02-09-2025"
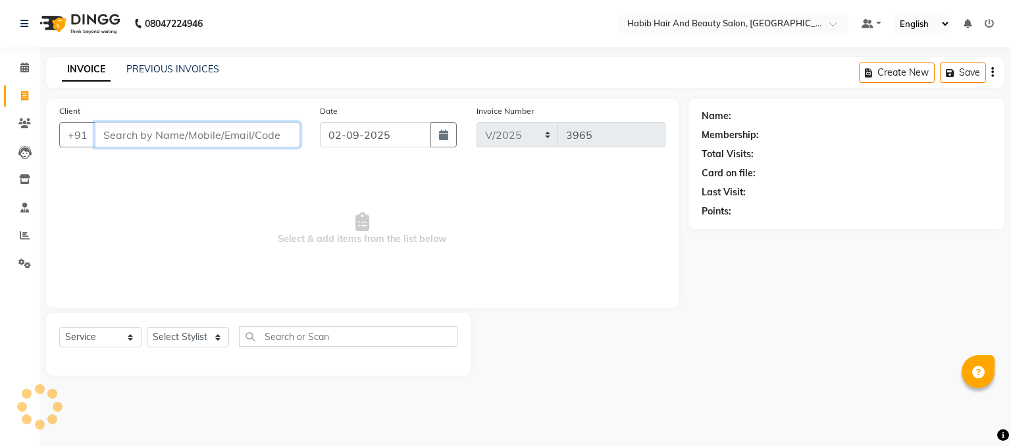
click at [157, 129] on input "Client" at bounding box center [197, 134] width 205 height 25
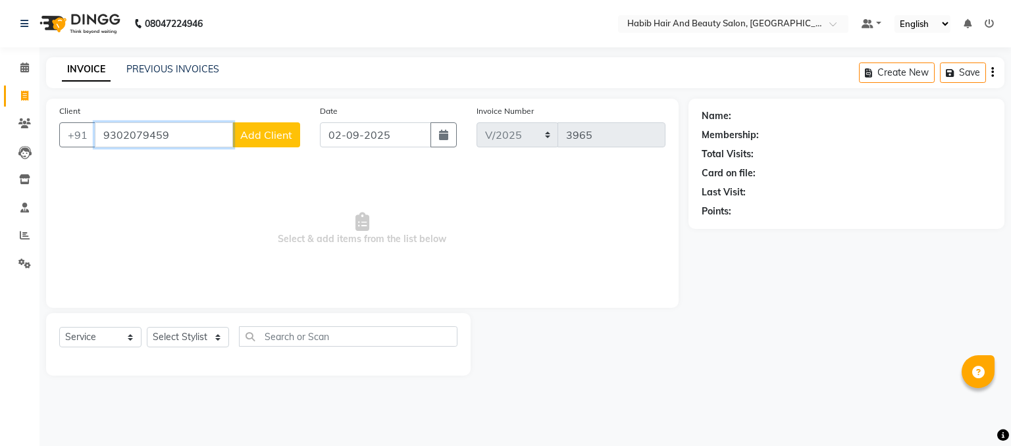
type input "9302079459"
click at [267, 132] on span "Add Client" at bounding box center [266, 134] width 52 height 13
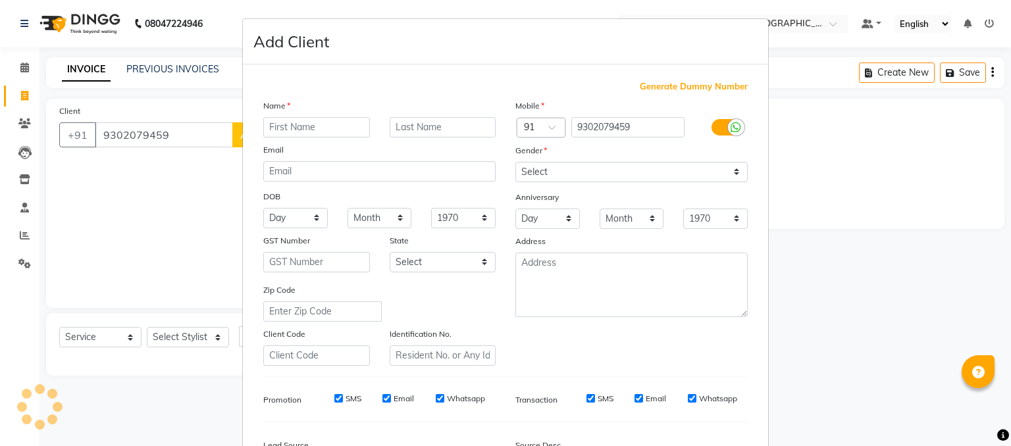
click at [318, 124] on input "text" at bounding box center [316, 127] width 107 height 20
type input "dear [PERSON_NAME]"
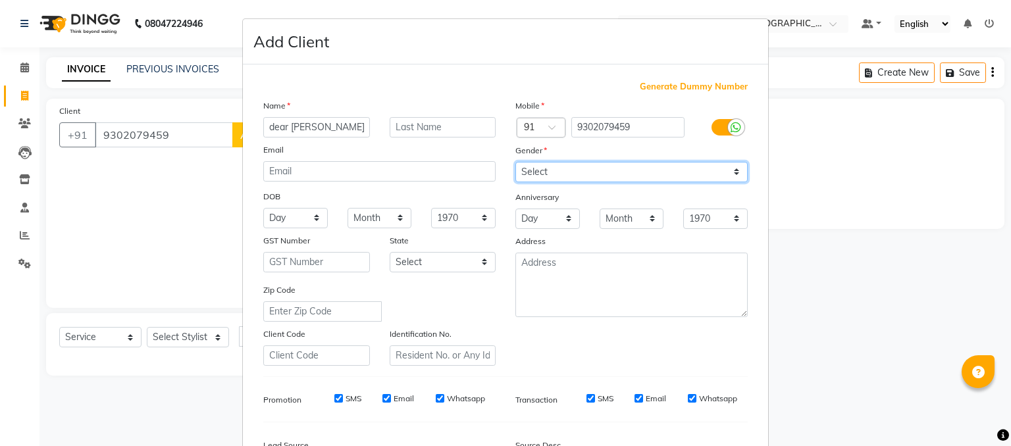
click at [579, 174] on select "Select [DEMOGRAPHIC_DATA] [DEMOGRAPHIC_DATA] Other Prefer Not To Say" at bounding box center [631, 172] width 232 height 20
select select "[DEMOGRAPHIC_DATA]"
click at [515, 163] on select "Select [DEMOGRAPHIC_DATA] [DEMOGRAPHIC_DATA] Other Prefer Not To Say" at bounding box center [631, 172] width 232 height 20
click at [487, 318] on div "Zip Code" at bounding box center [379, 302] width 252 height 39
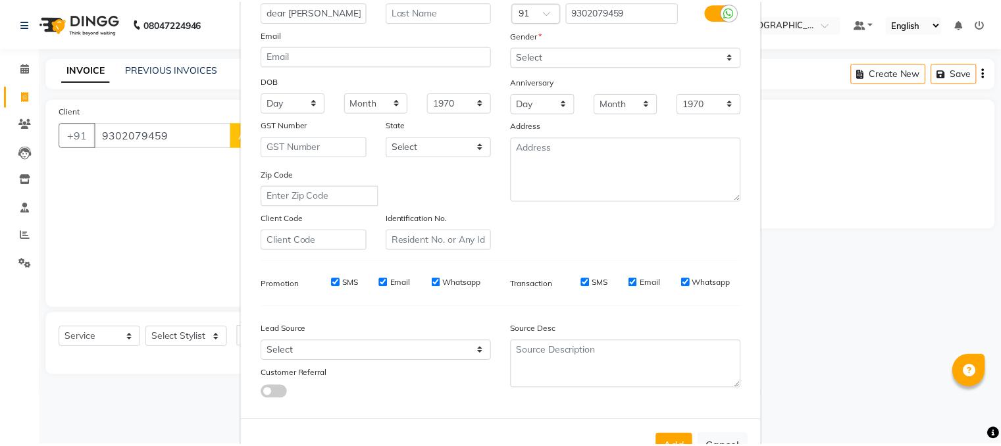
scroll to position [168, 0]
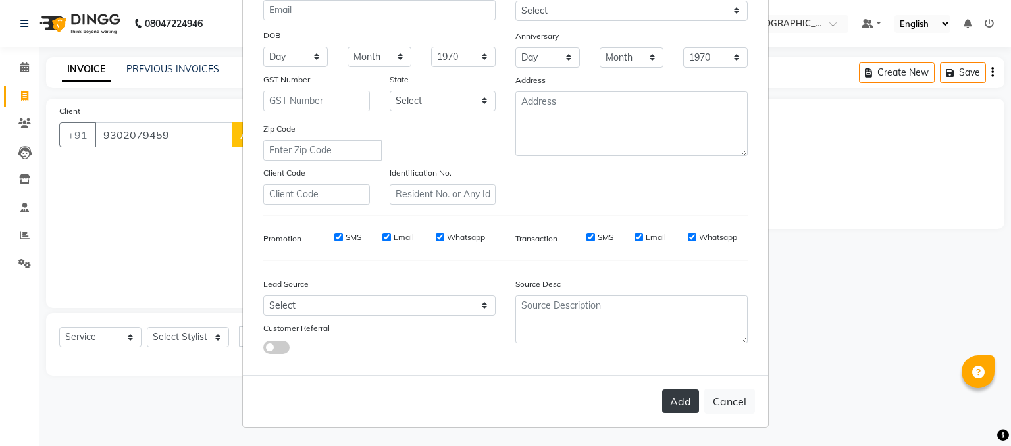
click at [679, 400] on button "Add" at bounding box center [680, 402] width 37 height 24
type input "93******59"
select select
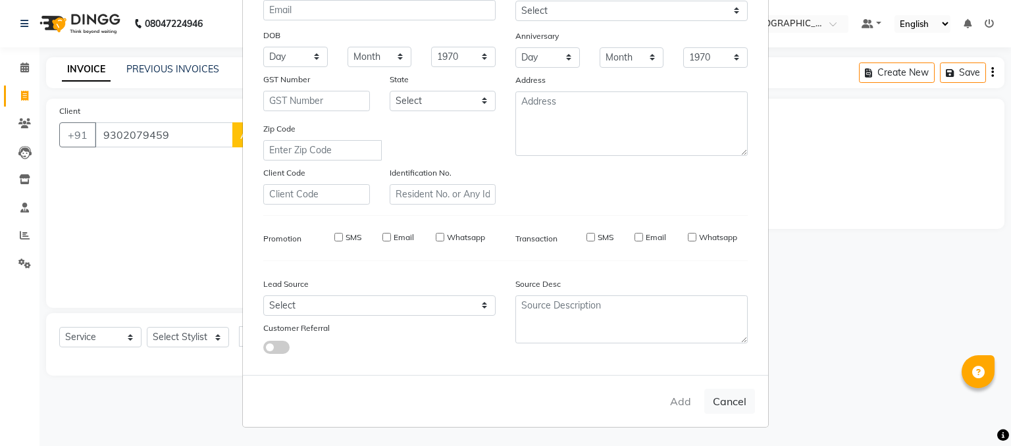
select select
checkbox input "false"
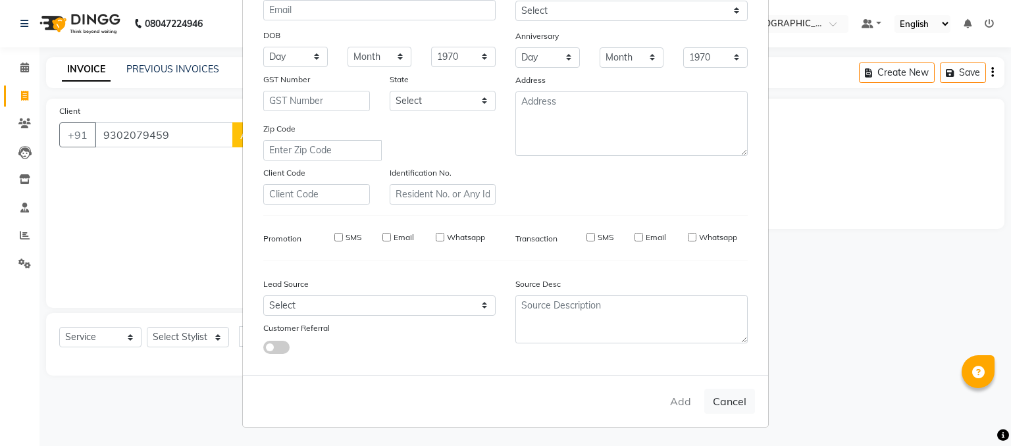
checkbox input "false"
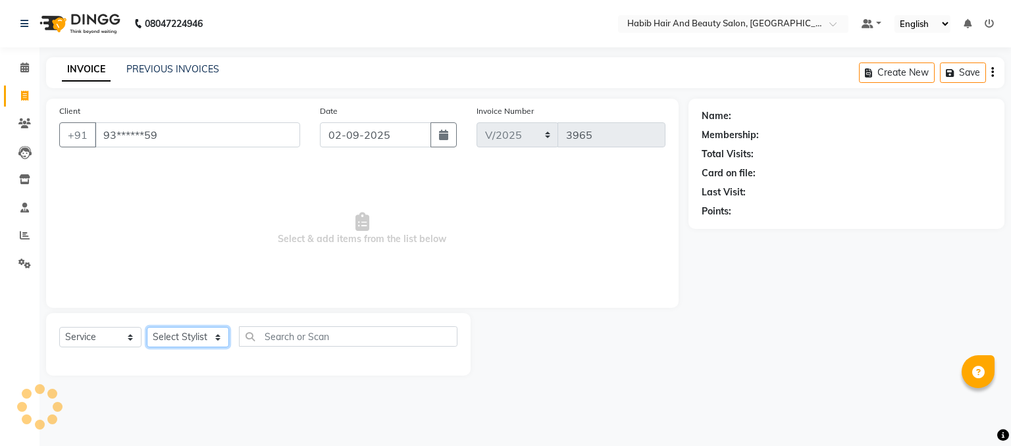
click at [213, 339] on select "Select Stylist akshay [PERSON_NAME] [PERSON_NAME] Manager [PERSON_NAME] [PERSON…" at bounding box center [188, 337] width 82 height 20
select select "81155"
click at [147, 328] on select "Select Stylist akshay [PERSON_NAME] [PERSON_NAME] Manager [PERSON_NAME] [PERSON…" at bounding box center [188, 337] width 82 height 20
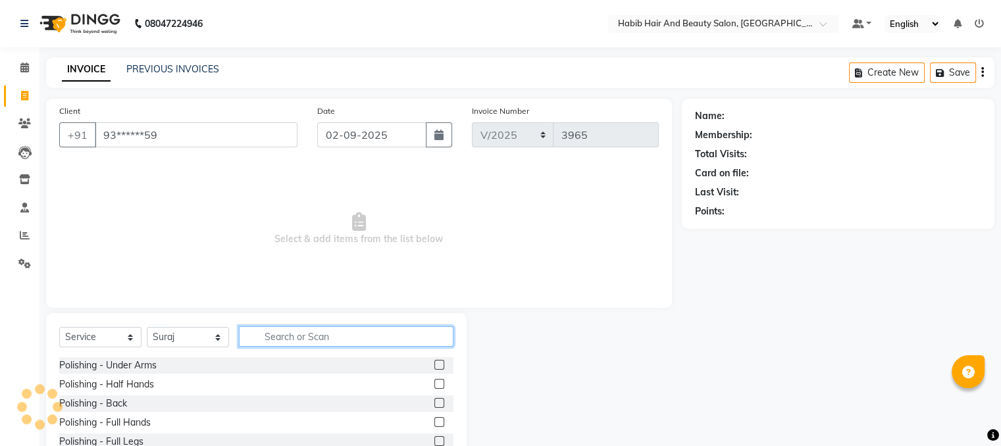
click at [269, 340] on input "text" at bounding box center [346, 336] width 215 height 20
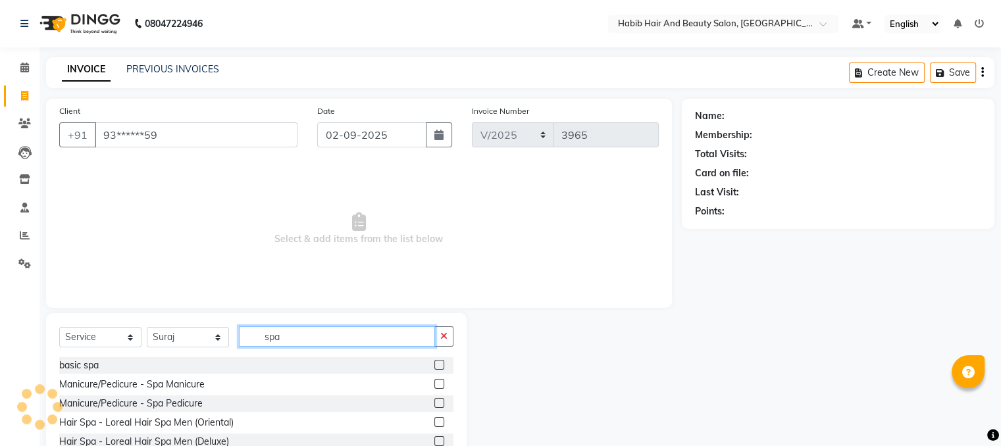
type input "spa"
click at [490, 430] on div at bounding box center [574, 410] width 215 height 194
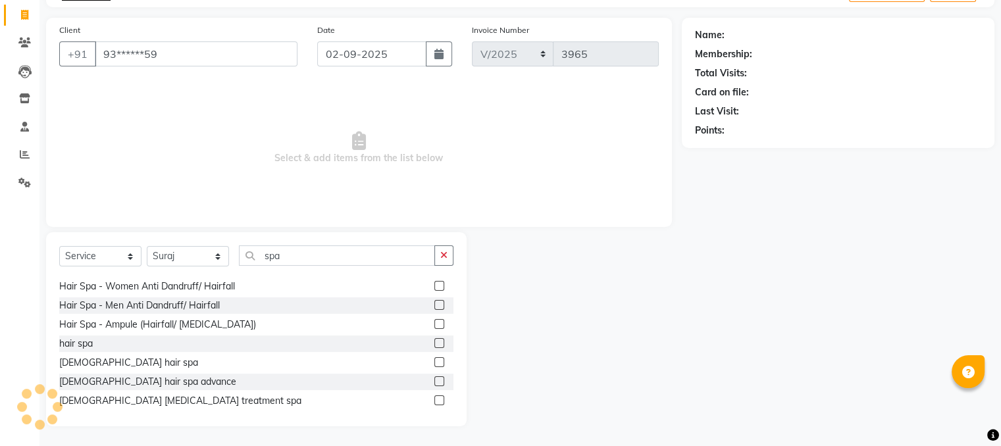
scroll to position [211, 0]
click at [434, 340] on label at bounding box center [439, 340] width 10 height 10
click at [434, 340] on input "checkbox" at bounding box center [438, 340] width 9 height 9
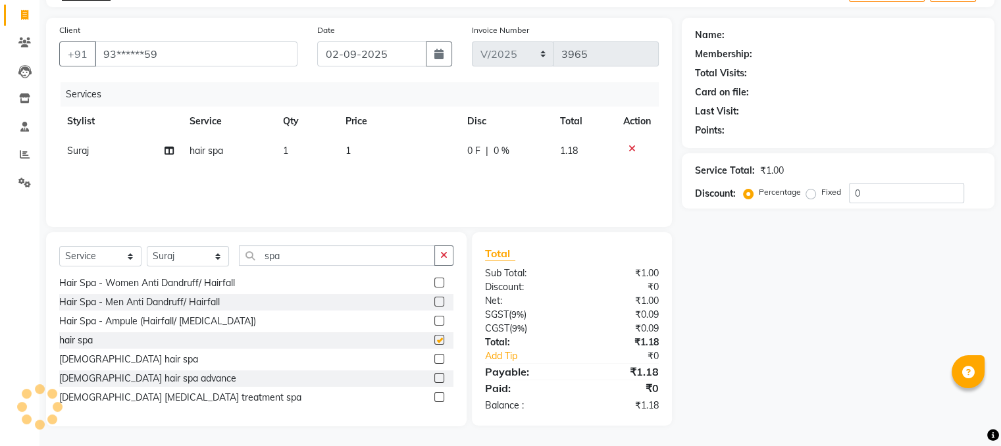
checkbox input "false"
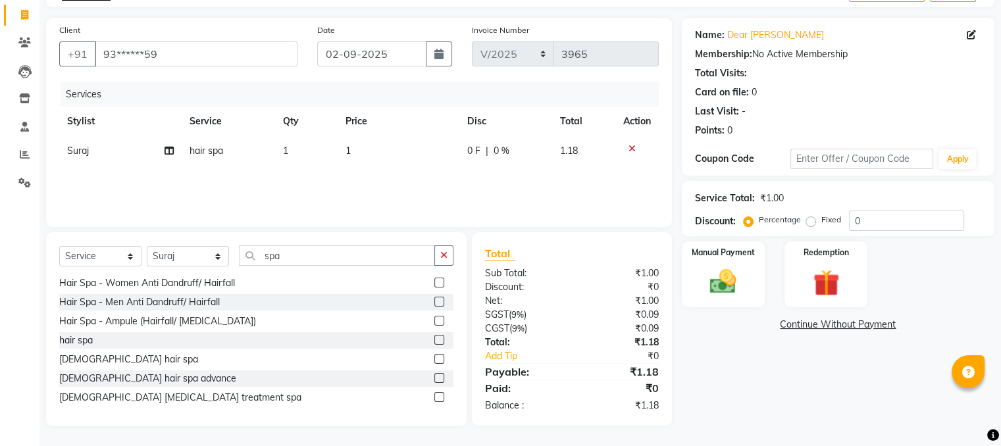
click at [386, 153] on td "1" at bounding box center [399, 151] width 122 height 30
select select "81155"
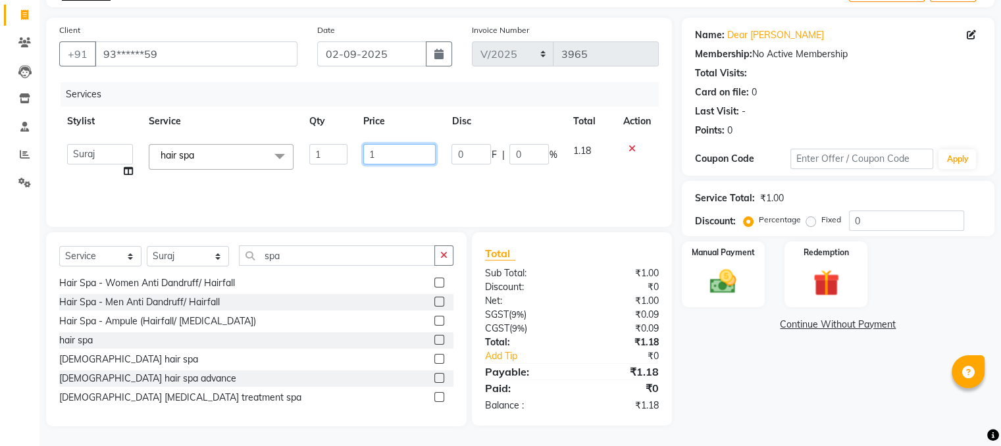
click at [386, 153] on input "1" at bounding box center [399, 154] width 72 height 20
click at [405, 151] on input "220" at bounding box center [399, 154] width 72 height 20
type input "2200"
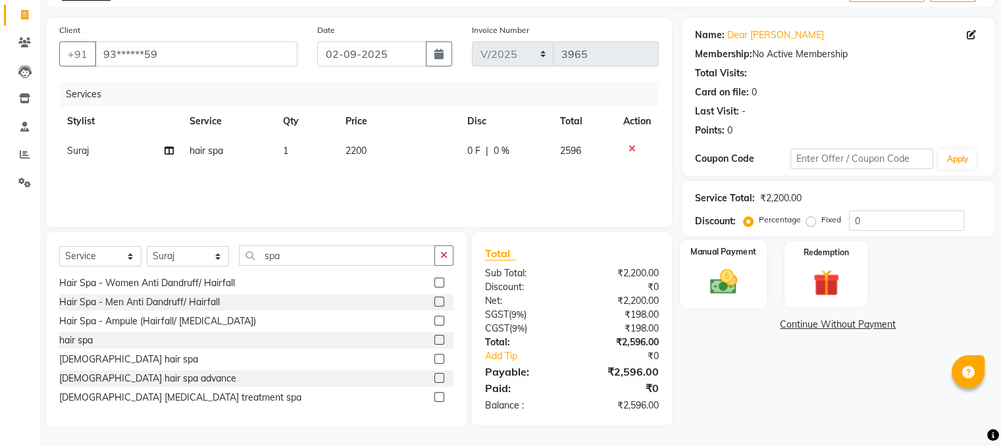
click at [713, 271] on img at bounding box center [723, 283] width 44 height 32
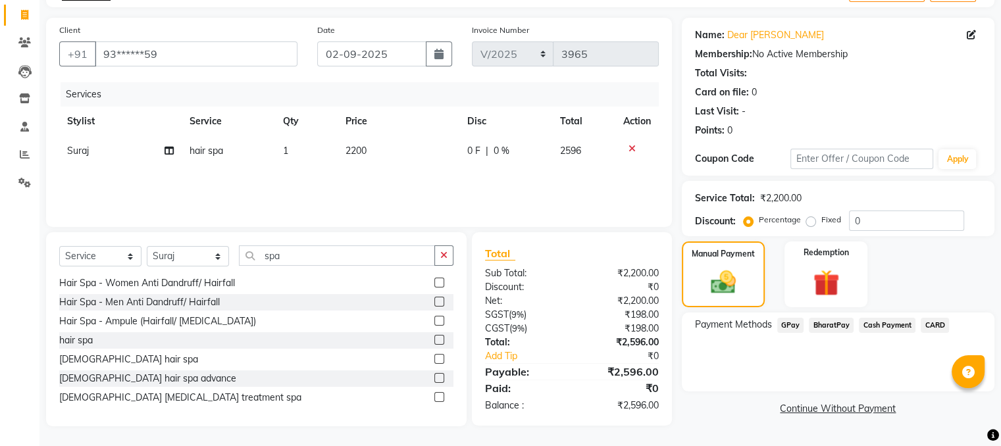
click at [835, 324] on span "BharatPay" at bounding box center [831, 325] width 45 height 15
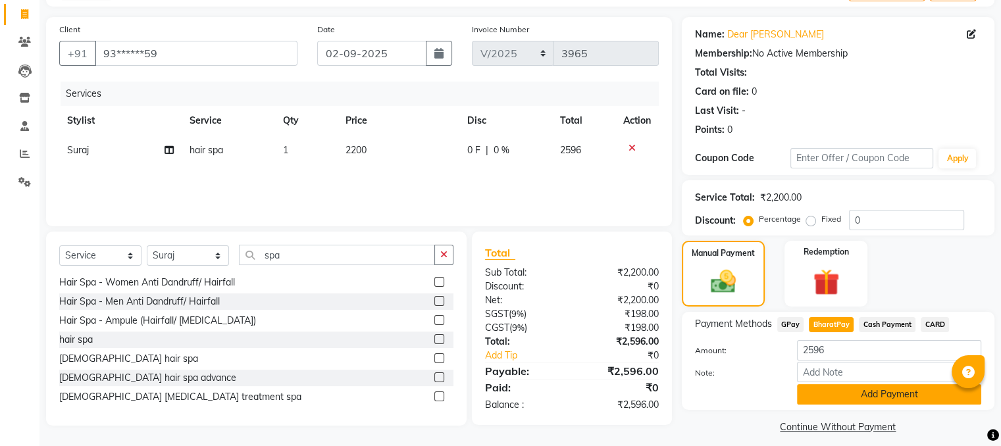
click at [864, 398] on button "Add Payment" at bounding box center [889, 394] width 184 height 20
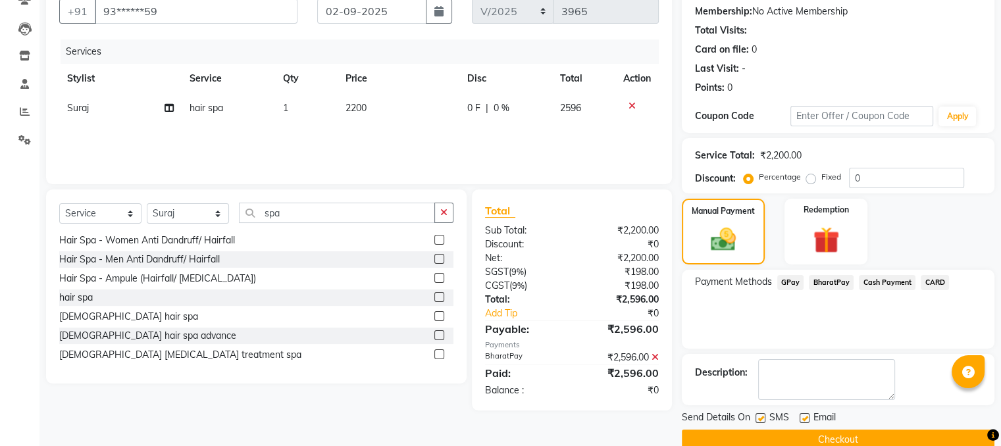
scroll to position [147, 0]
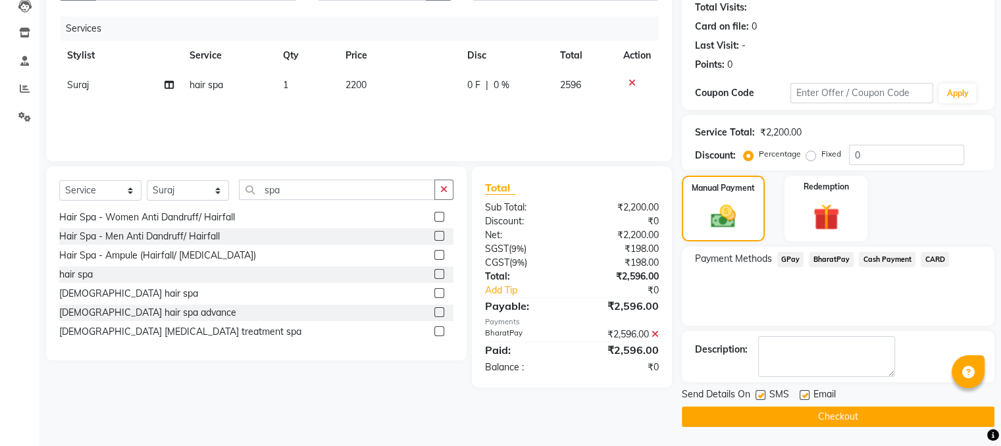
click at [861, 416] on button "Checkout" at bounding box center [838, 417] width 313 height 20
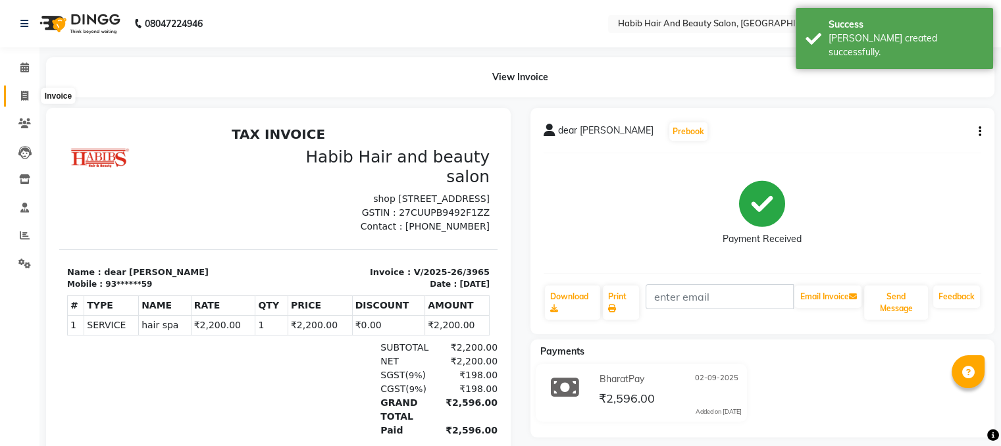
click at [25, 91] on icon at bounding box center [24, 96] width 7 height 10
select select "service"
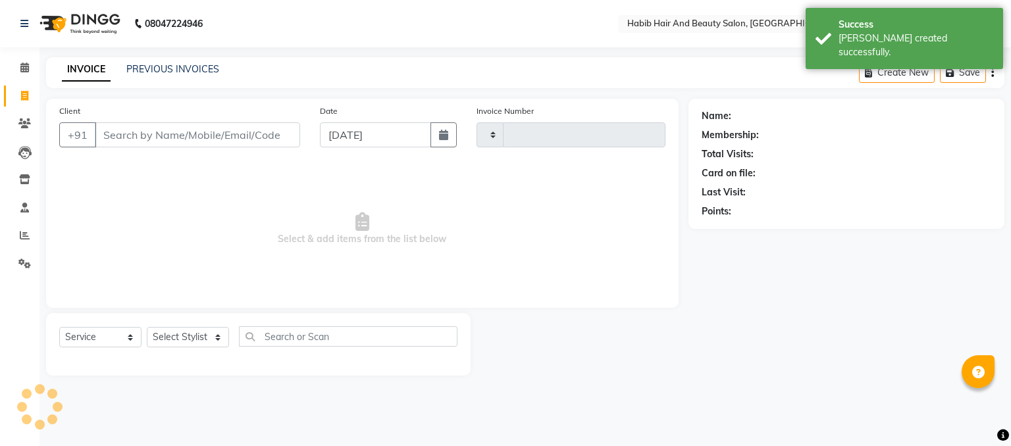
type input "3966"
select select "8362"
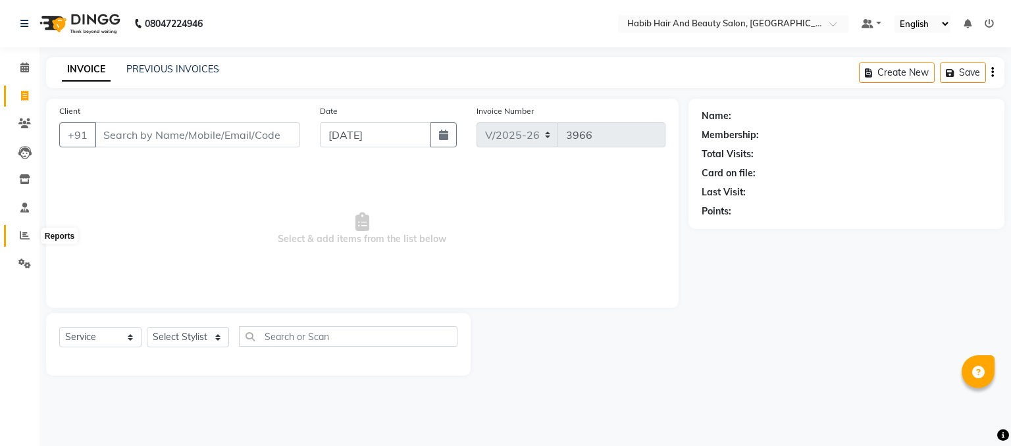
click at [24, 236] on icon at bounding box center [25, 235] width 10 height 10
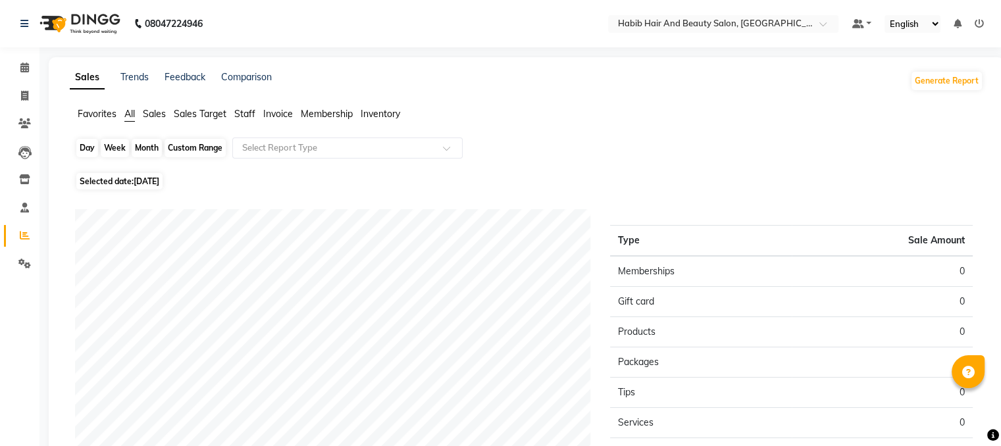
click at [84, 145] on div "Day" at bounding box center [87, 148] width 22 height 18
select select "9"
select select "2025"
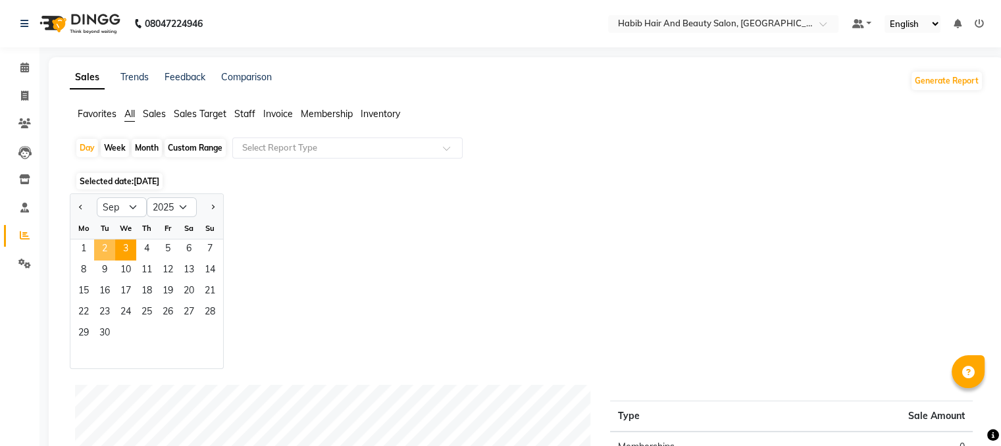
click at [103, 246] on span "2" at bounding box center [104, 250] width 21 height 21
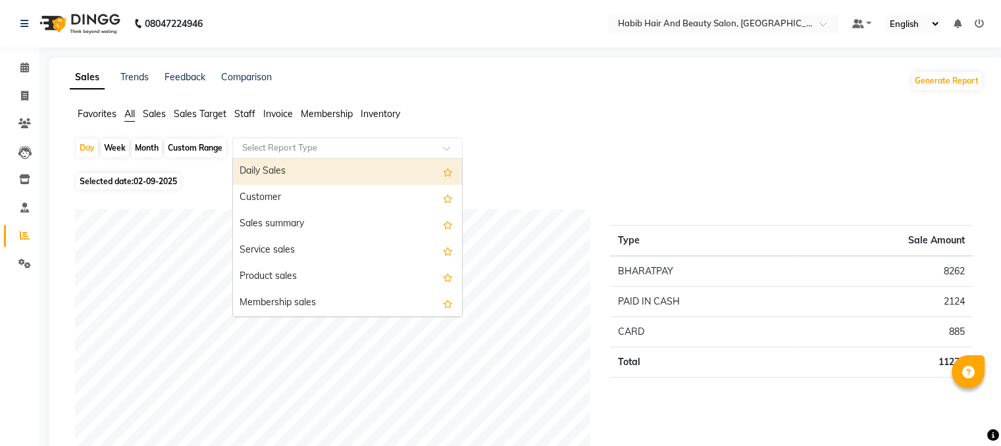
click at [290, 143] on input "text" at bounding box center [335, 148] width 190 height 13
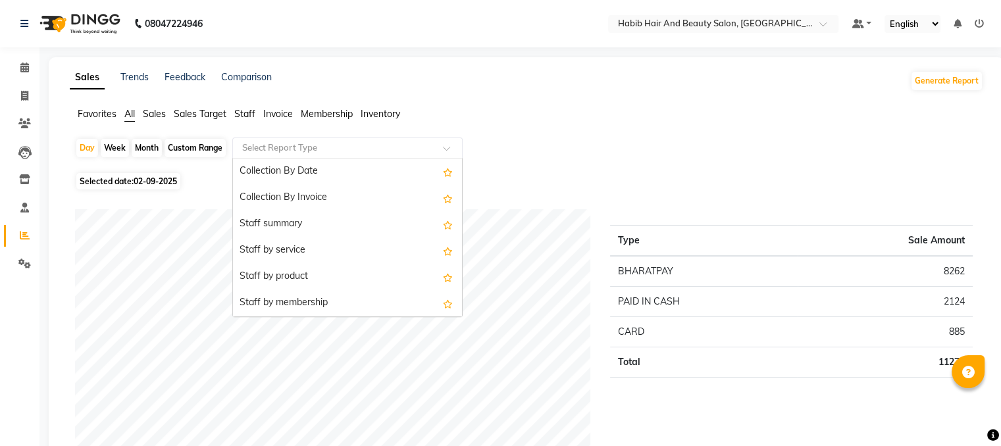
scroll to position [448, 0]
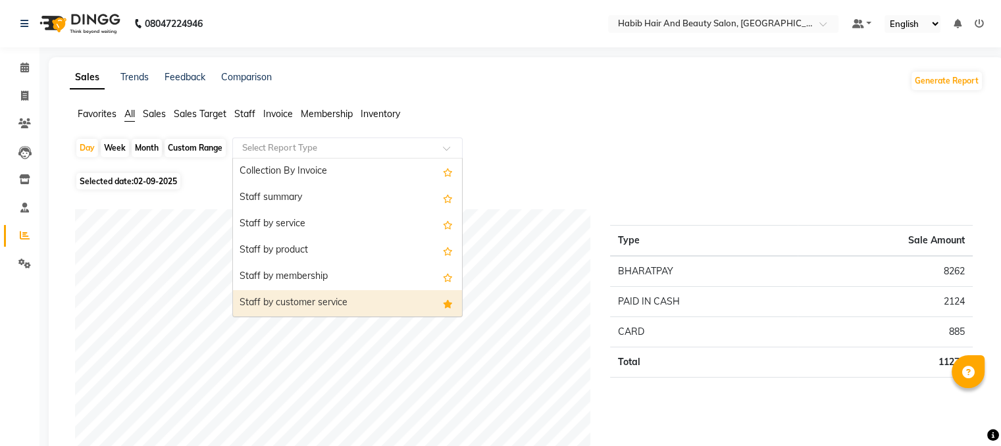
click at [310, 305] on div "Staff by customer service" at bounding box center [347, 303] width 229 height 26
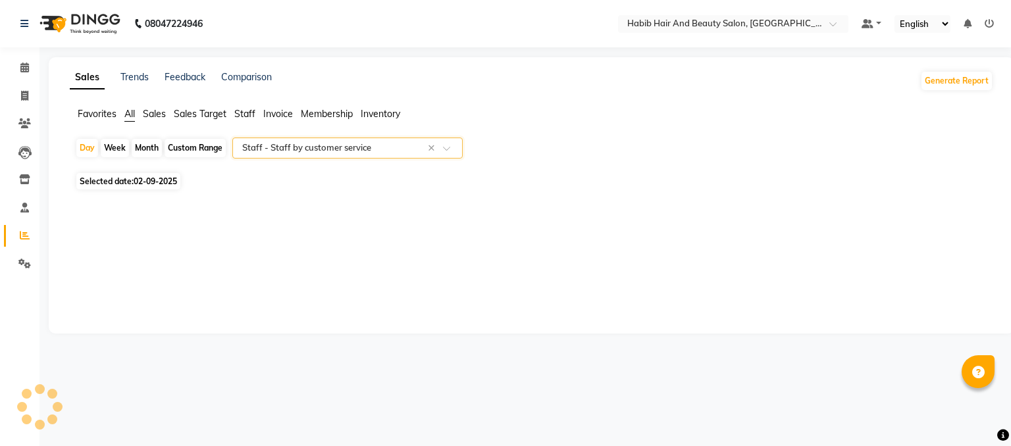
select select "csv"
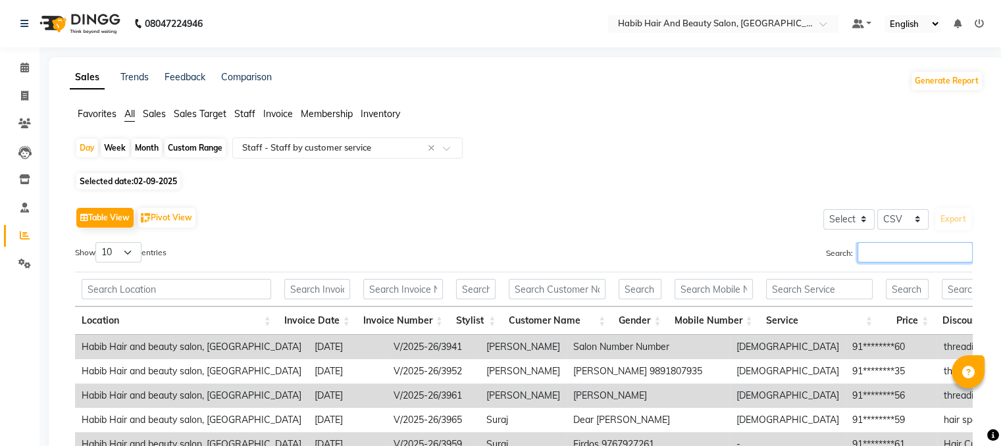
click at [898, 251] on input "Search:" at bounding box center [915, 252] width 115 height 20
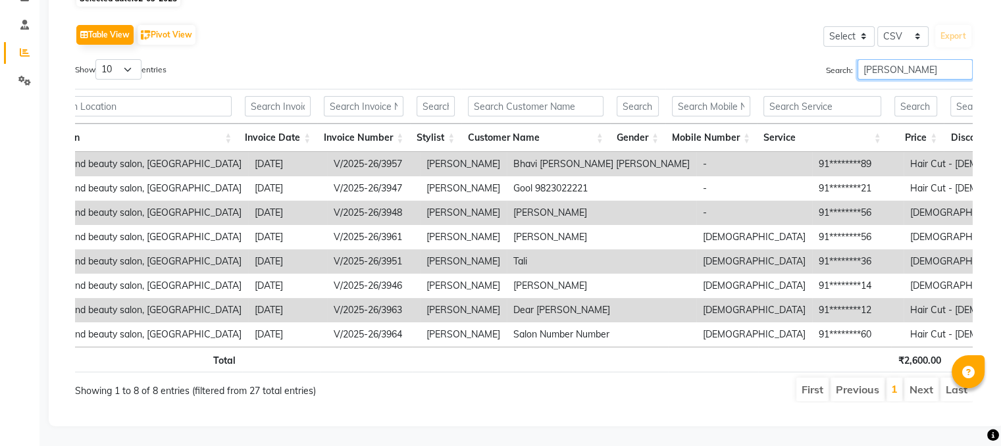
scroll to position [0, 0]
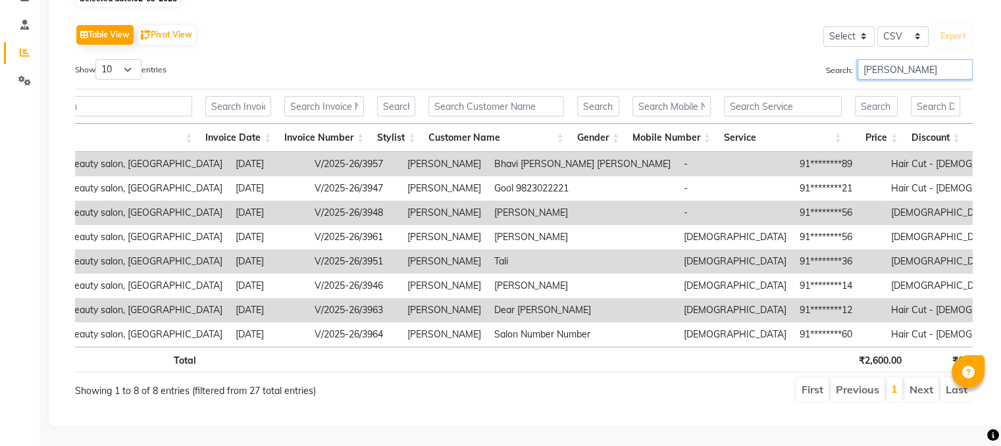
click at [923, 59] on input "[PERSON_NAME]" at bounding box center [915, 69] width 115 height 20
type input "m"
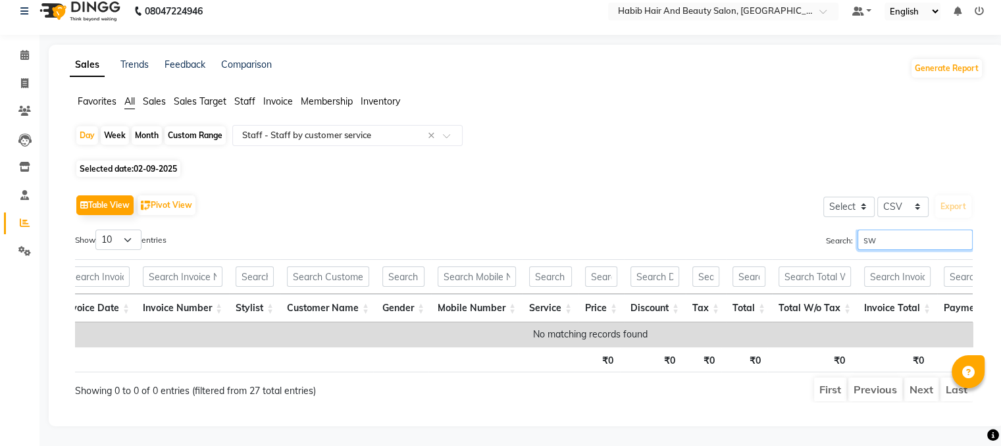
scroll to position [32, 0]
type input "s"
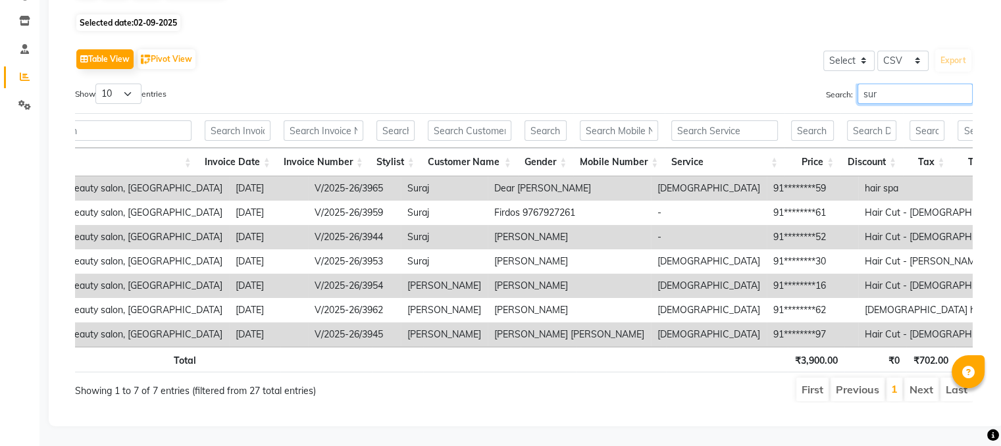
scroll to position [105, 0]
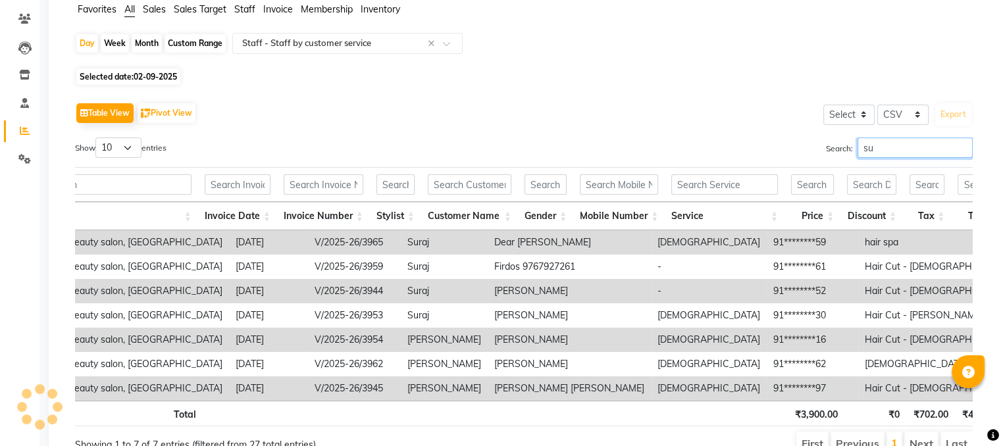
type input "s"
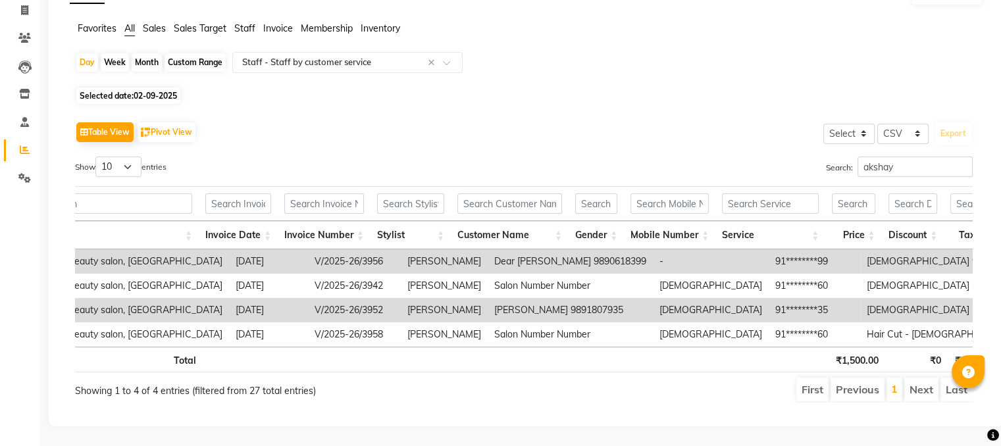
click at [936, 22] on ul "Favorites All Sales Sales Target Staff Invoice Membership Inventory" at bounding box center [527, 29] width 914 height 14
click at [916, 157] on input "akshay" at bounding box center [915, 167] width 115 height 20
type input "a"
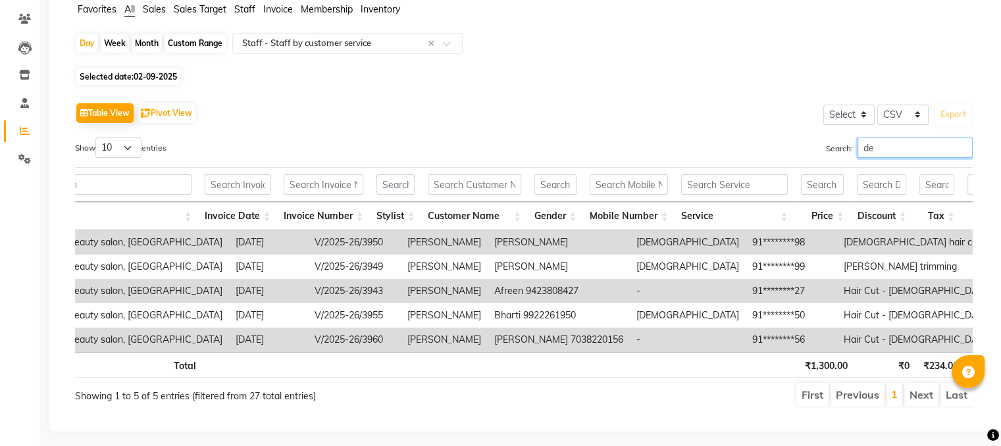
type input "d"
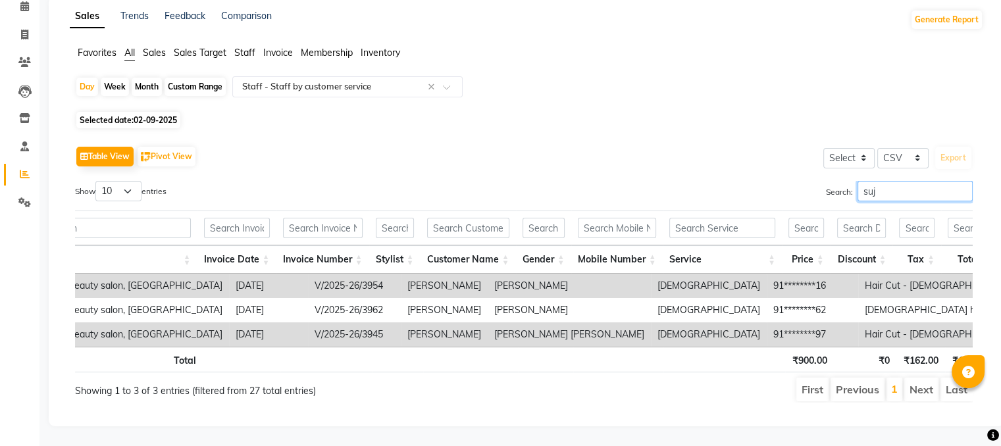
scroll to position [80, 0]
type input "s"
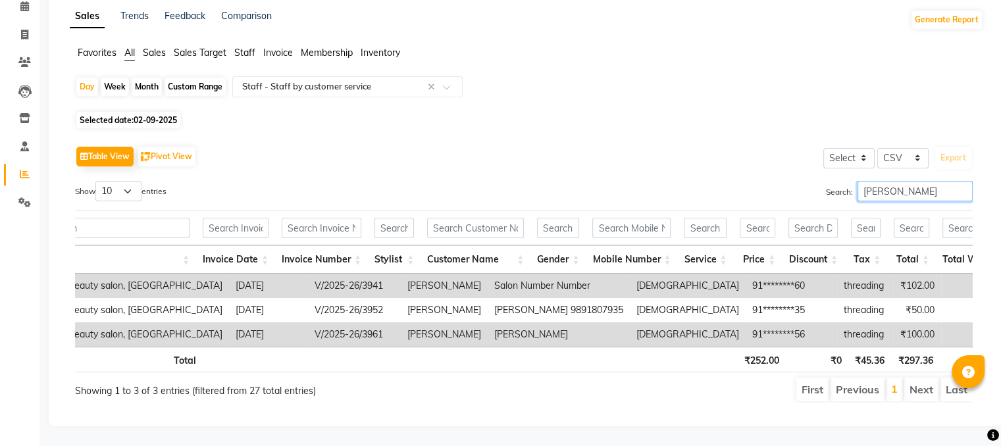
type input "[PERSON_NAME]"
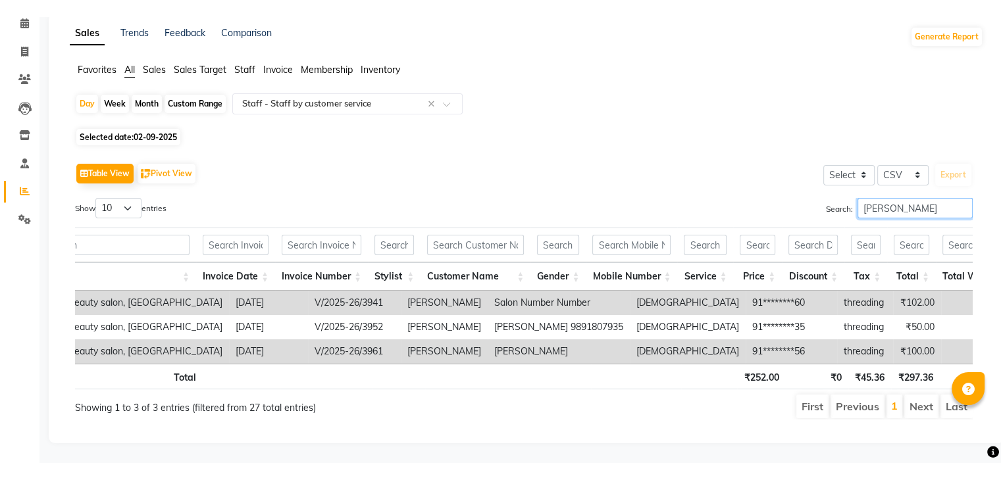
scroll to position [45, 0]
